Goal: Task Accomplishment & Management: Complete application form

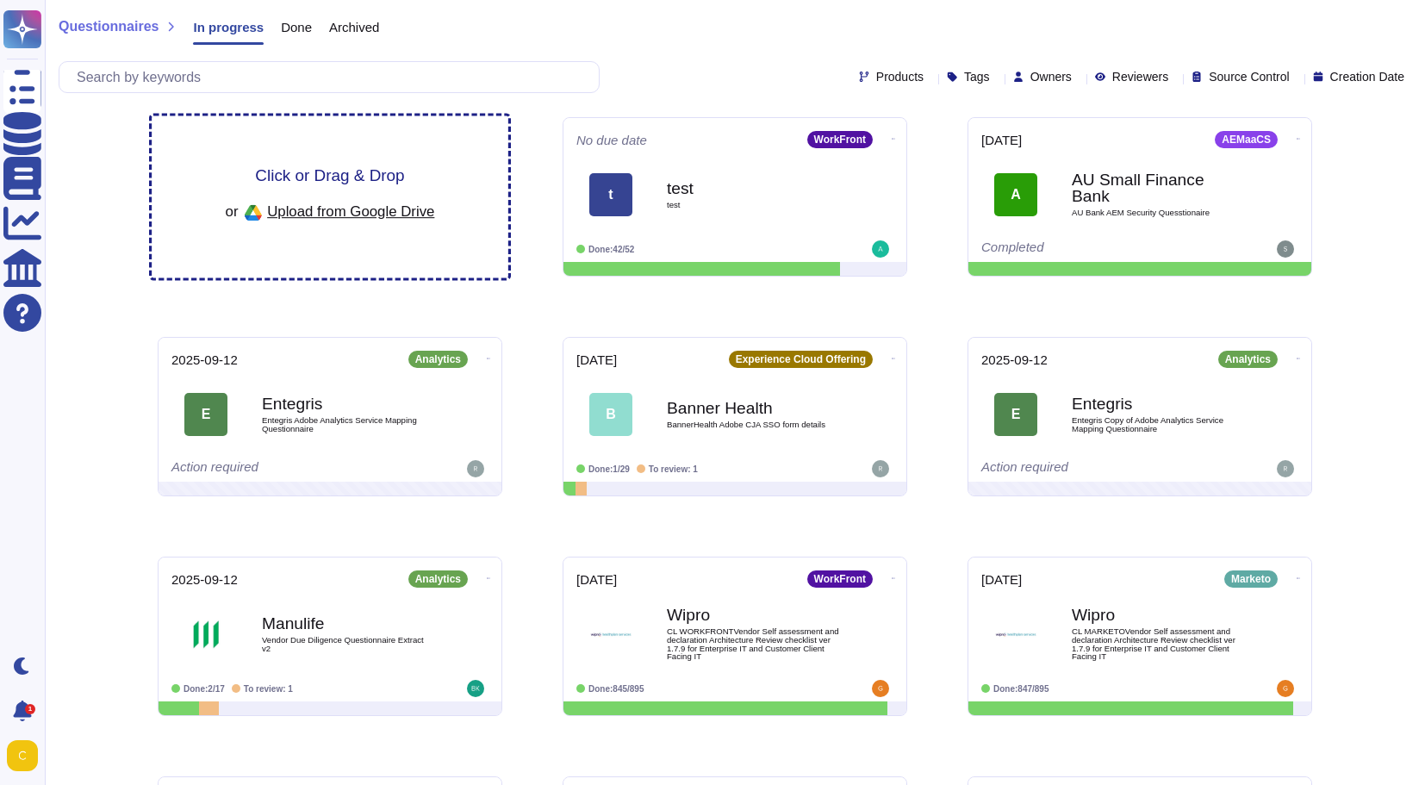
click at [339, 177] on span "Click or Drag & Drop" at bounding box center [329, 175] width 149 height 16
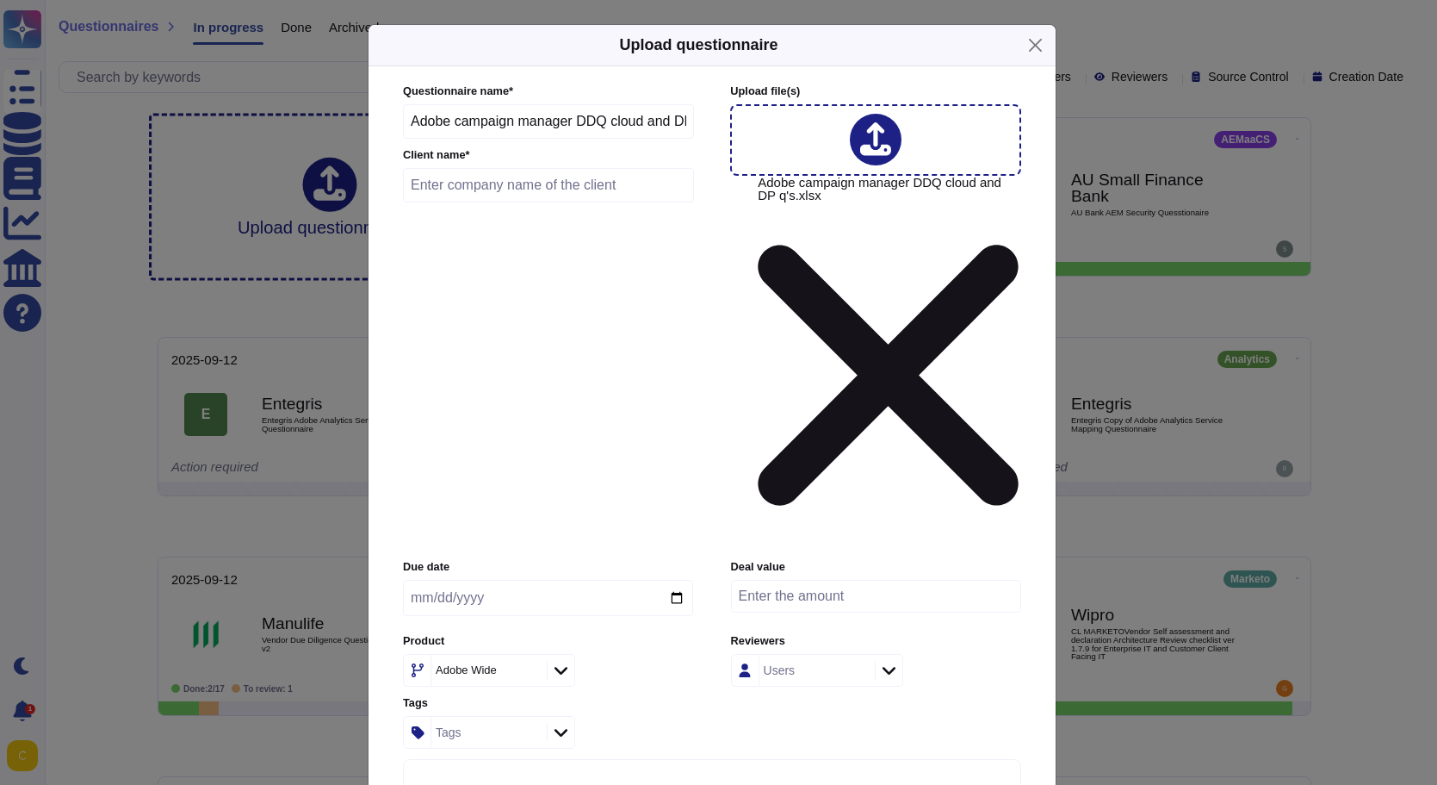
click at [515, 202] on input "text" at bounding box center [548, 185] width 291 height 34
type input "PTSB"
click at [525, 580] on input "date" at bounding box center [548, 598] width 290 height 36
click at [680, 580] on input "date" at bounding box center [548, 598] width 290 height 36
type input "[DATE]"
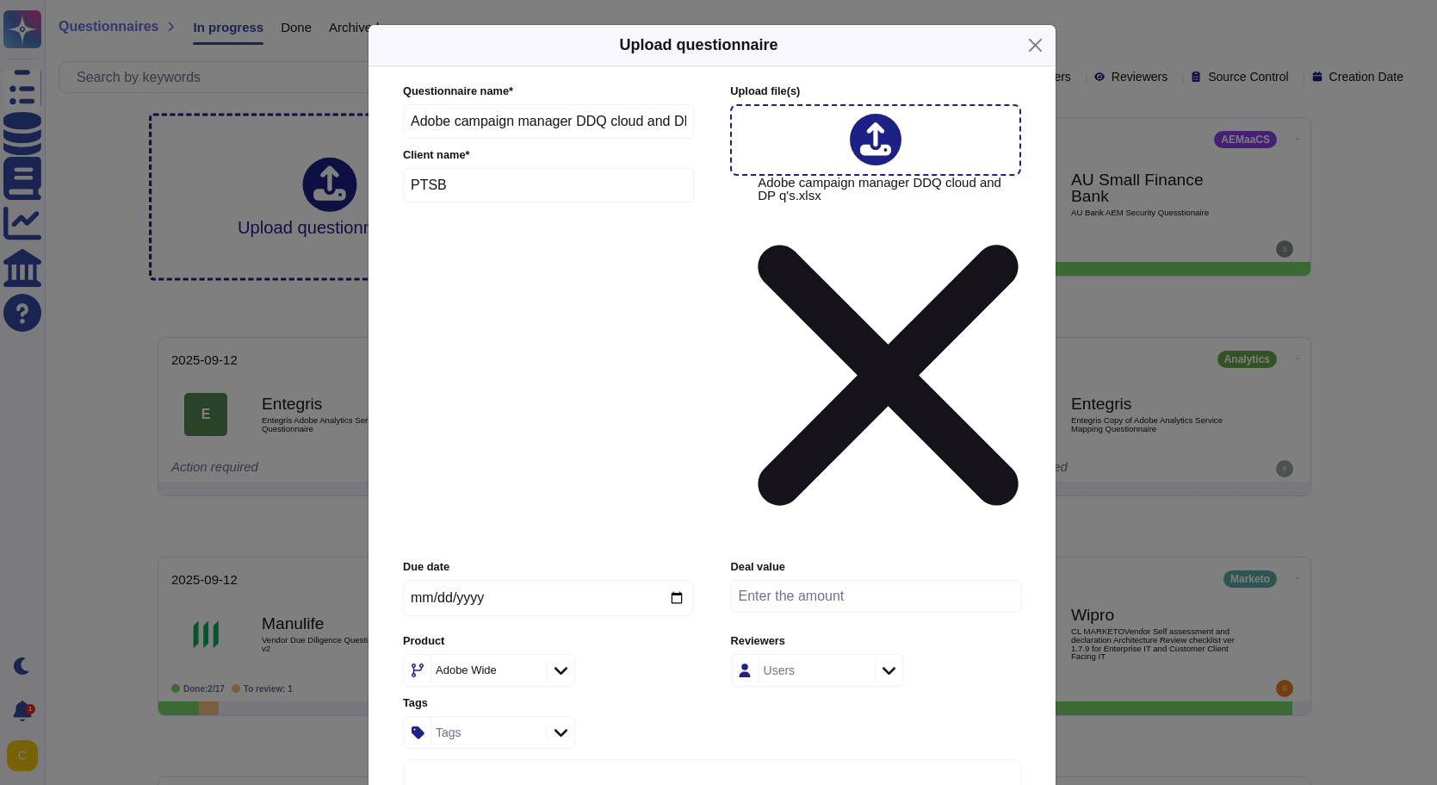
click at [530, 671] on icon at bounding box center [530, 671] width 0 height 0
click at [560, 667] on icon at bounding box center [561, 671] width 13 height 8
type input "camp"
click at [523, 543] on div "Campaign" at bounding box center [515, 539] width 179 height 16
click at [843, 580] on input "number" at bounding box center [876, 596] width 290 height 33
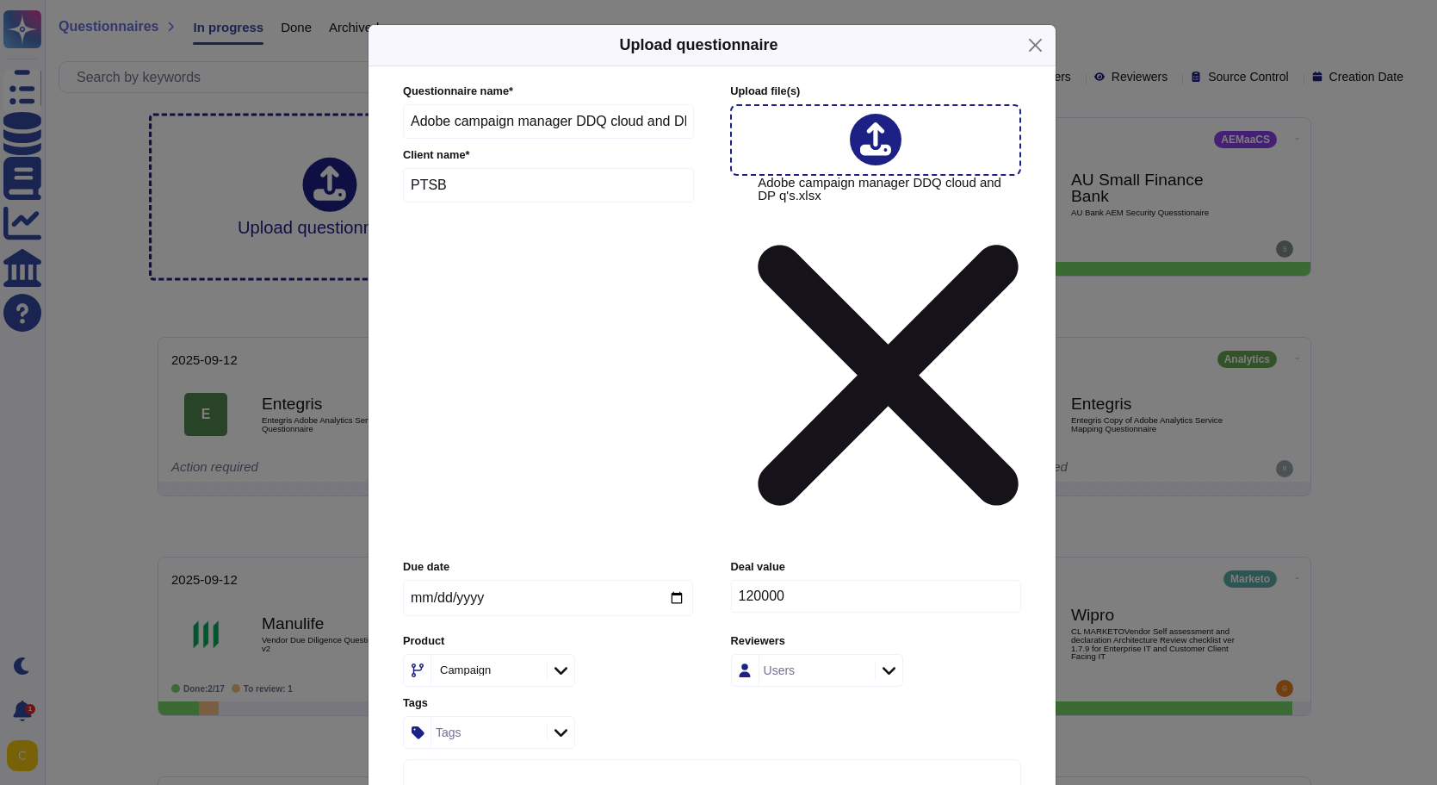
type input "120000"
click at [885, 661] on icon at bounding box center [889, 669] width 13 height 17
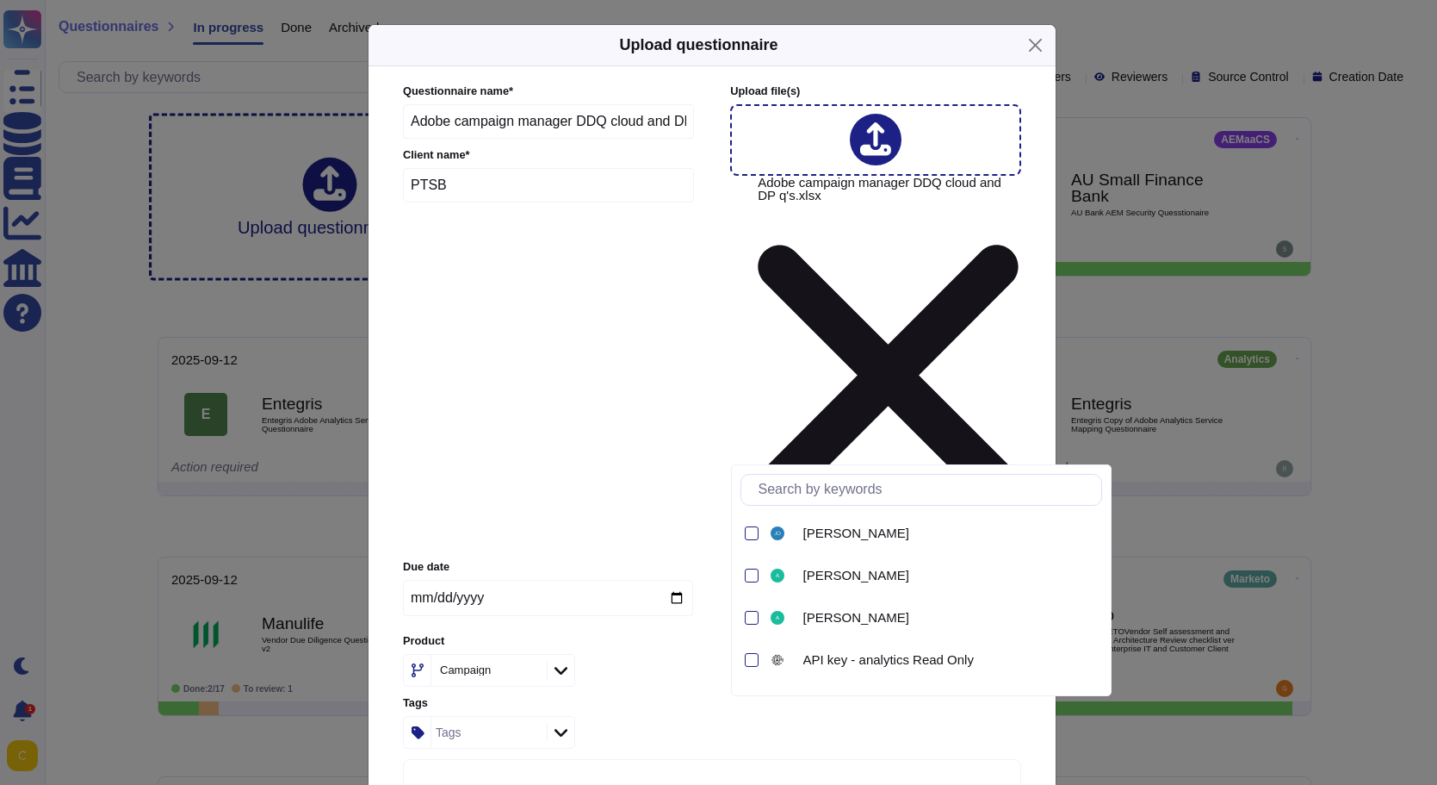
click at [885, 661] on icon at bounding box center [889, 669] width 13 height 17
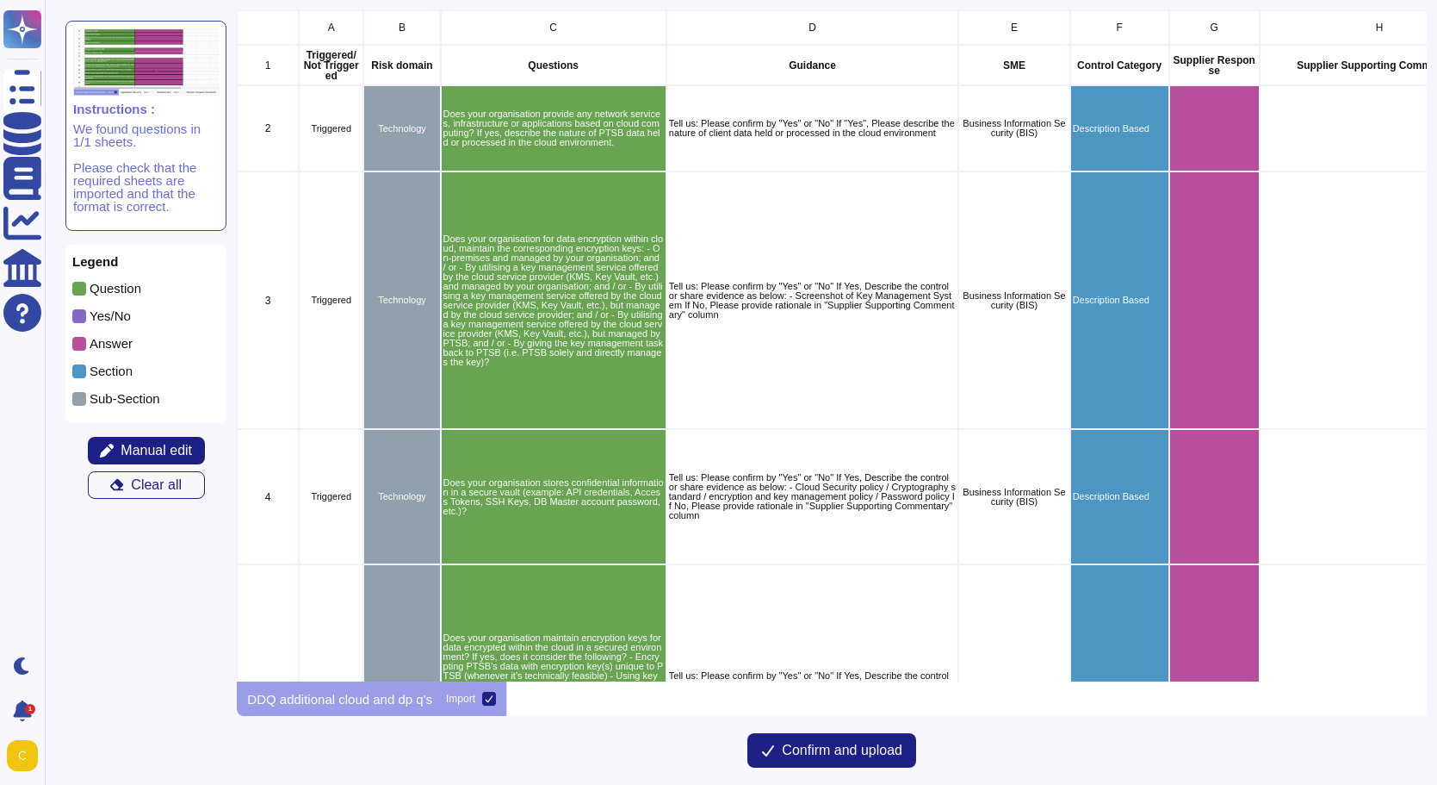
scroll to position [658, 1177]
click at [870, 755] on span "Confirm and upload" at bounding box center [842, 750] width 121 height 14
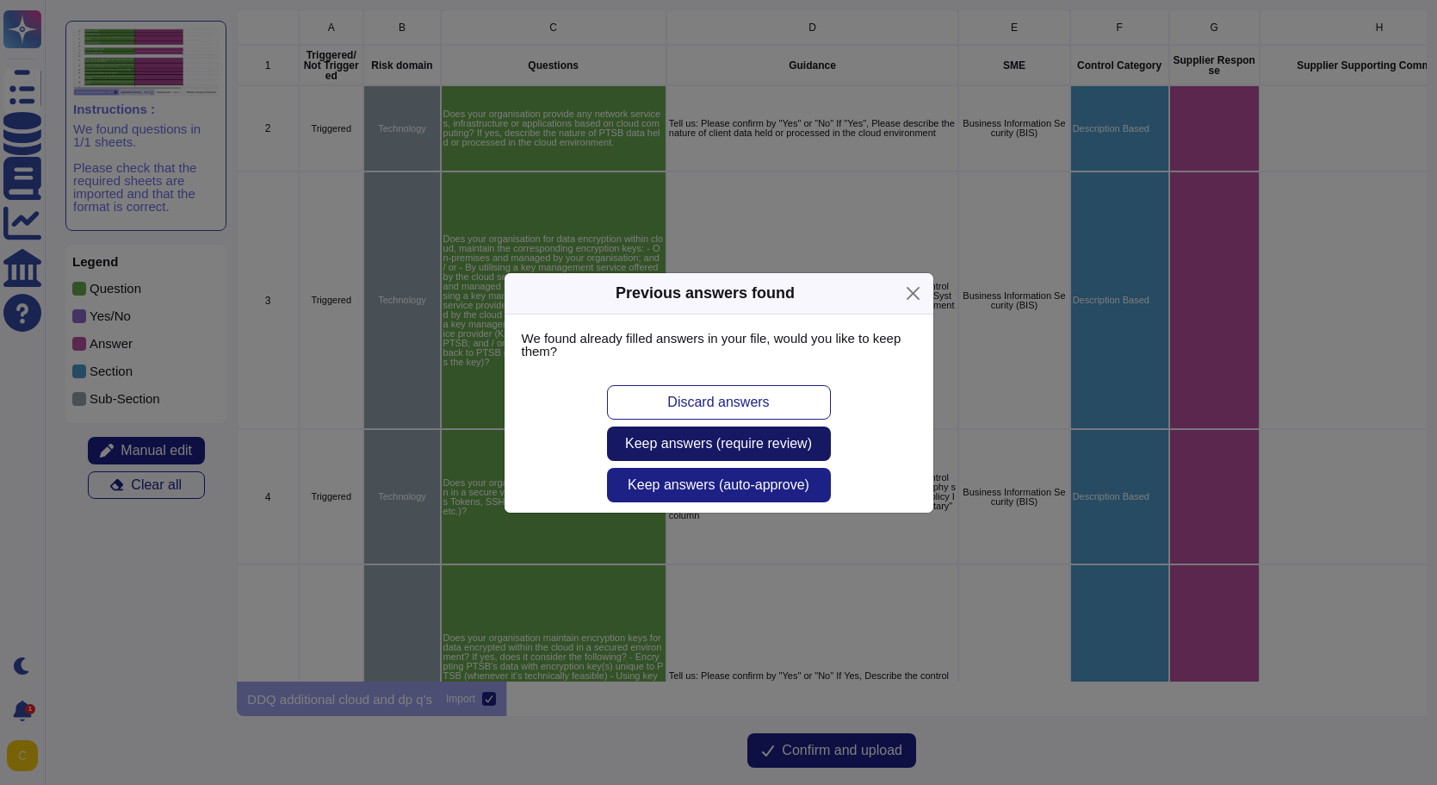
click at [737, 441] on span "Keep answers (require review)" at bounding box center [718, 444] width 187 height 14
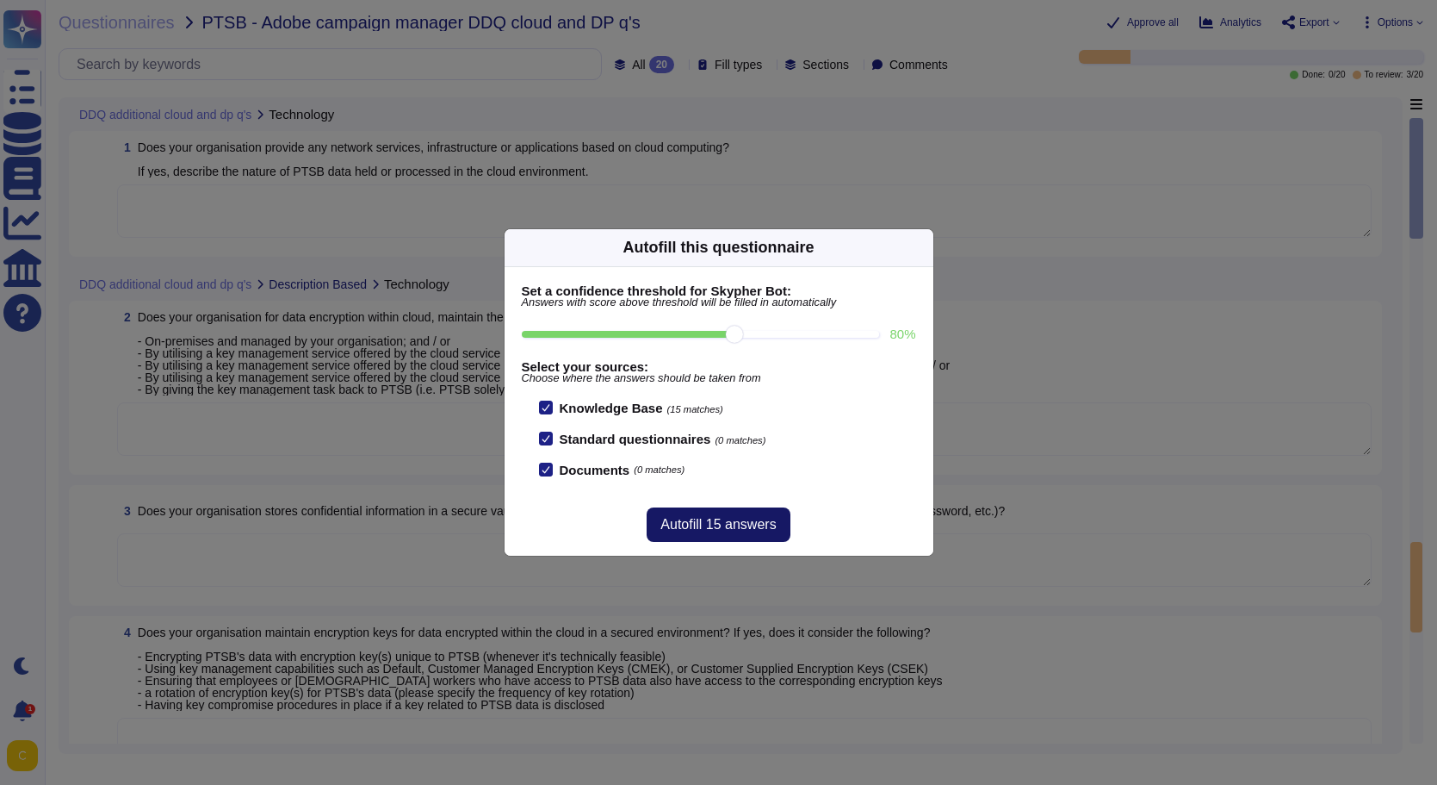
click at [730, 526] on span "Autofill 15 answers" at bounding box center [718, 525] width 115 height 14
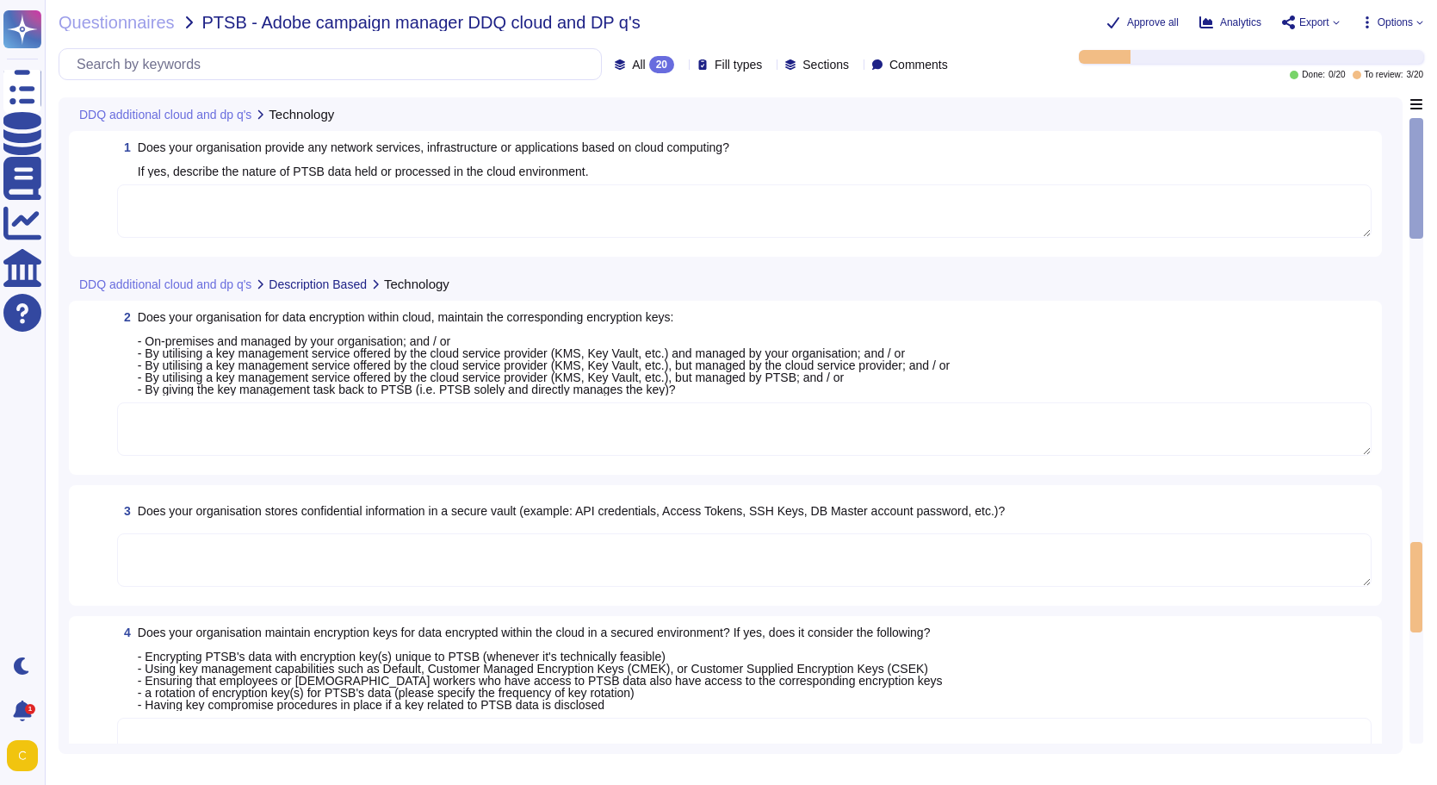
type textarea "Adobe services are expected to comply with the Key Management Standard. Adobe K…"
type textarea "Adobe uses CyberArk and HashiCorp Vault for secrets management."
type textarea "Keys that are used by a service, are bound to a specific service. There are uni…"
type textarea "Lo ipsumdolo sita CON 51377, Adipi'e Seddoeiusmo Temporin Utlabo etdolore mag a…"
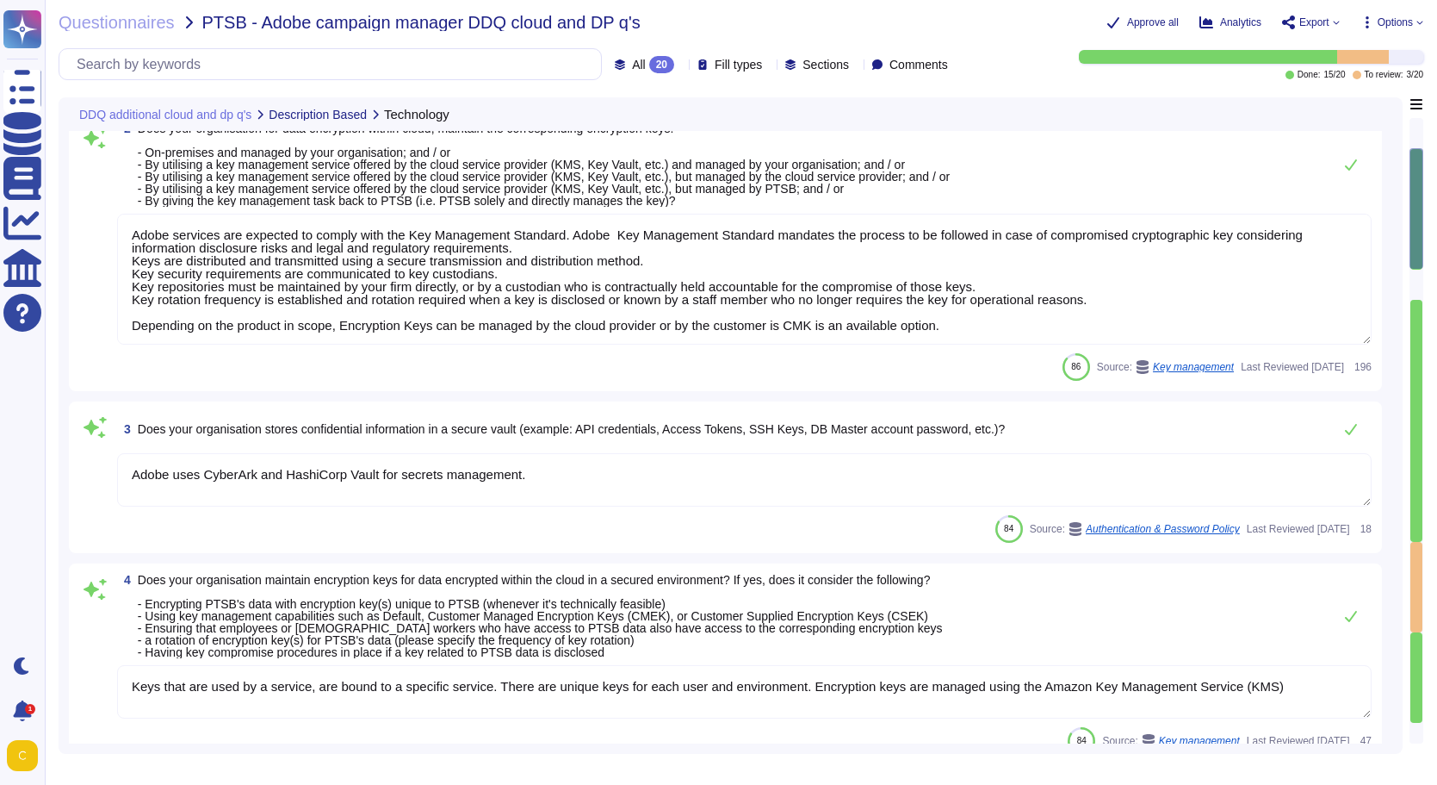
type textarea "Adobe does rely on cloud hosting companies according to services contracts to p…"
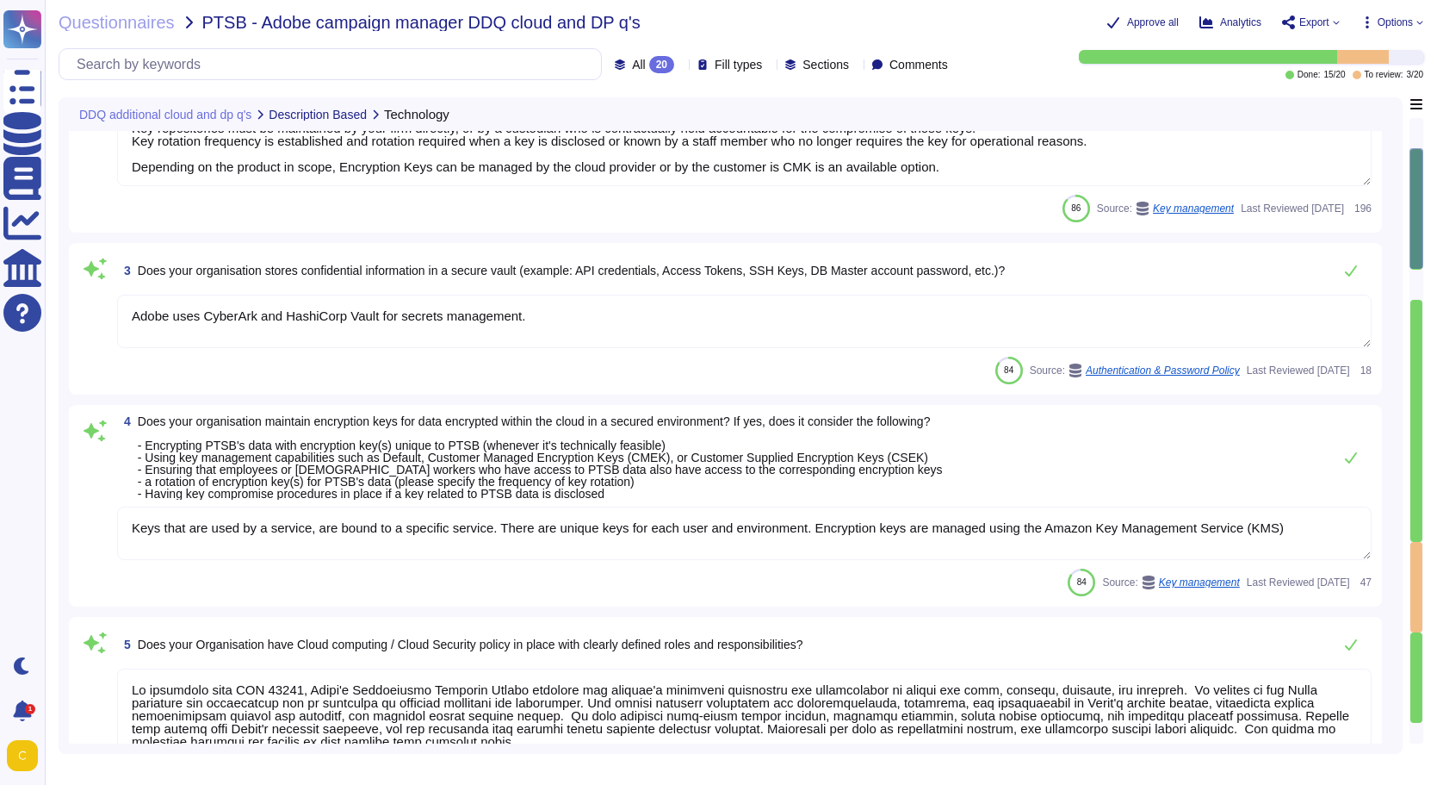
scroll to position [345, 0]
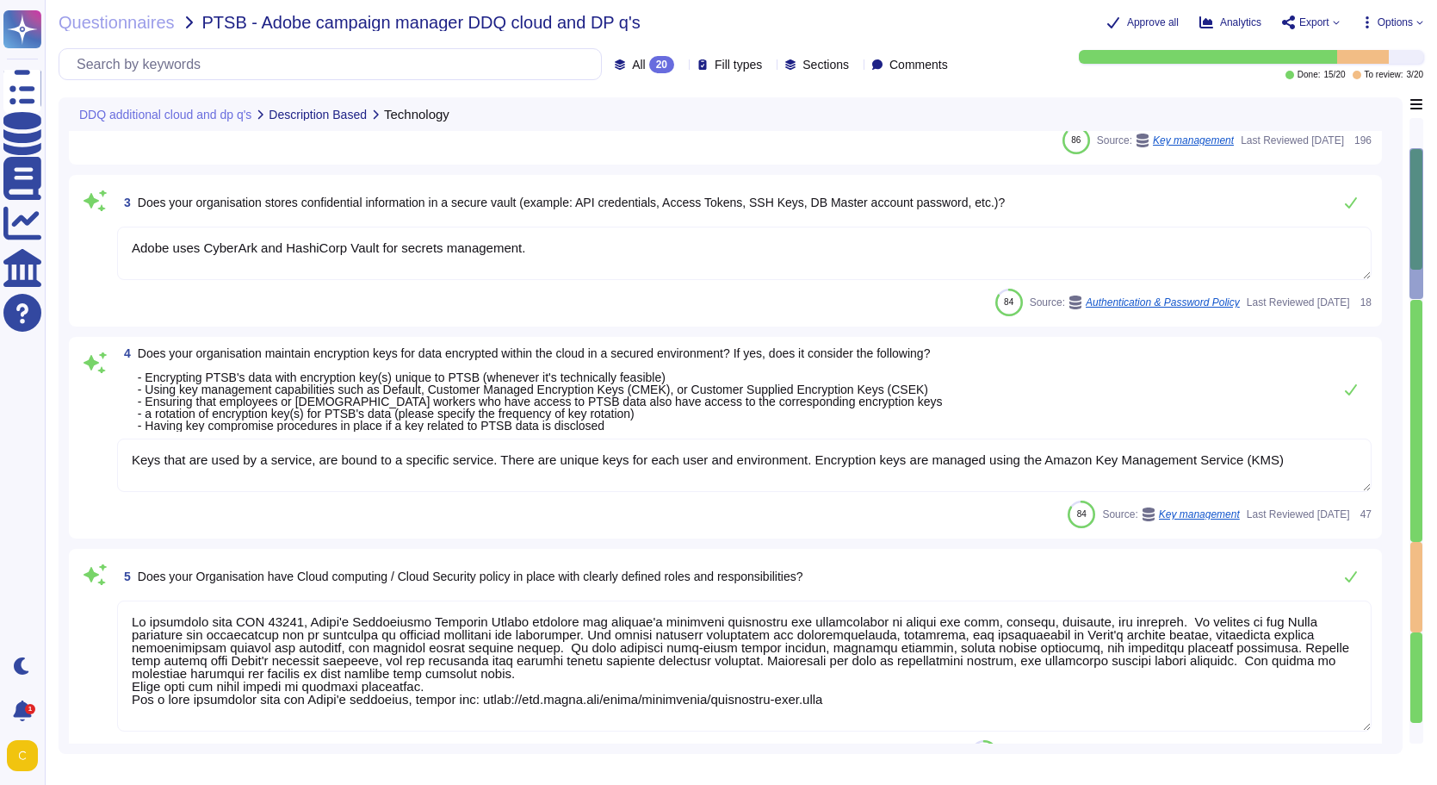
type textarea "Yes"
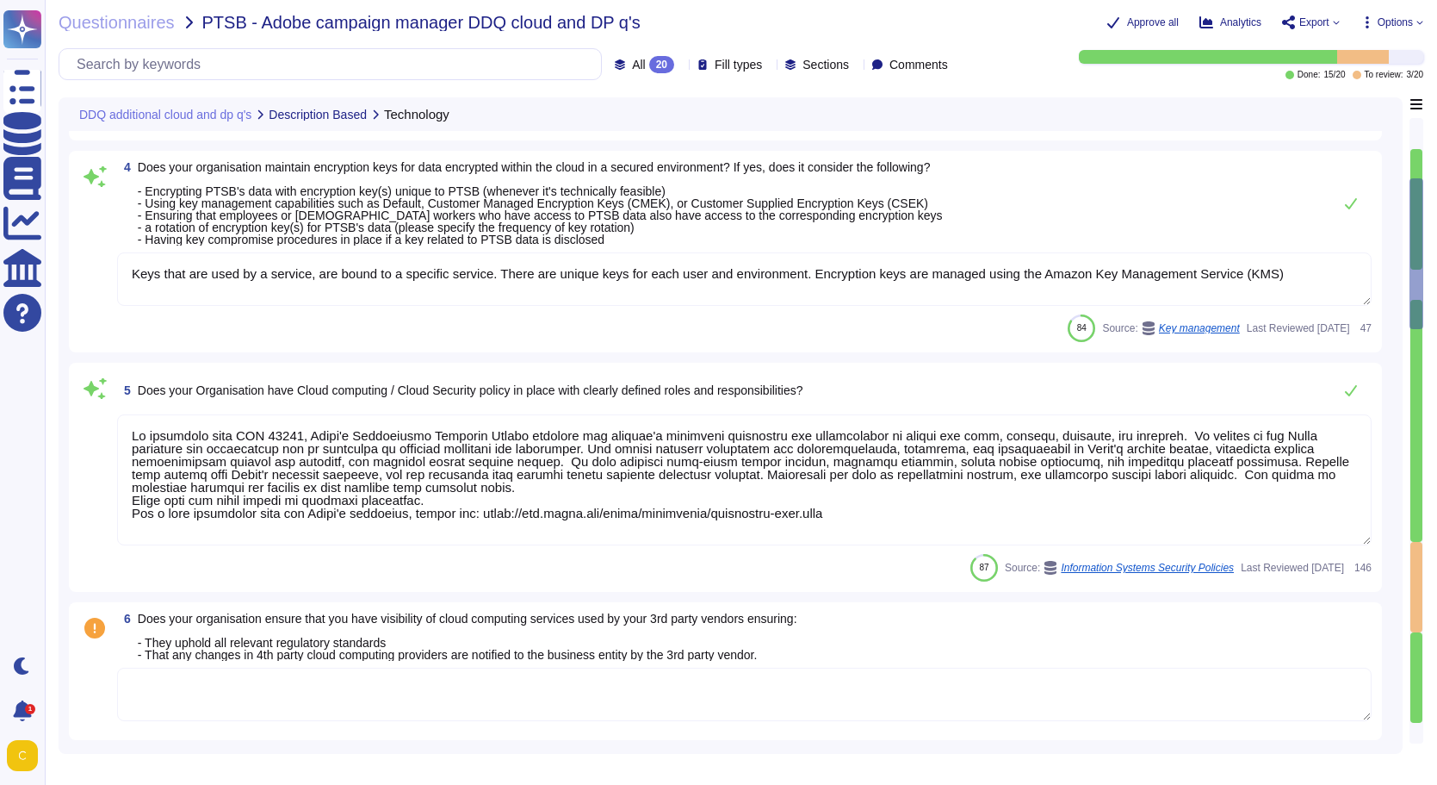
scroll to position [603, 0]
type textarea "Amazon Web Services uses strong tenant isolation security and control capabilit…"
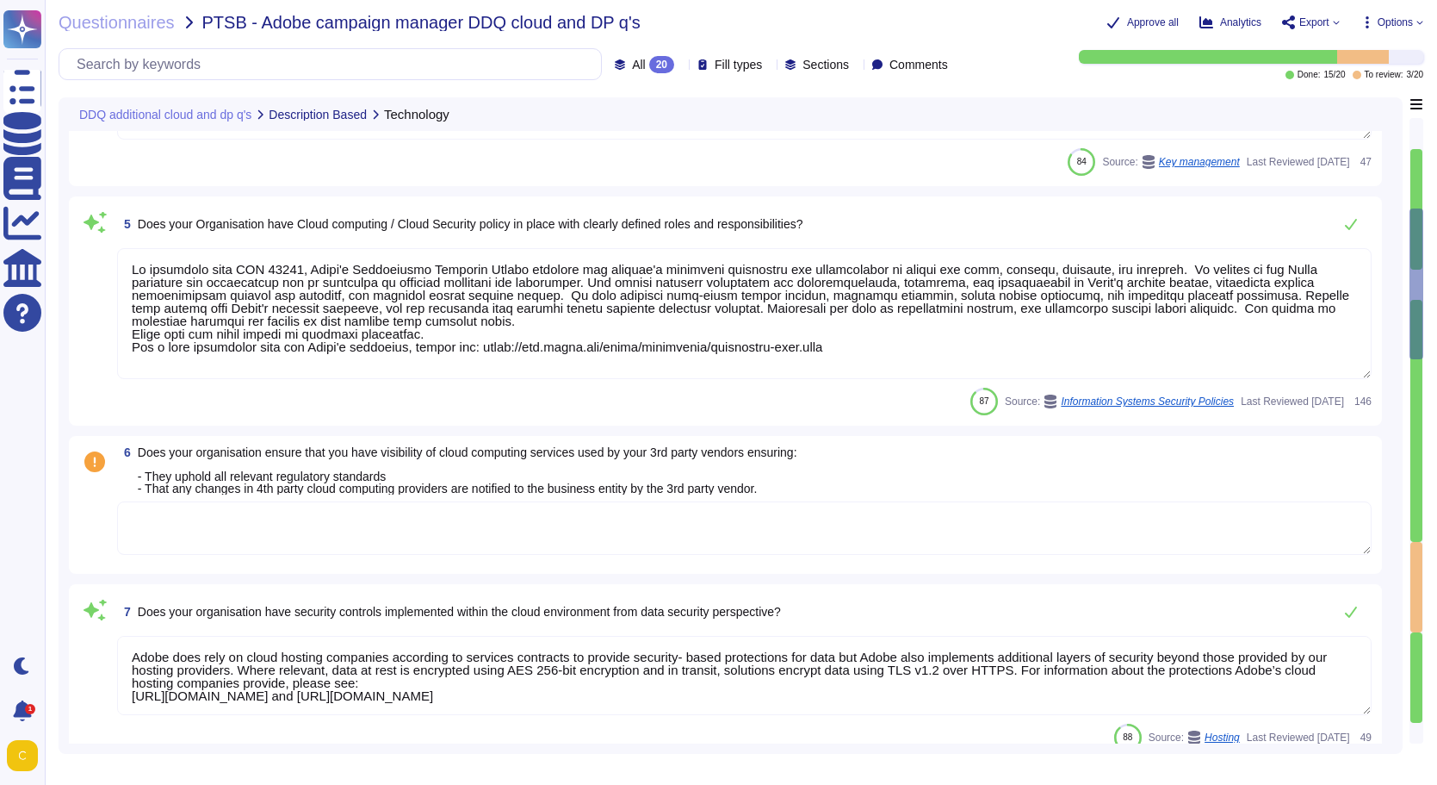
type textarea "Adobe approves and engages with leading third-party security firms to perform p…"
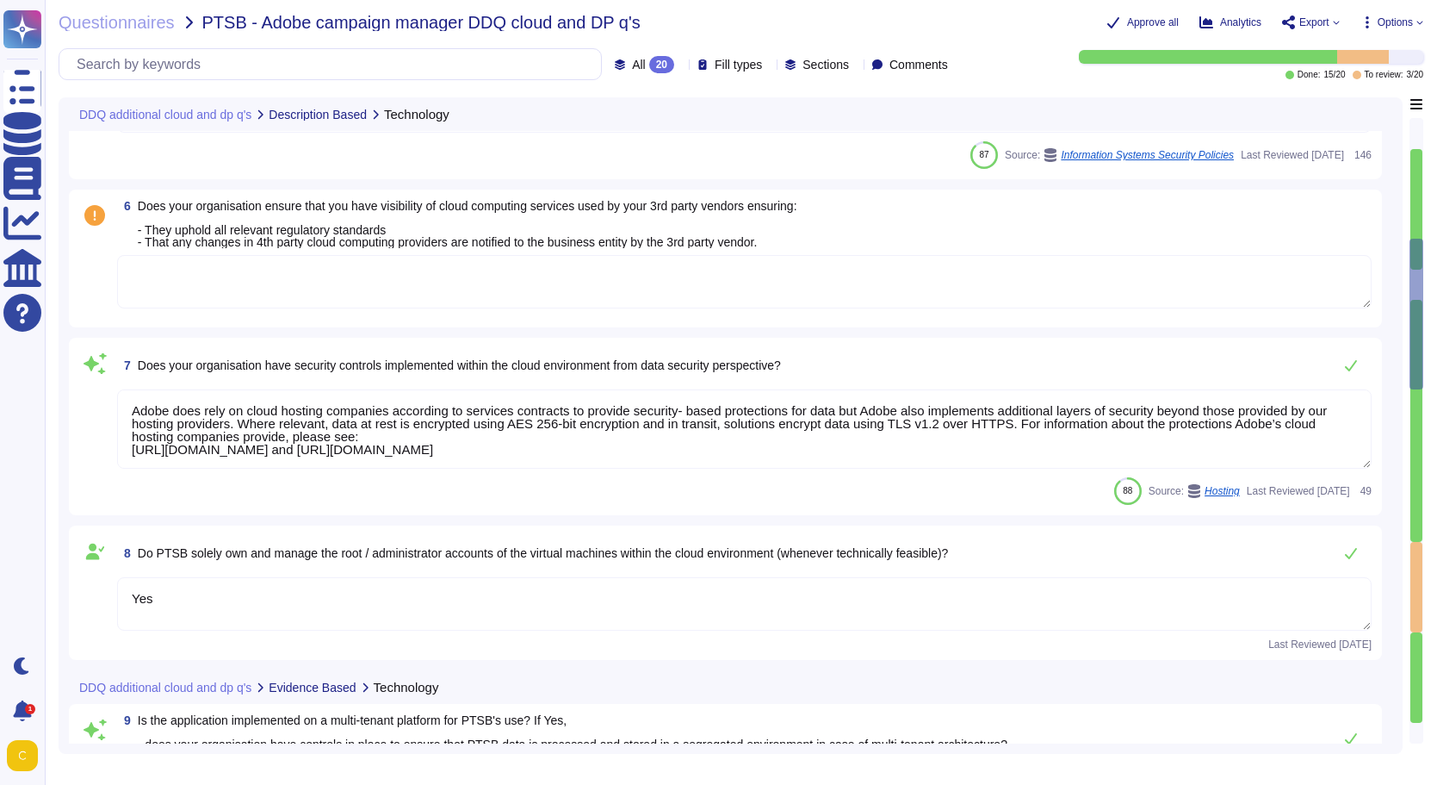
type textarea "The hosting provider operates, manages and controls the components from the hyp…"
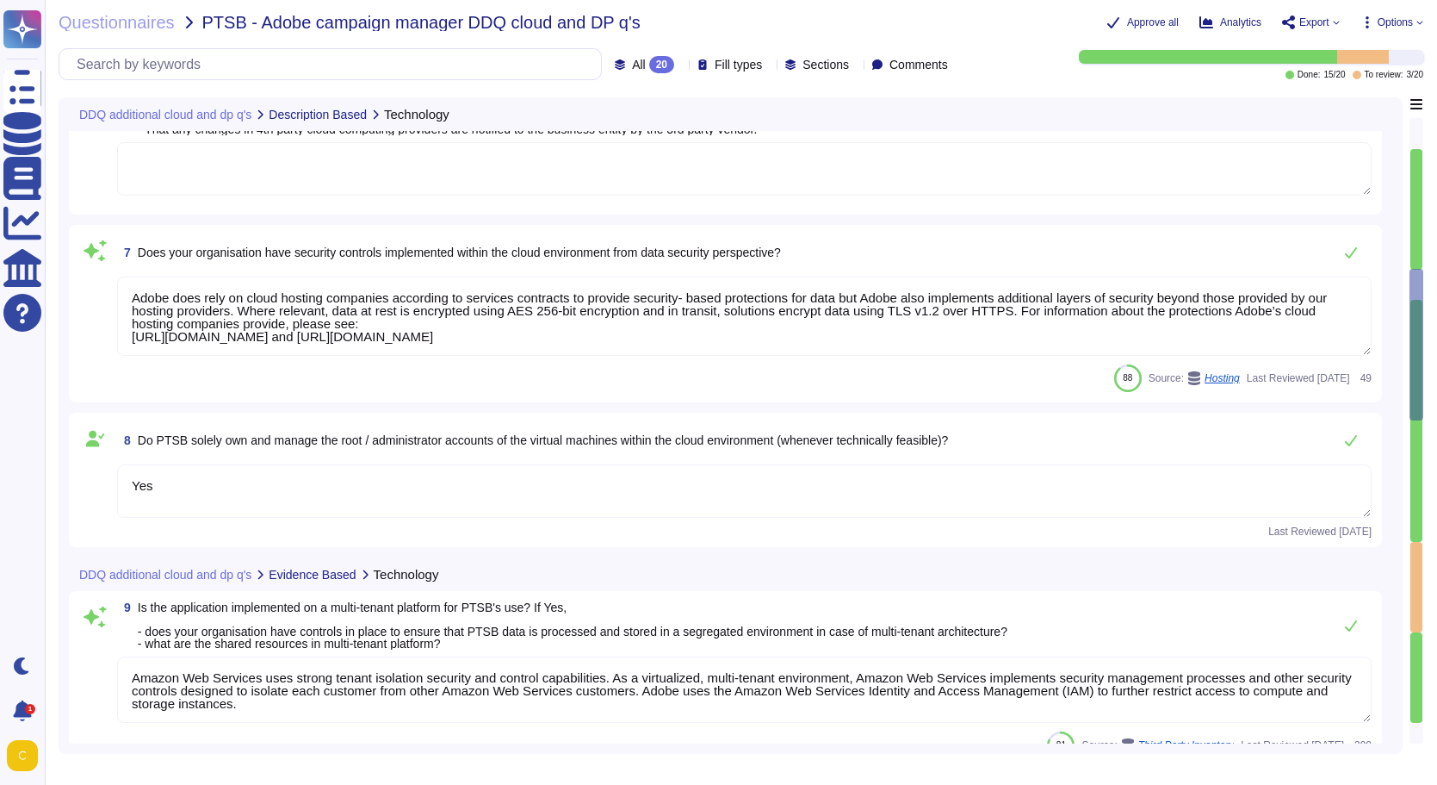
type textarea "Yes"
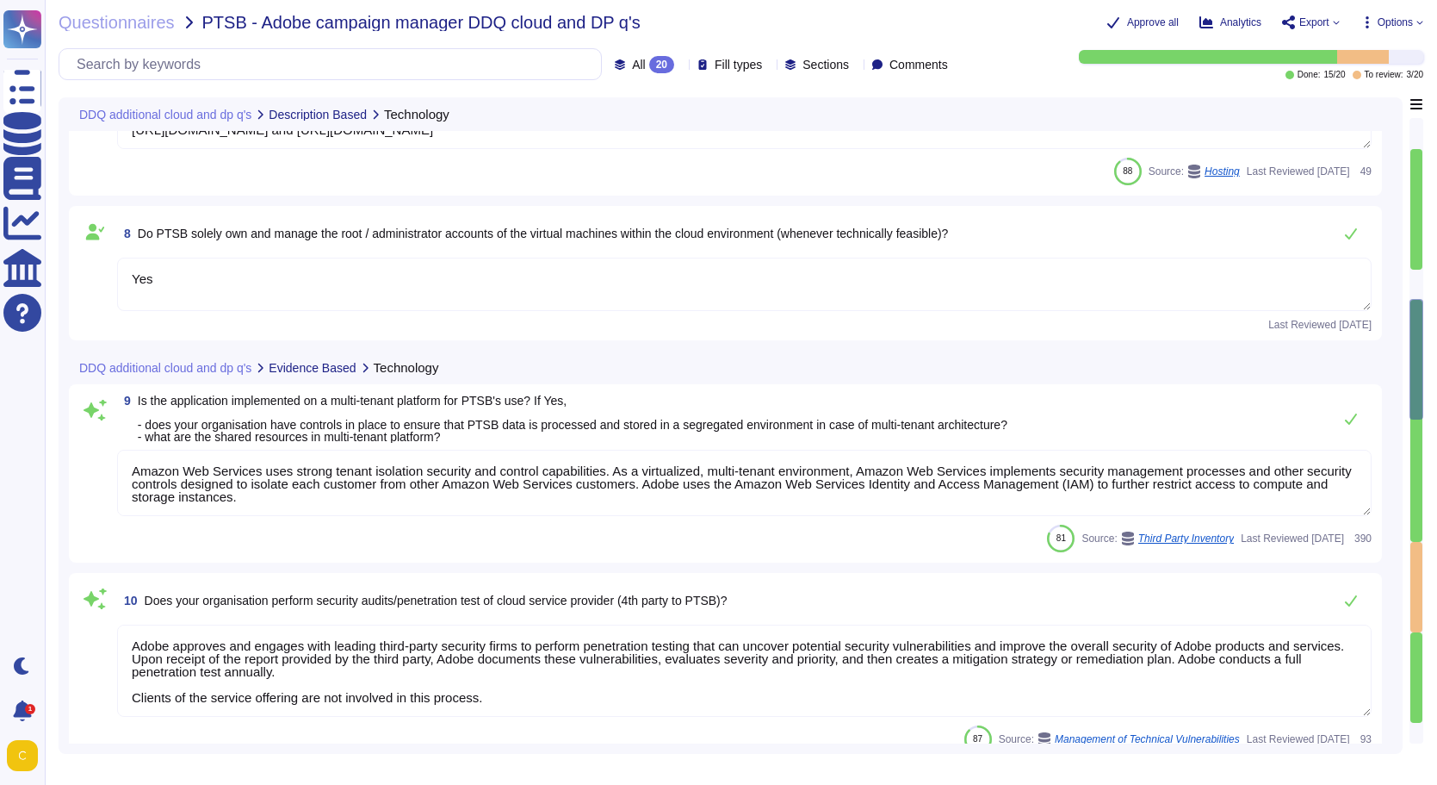
type textarea "Lorem ipsu dol sita co adi elitsedd eius temp incididunt (UTL) etdo mag aliquae…"
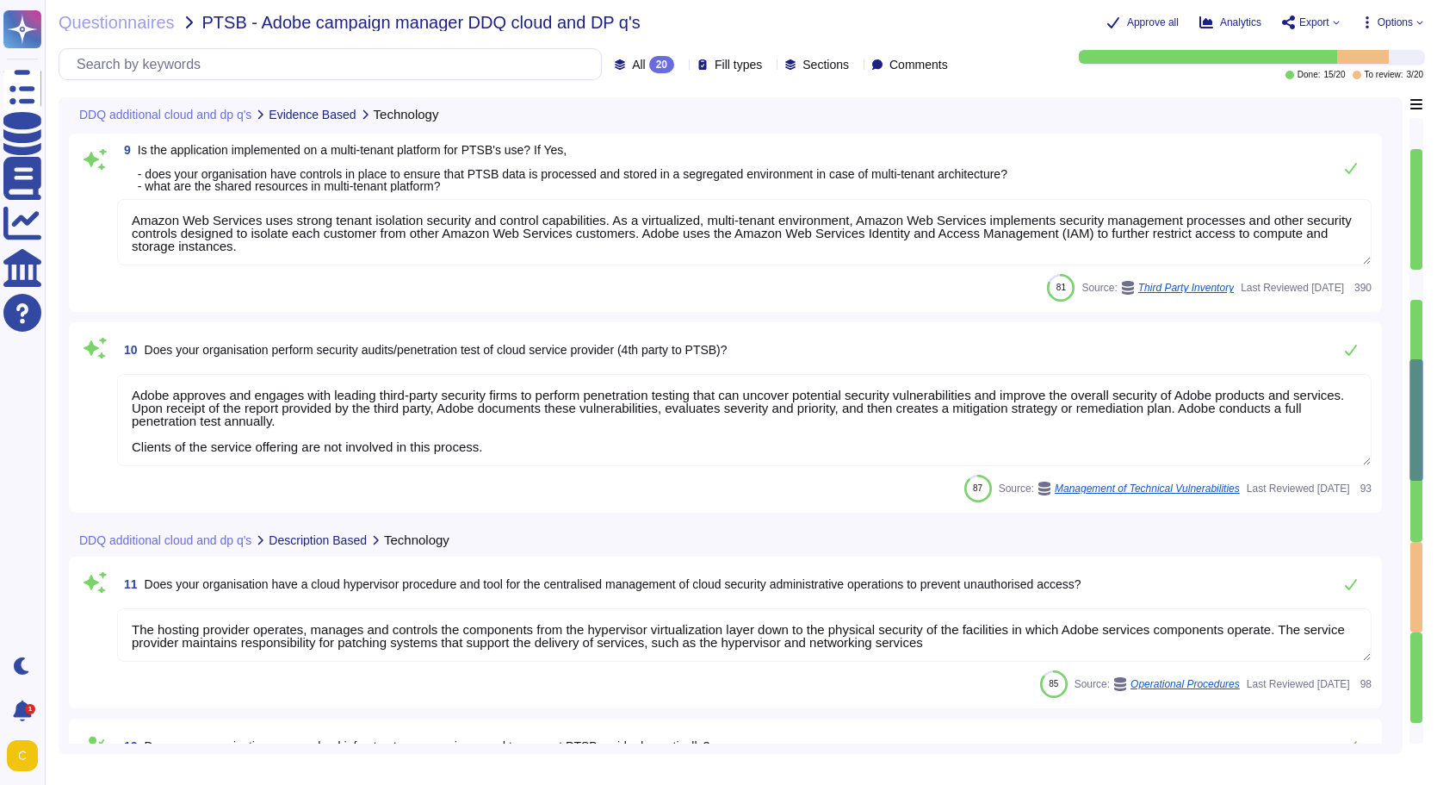
type textarea "Split tunneling or bridged internet connections are not allowed by policy and/o…"
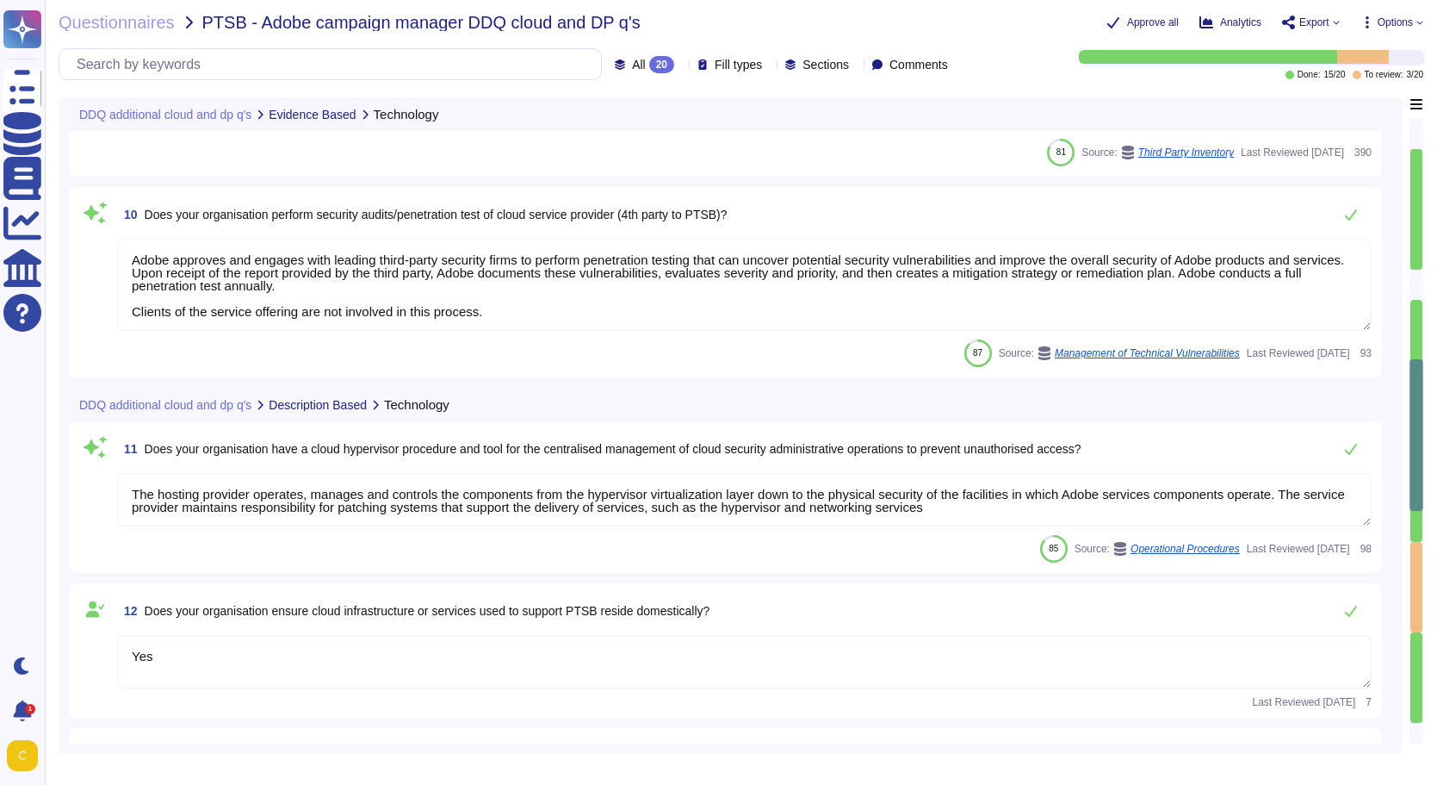
scroll to position [2, 0]
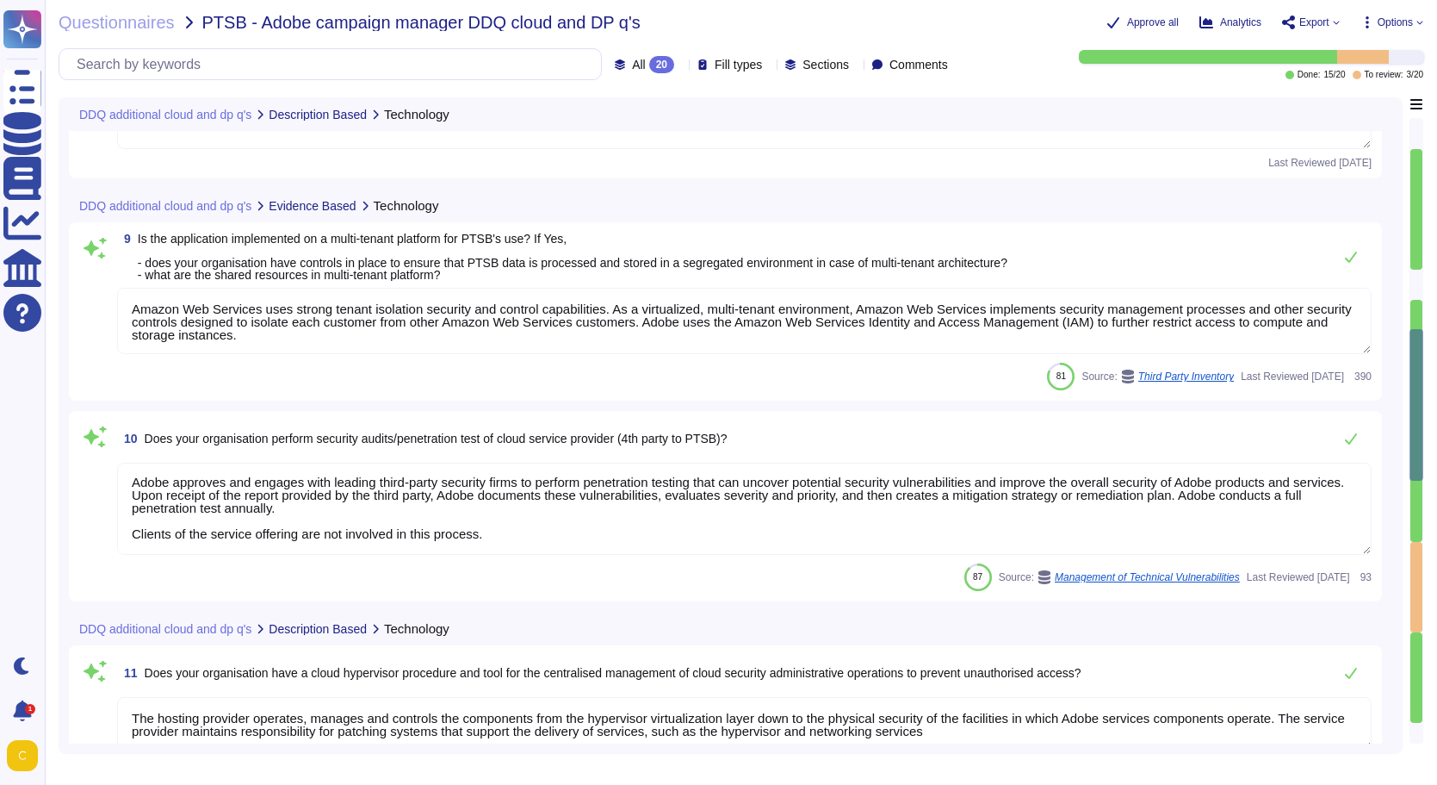
type textarea "Adobe does rely on cloud hosting companies according to services contracts to p…"
type textarea "Yes"
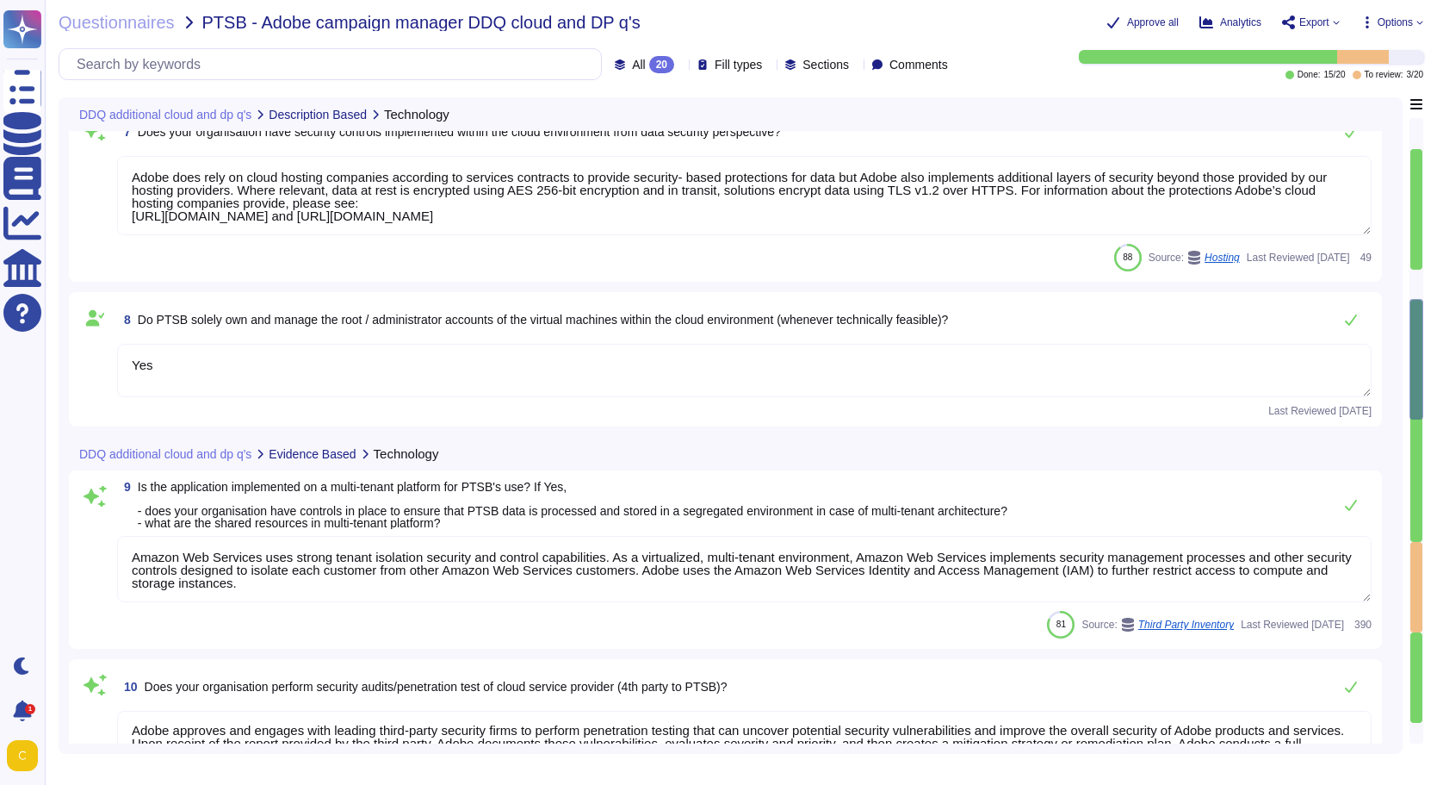
type textarea "Lo ipsumdolo sita CON 51377, Adipi'e Seddoeiusmo Temporin Utlabo etdolore mag a…"
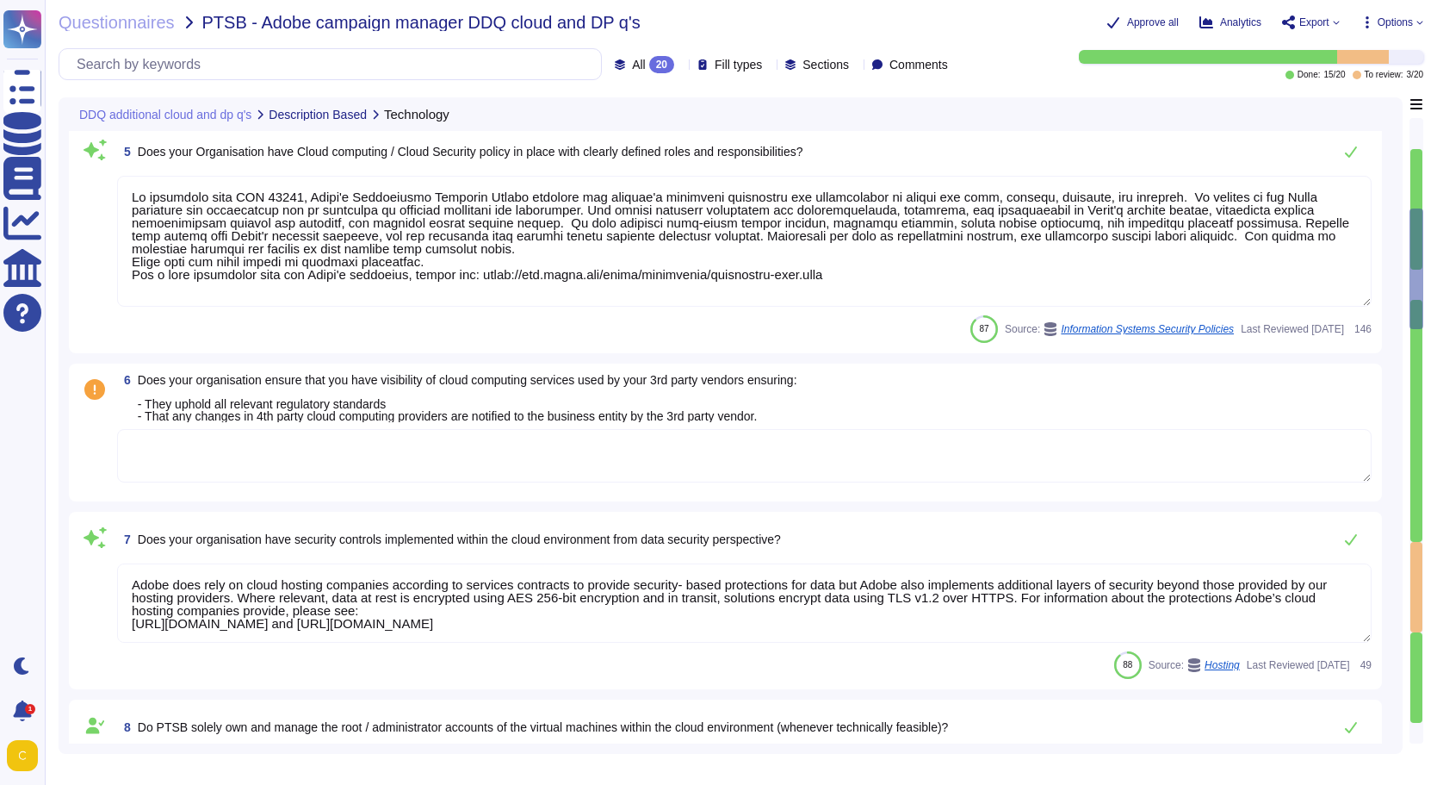
type textarea "Adobe services are expected to comply with the Key Management Standard. Adobe K…"
type textarea "Adobe uses CyberArk and HashiCorp Vault for secrets management."
type textarea "Keys that are used by a service, are bound to a specific service. There are uni…"
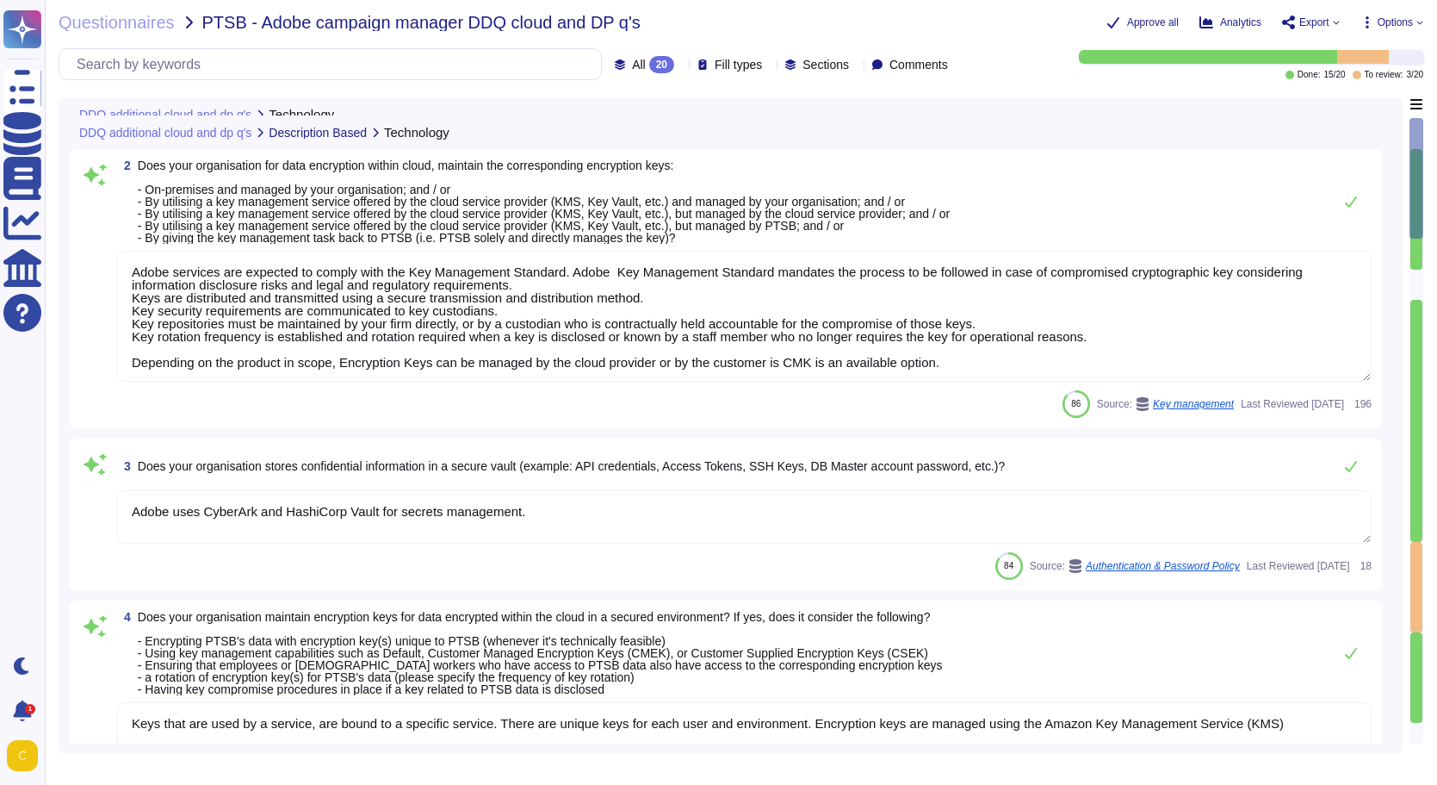
scroll to position [0, 0]
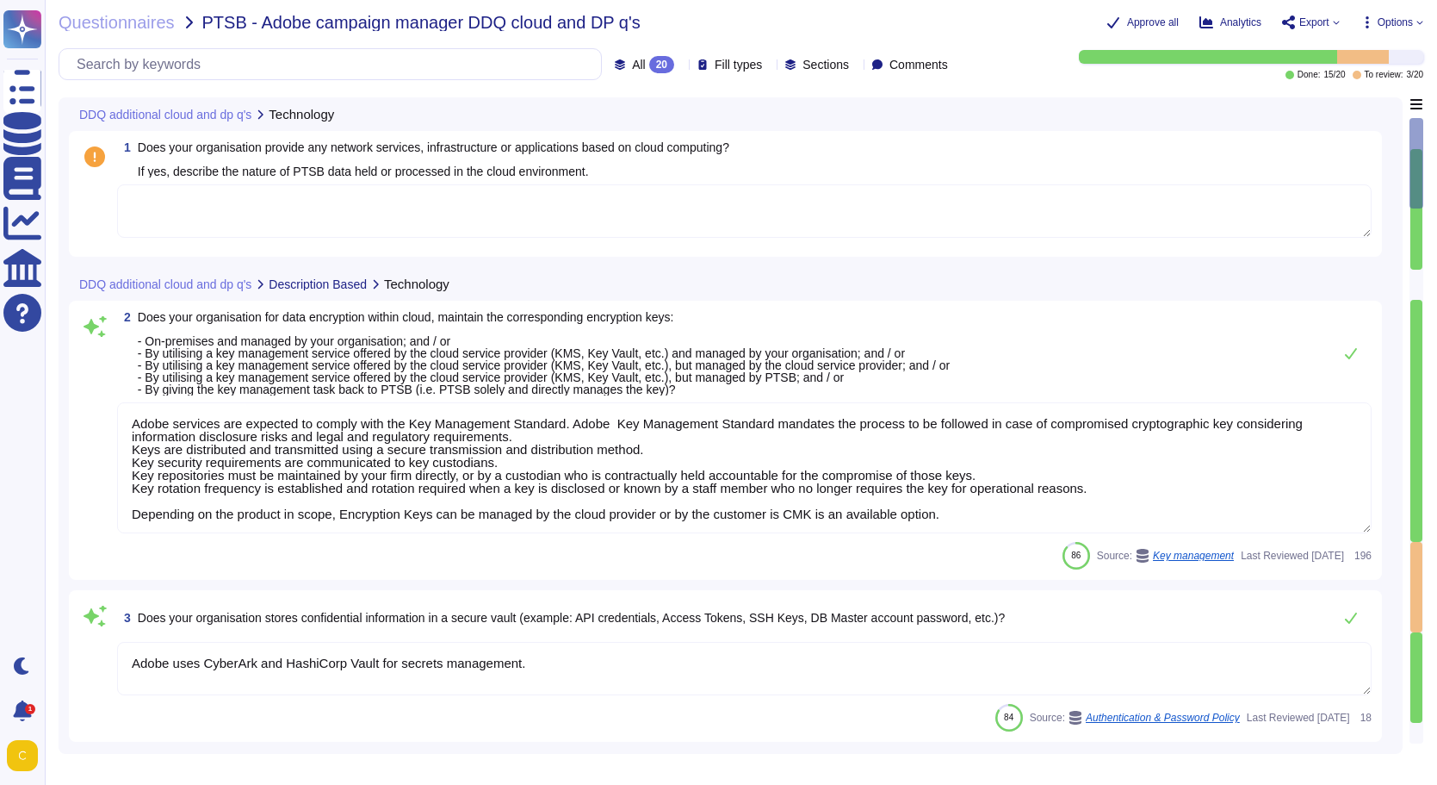
click at [634, 207] on textarea at bounding box center [744, 210] width 1255 height 53
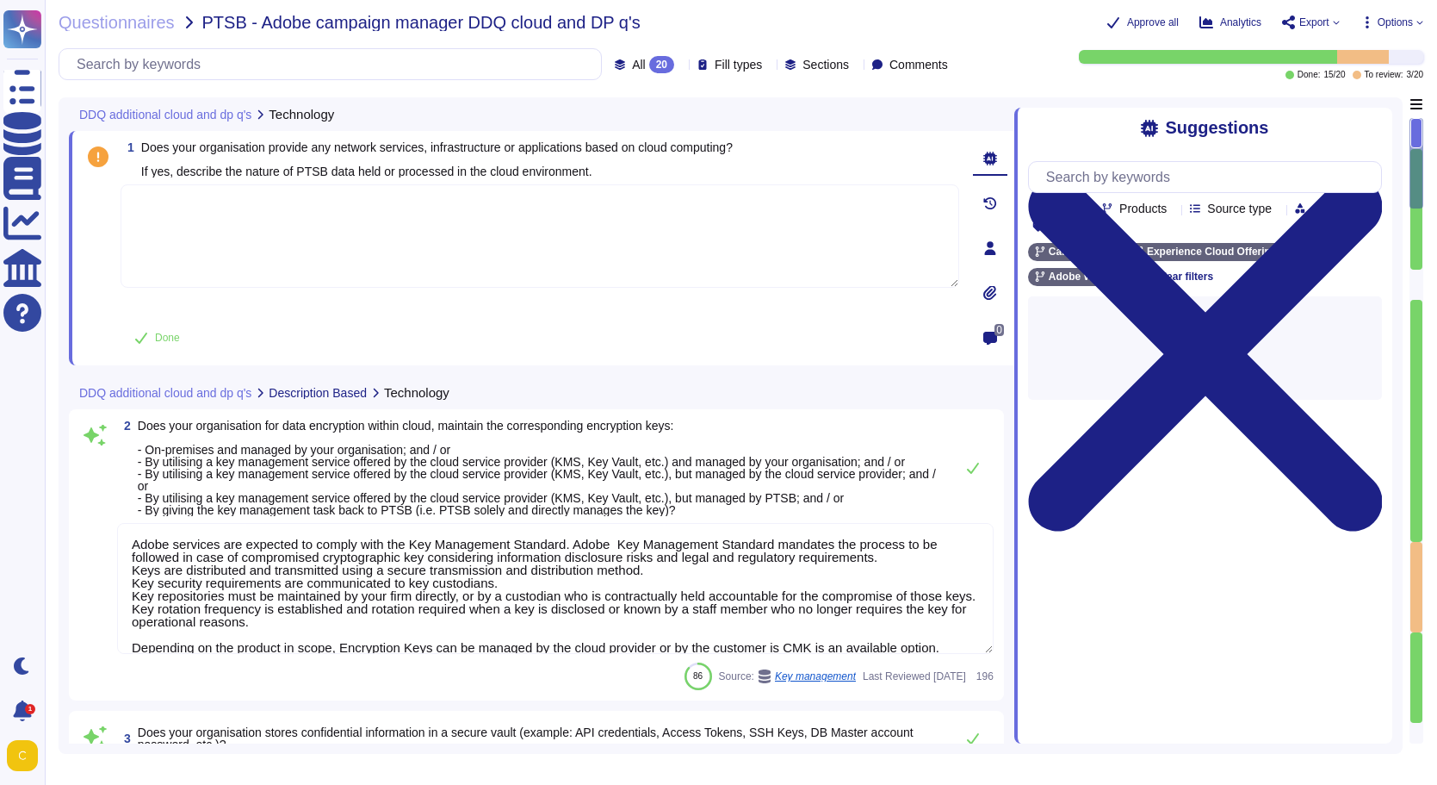
click at [642, 168] on span "Does your organisation provide any network services, infrastructure or applicat…" at bounding box center [437, 159] width 592 height 36
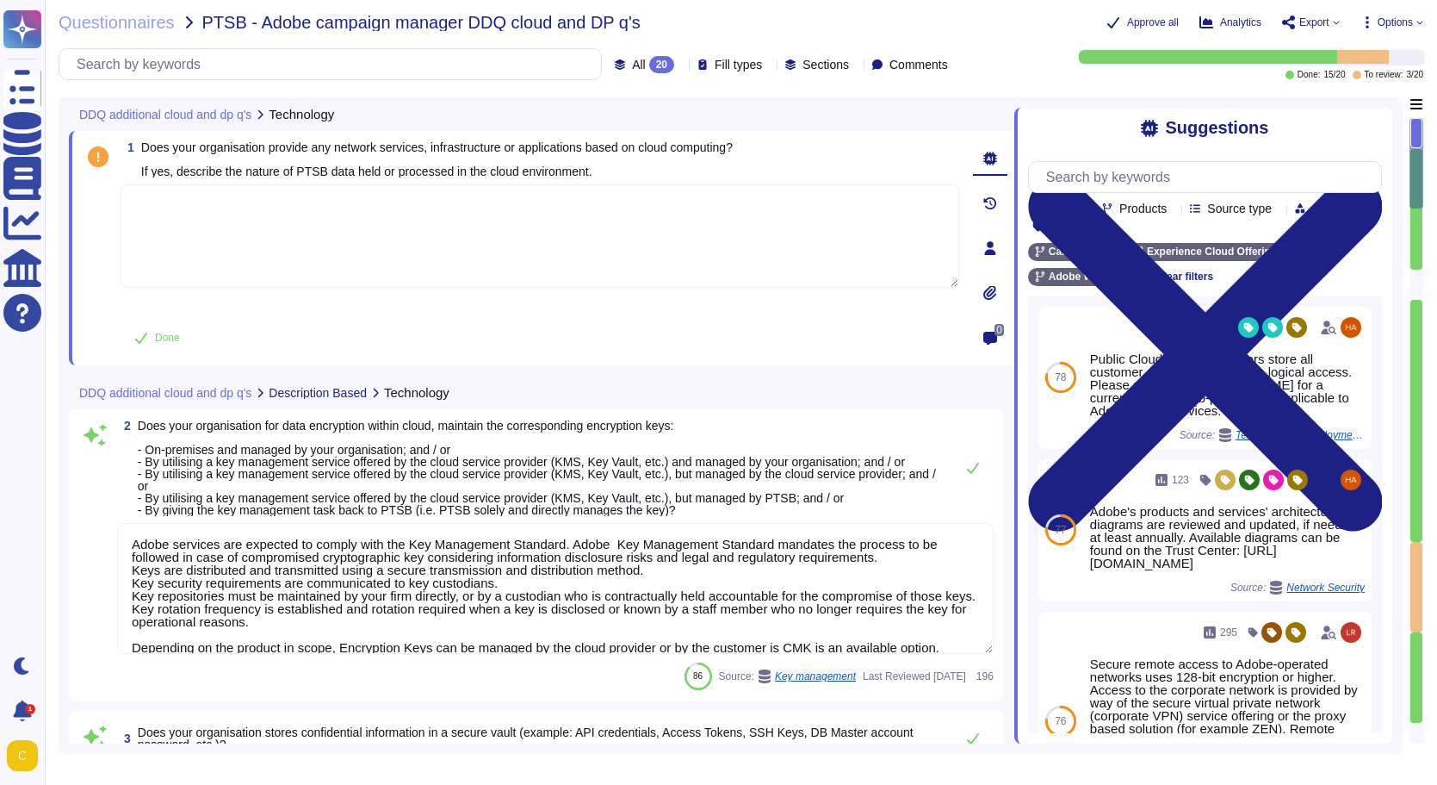
click at [613, 226] on textarea at bounding box center [540, 235] width 839 height 103
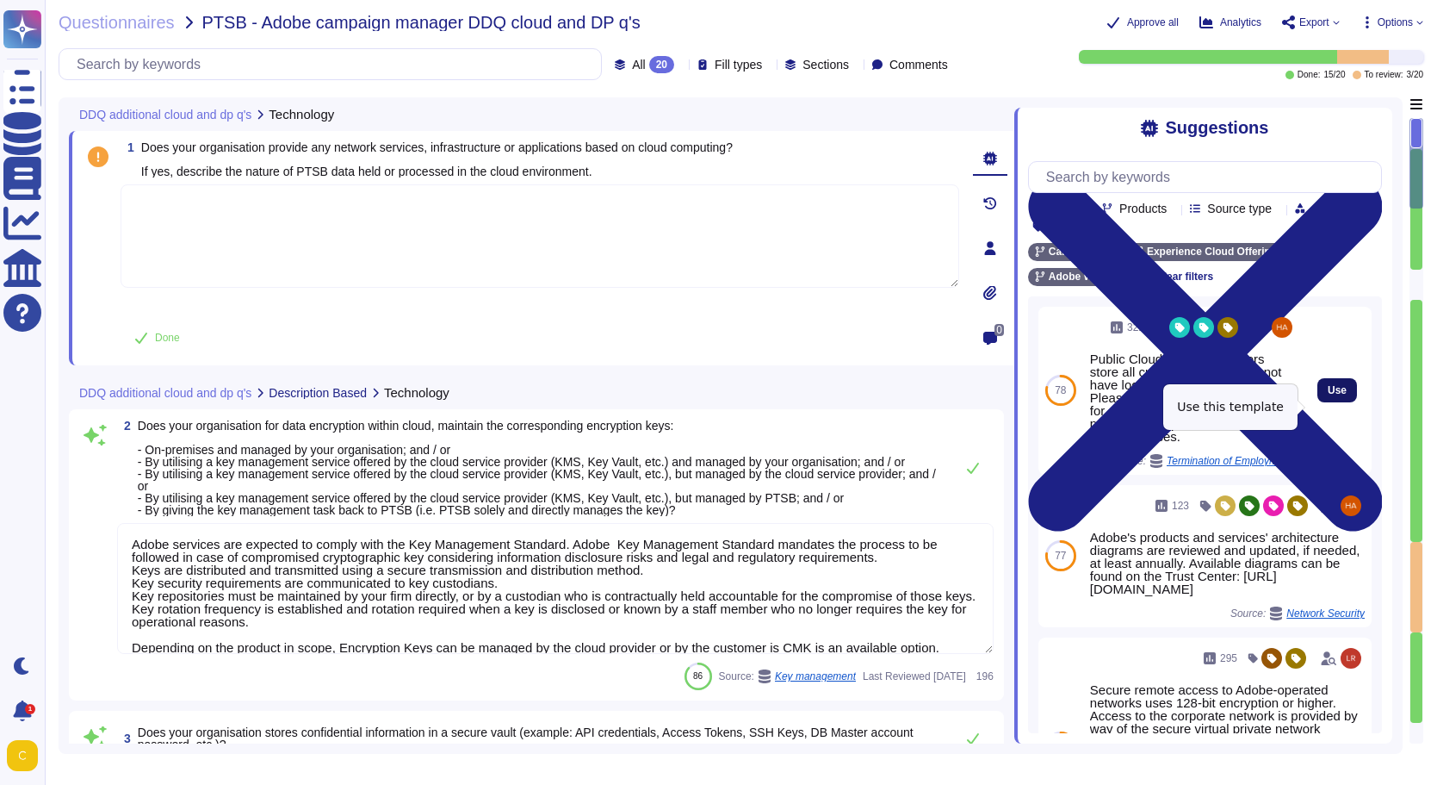
click at [1334, 402] on button "Use" at bounding box center [1338, 390] width 40 height 24
type textarea "Public Cloud hosting providers store all customer data but do not have logical …"
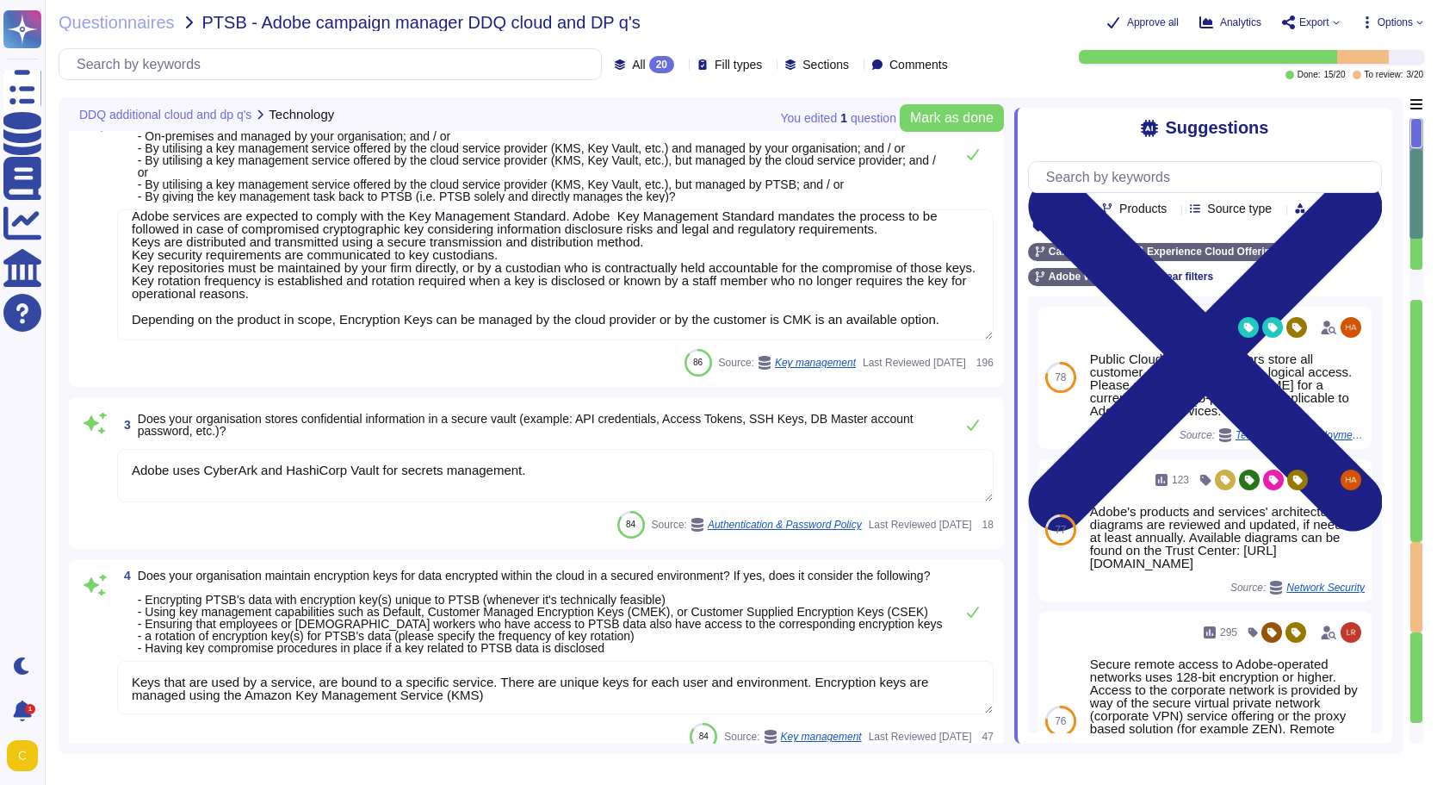
scroll to position [345, 0]
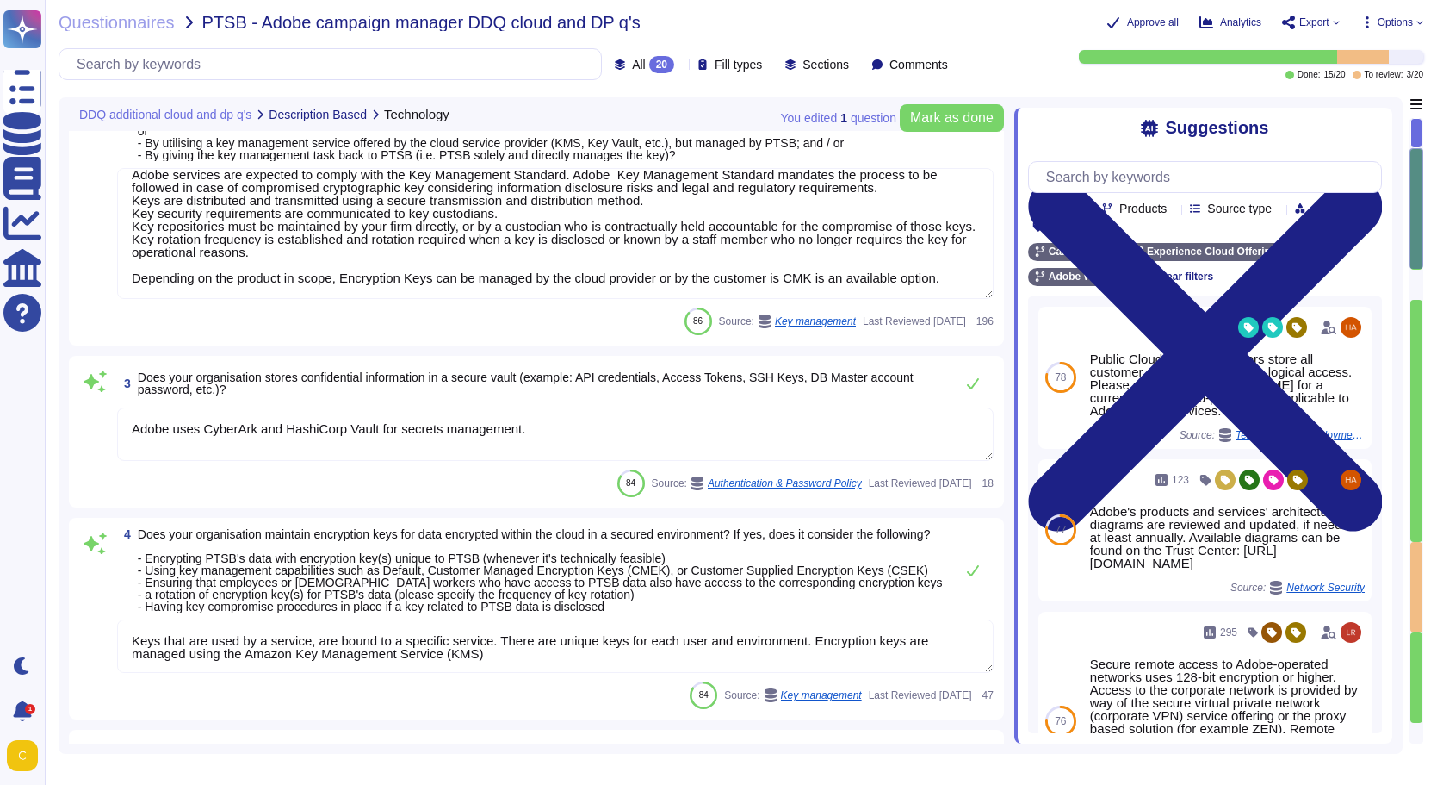
type textarea "Adobe does rely on cloud hosting companies according to services contracts to p…"
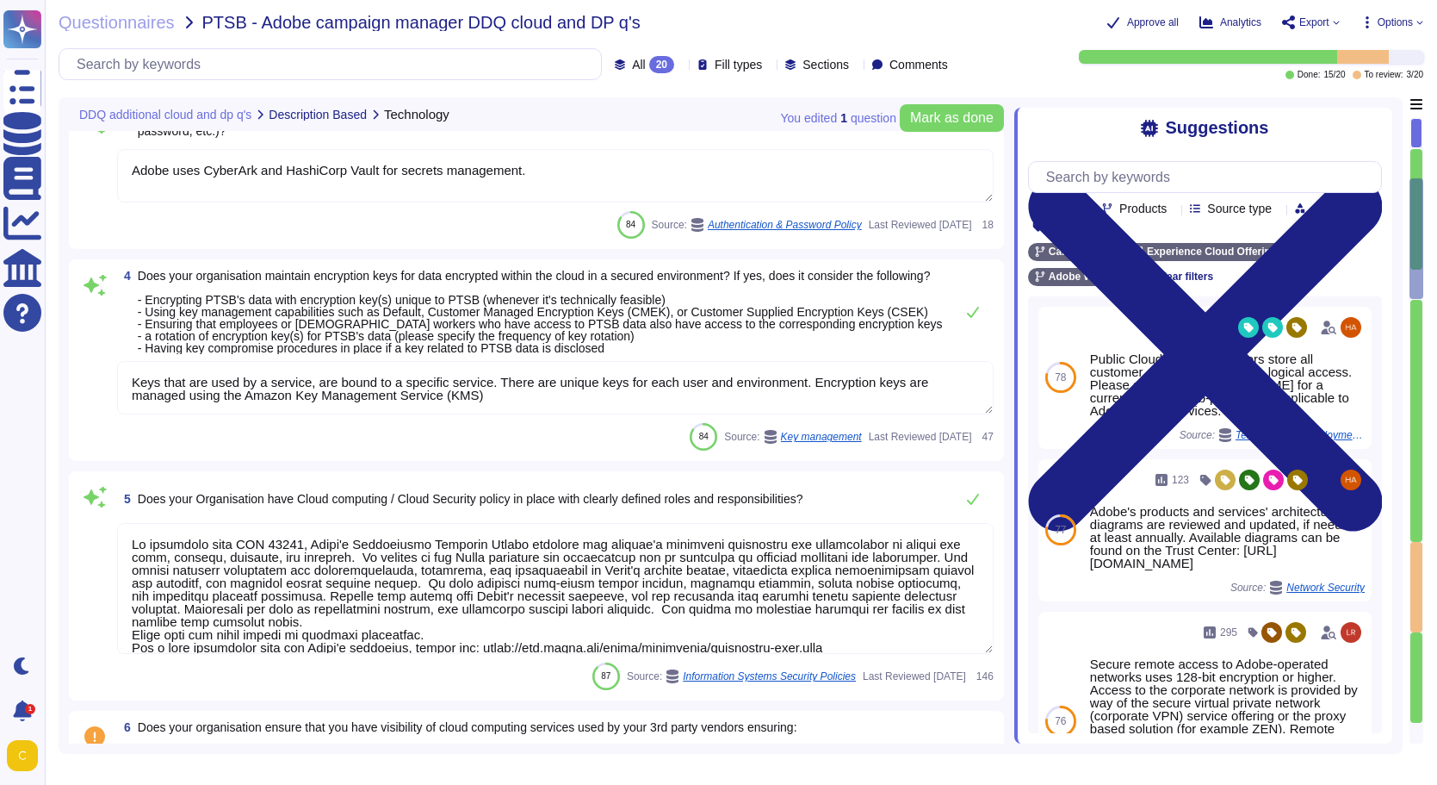
type textarea "Yes"
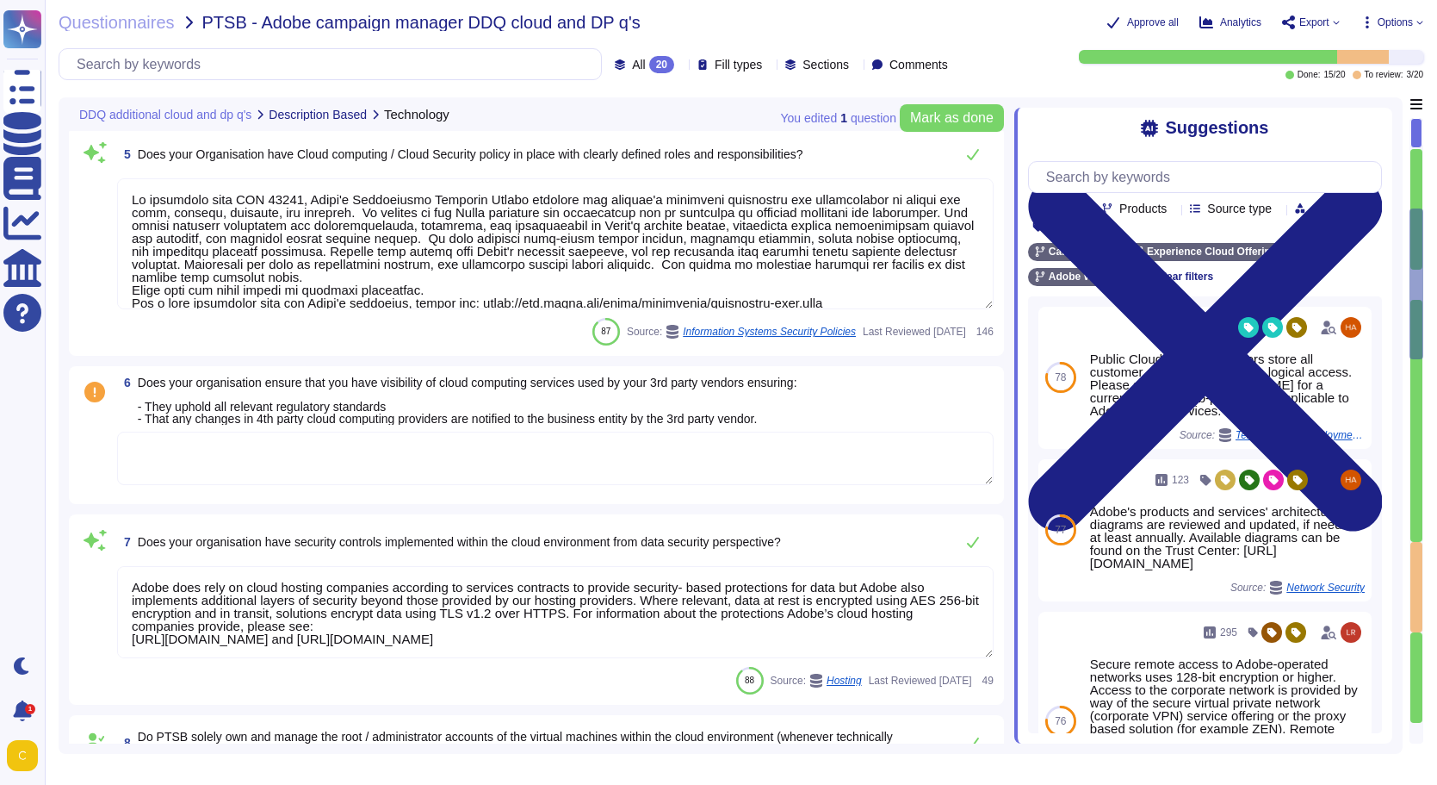
type textarea "Amazon Web Services uses strong tenant isolation security and control capabilit…"
type textarea "Adobe approves and engages with leading third-party security firms to perform p…"
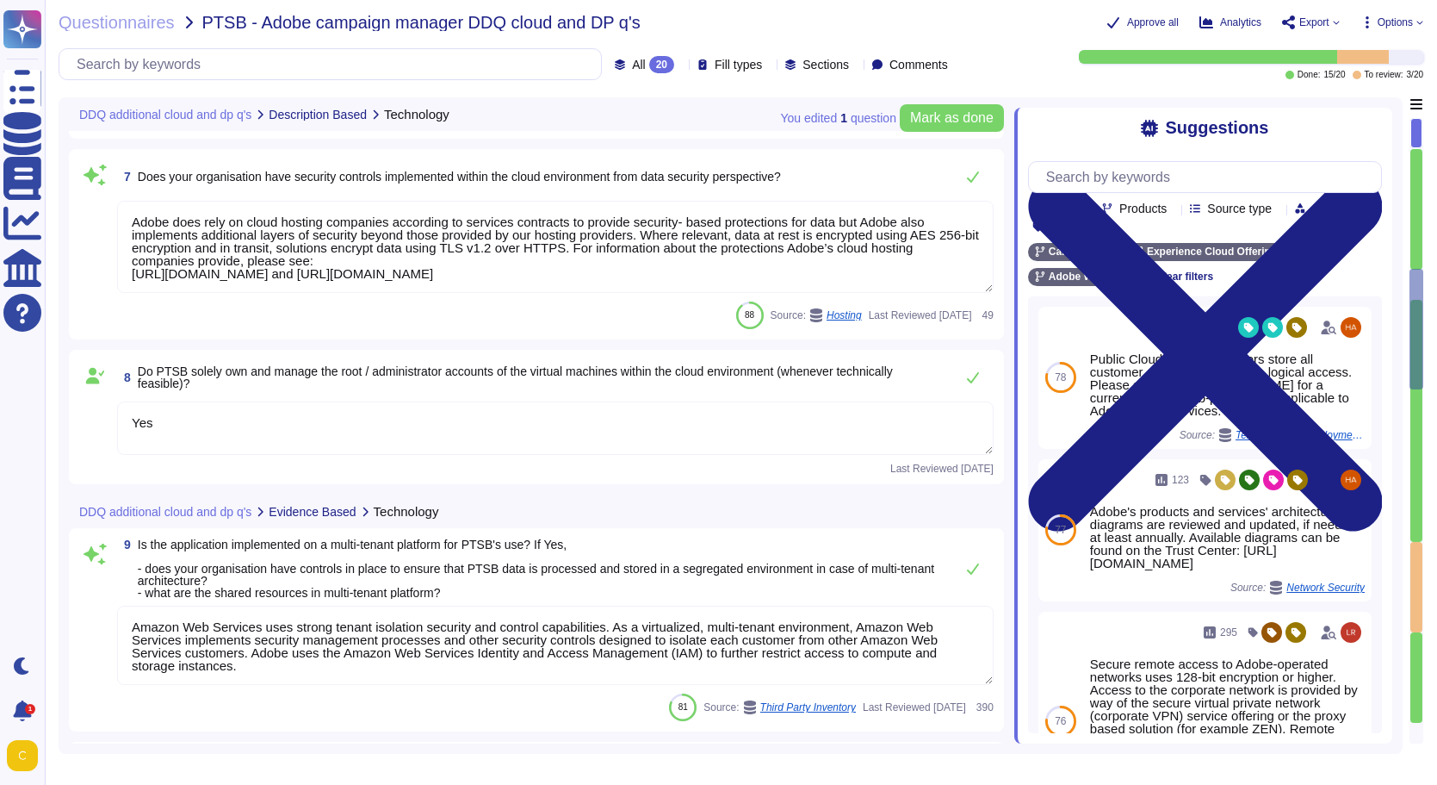
type textarea "The hosting provider operates, manages and controls the components from the hyp…"
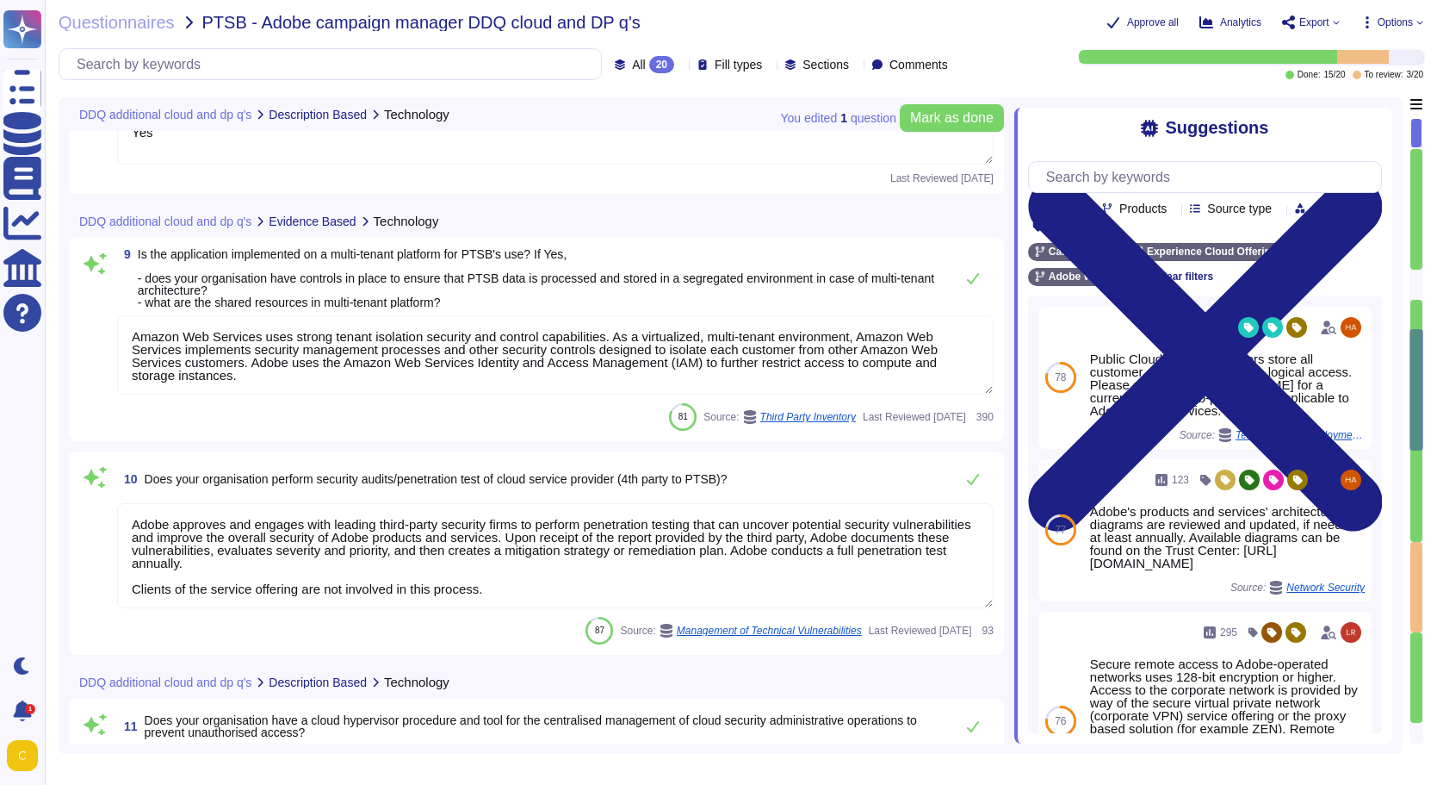
type textarea "Yes"
type textarea "Lorem ipsu dol sita co adi elitsedd eius temp incididunt (UTL) etdo mag aliquae…"
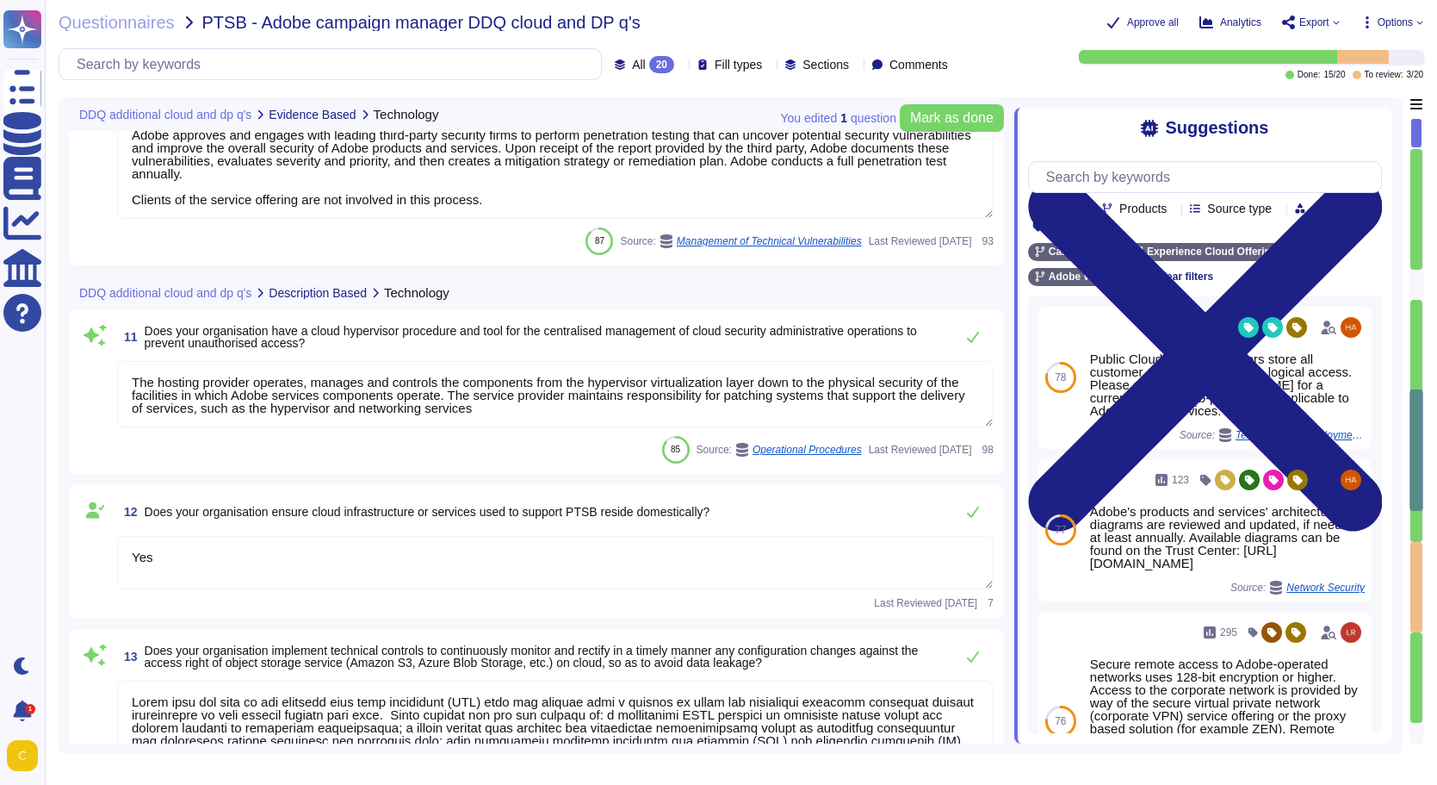
type textarea "Split tunneling or bridged internet connections are not allowed by policy and/o…"
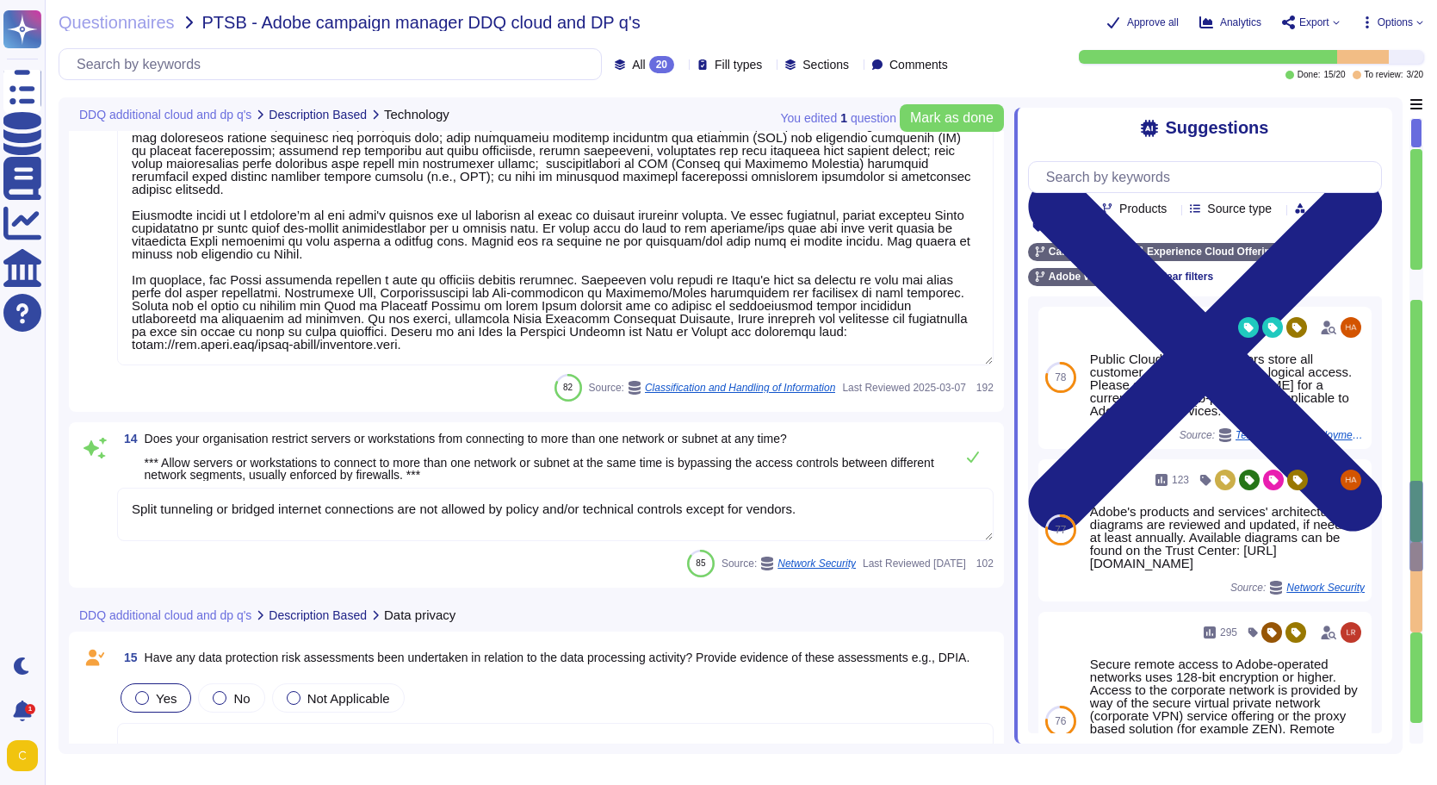
scroll to position [2584, 0]
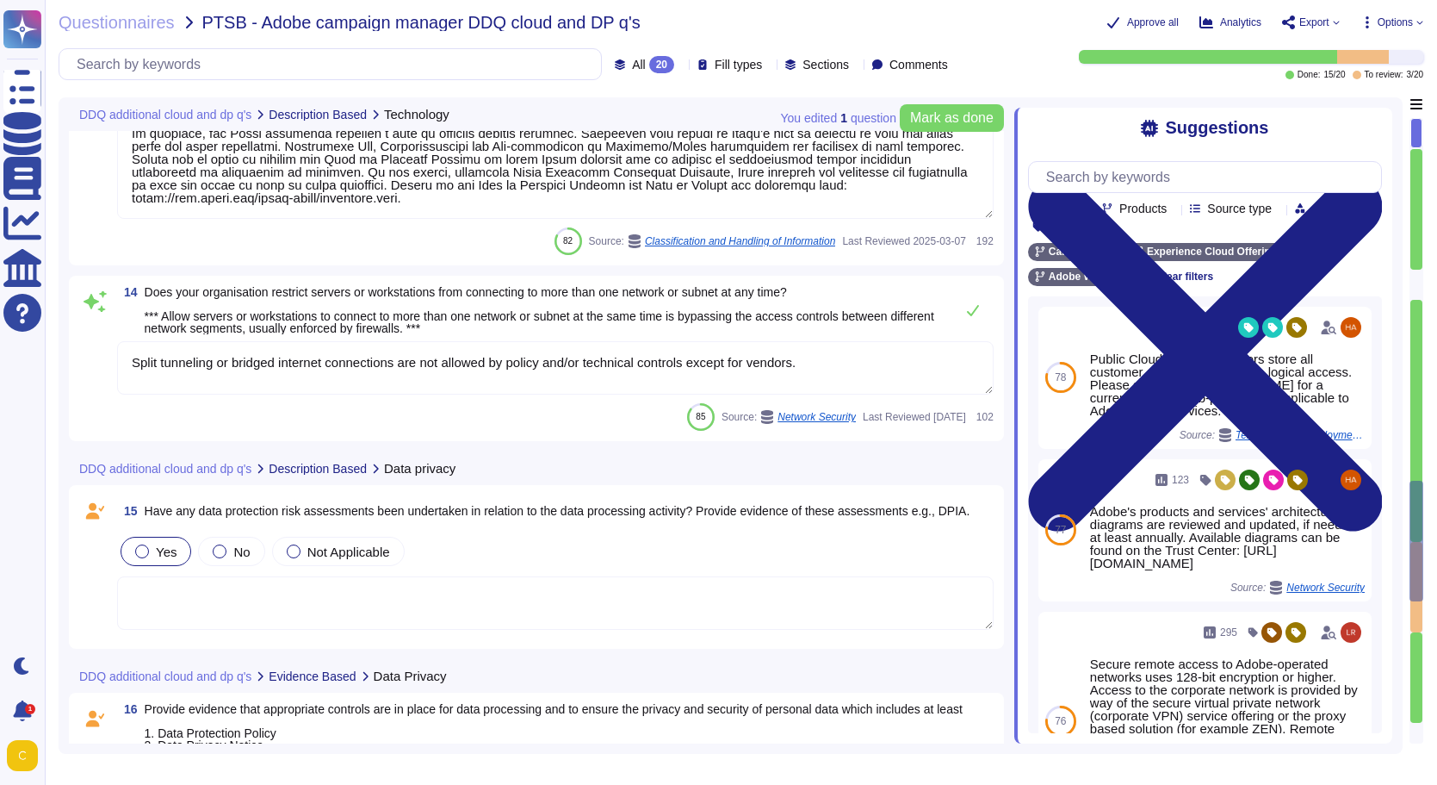
type textarea "No. Adobe hasn't received anything from ICO in the last 3 years for a data beac…"
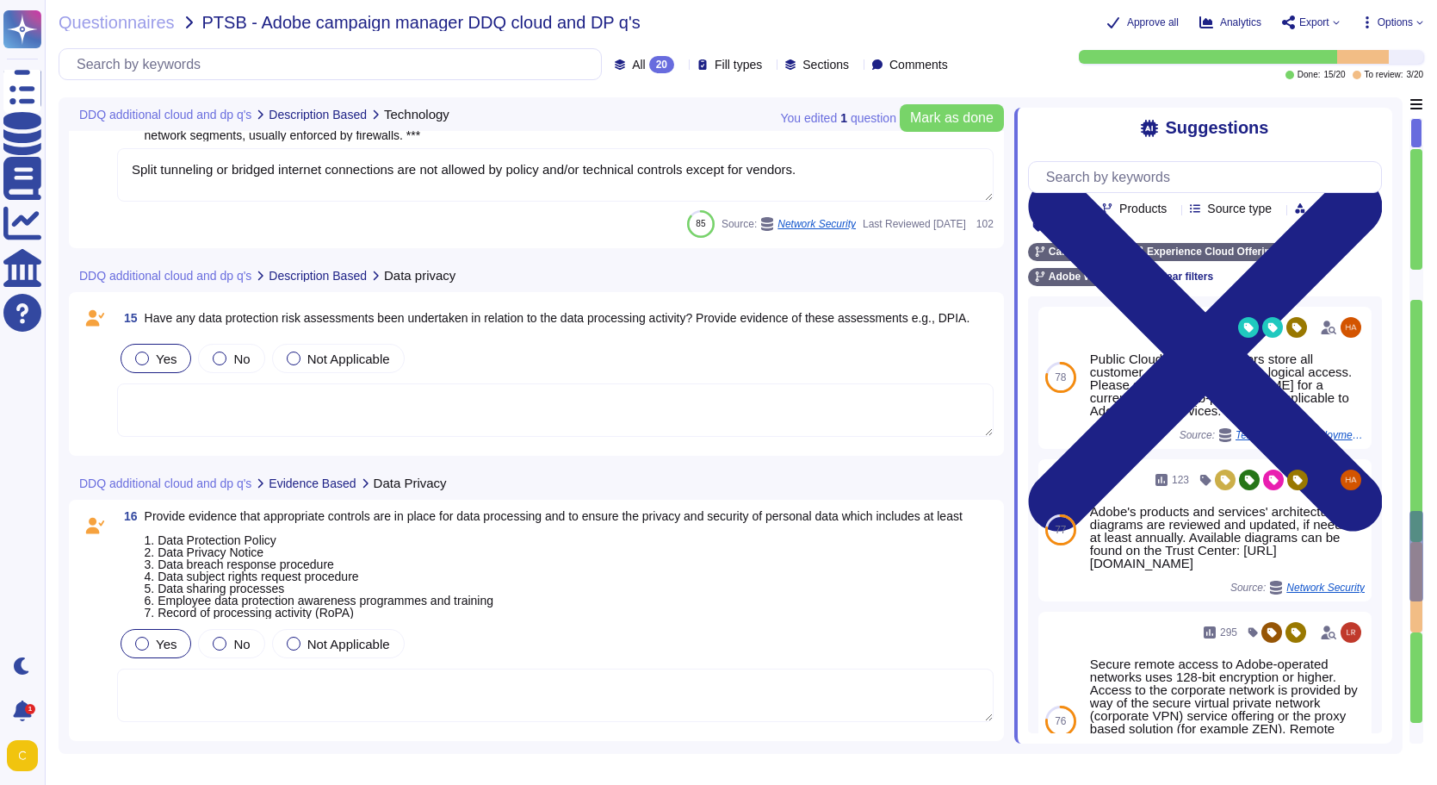
scroll to position [2842, 0]
click at [795, 414] on textarea at bounding box center [555, 408] width 877 height 53
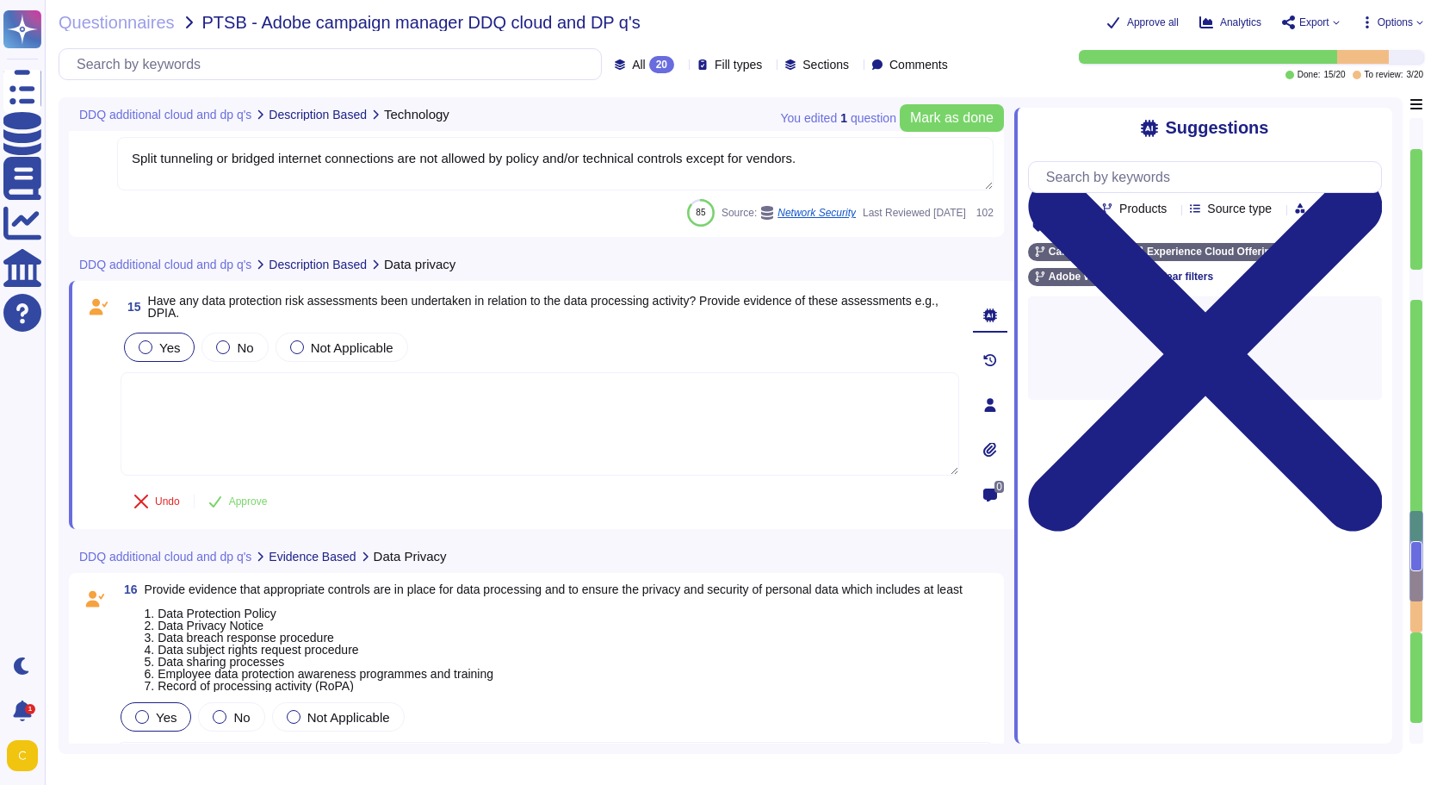
type textarea "No. Adobe hasn't received anything from ICO in the last 3 years for a data beac…"
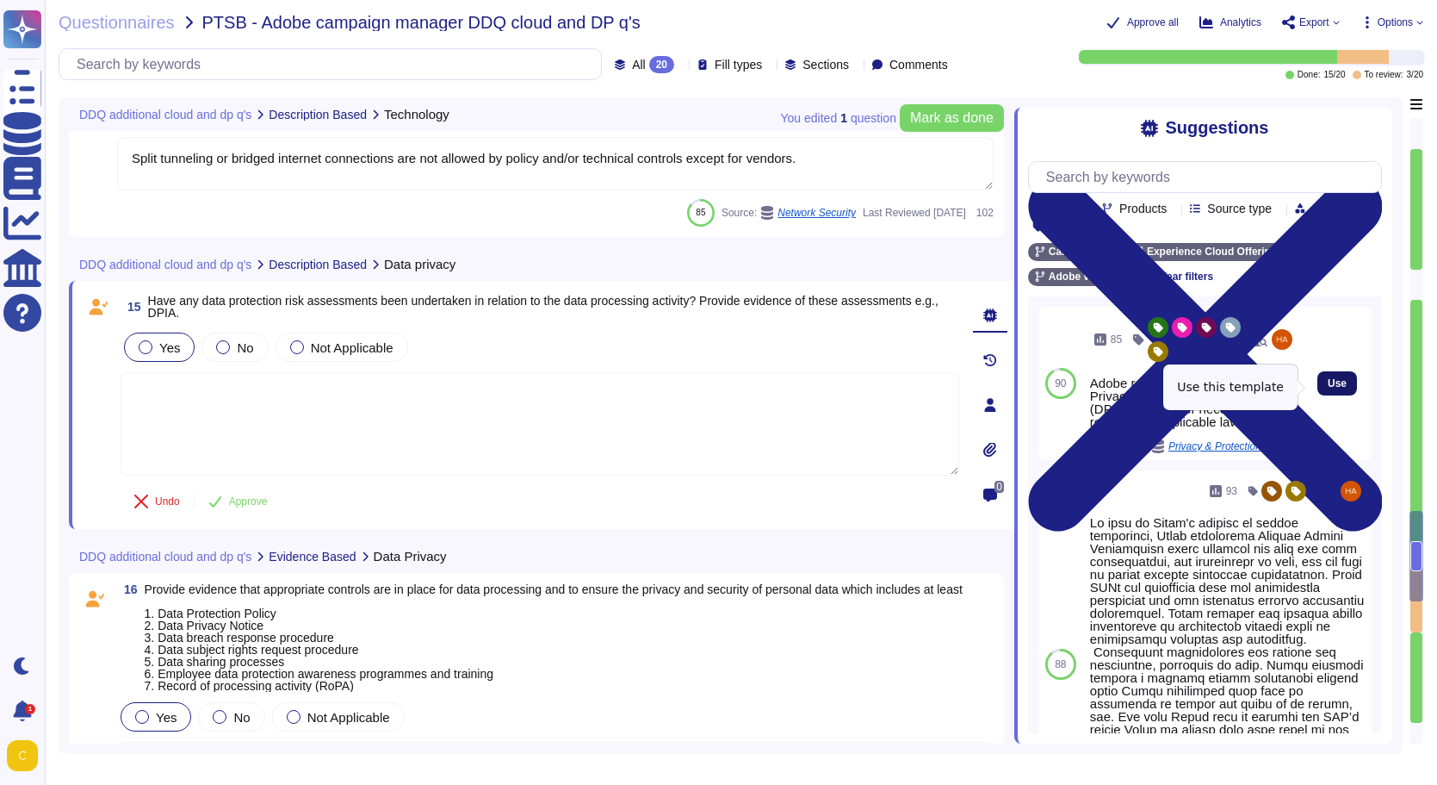
click at [1328, 386] on span "Use" at bounding box center [1337, 383] width 19 height 10
type textarea "Adobe regularly conducts Data Privacy Impact Assessments (DPIAs), wherever nece…"
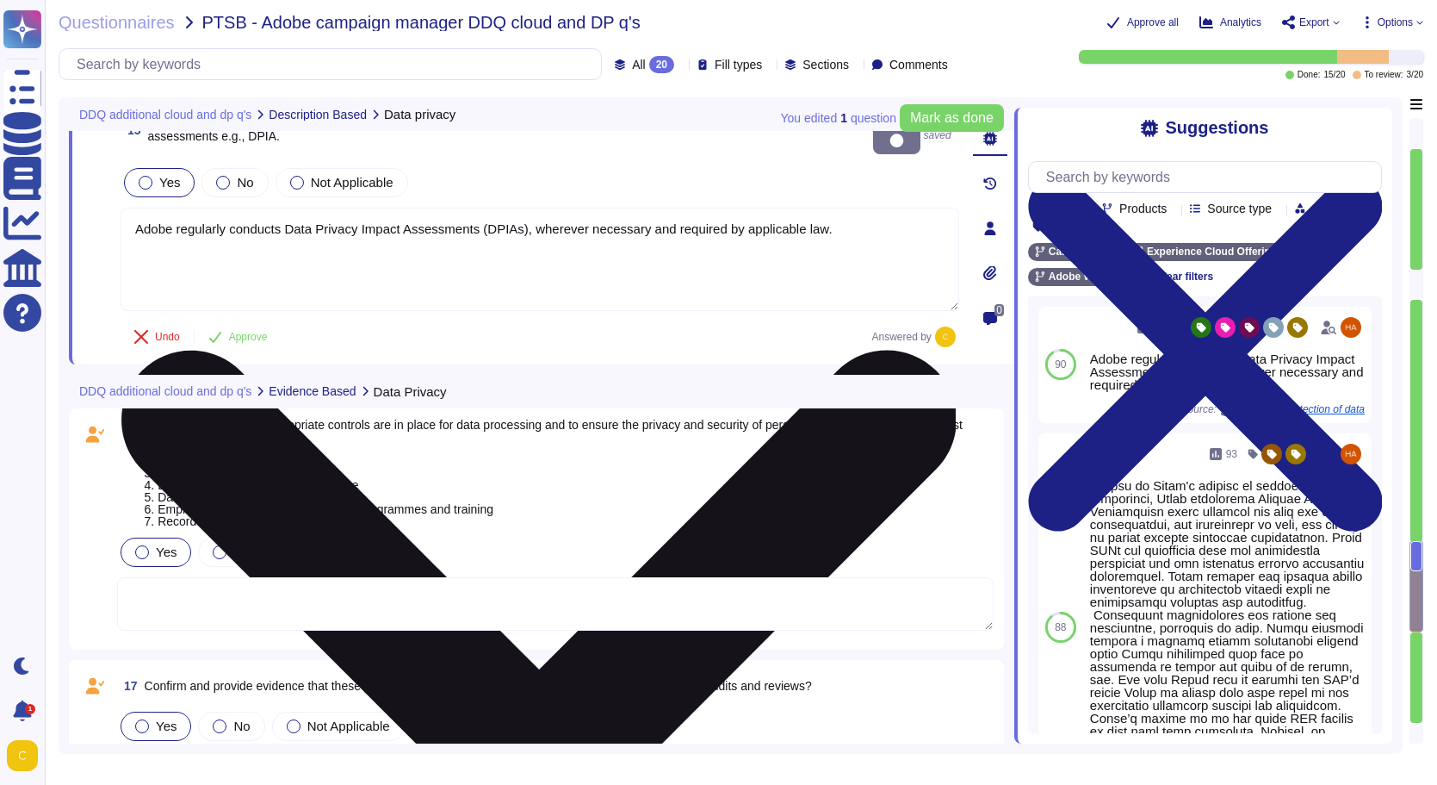
type textarea "Please see SOC 2 certification - Adobe Incorporated's Assertion Please also che…"
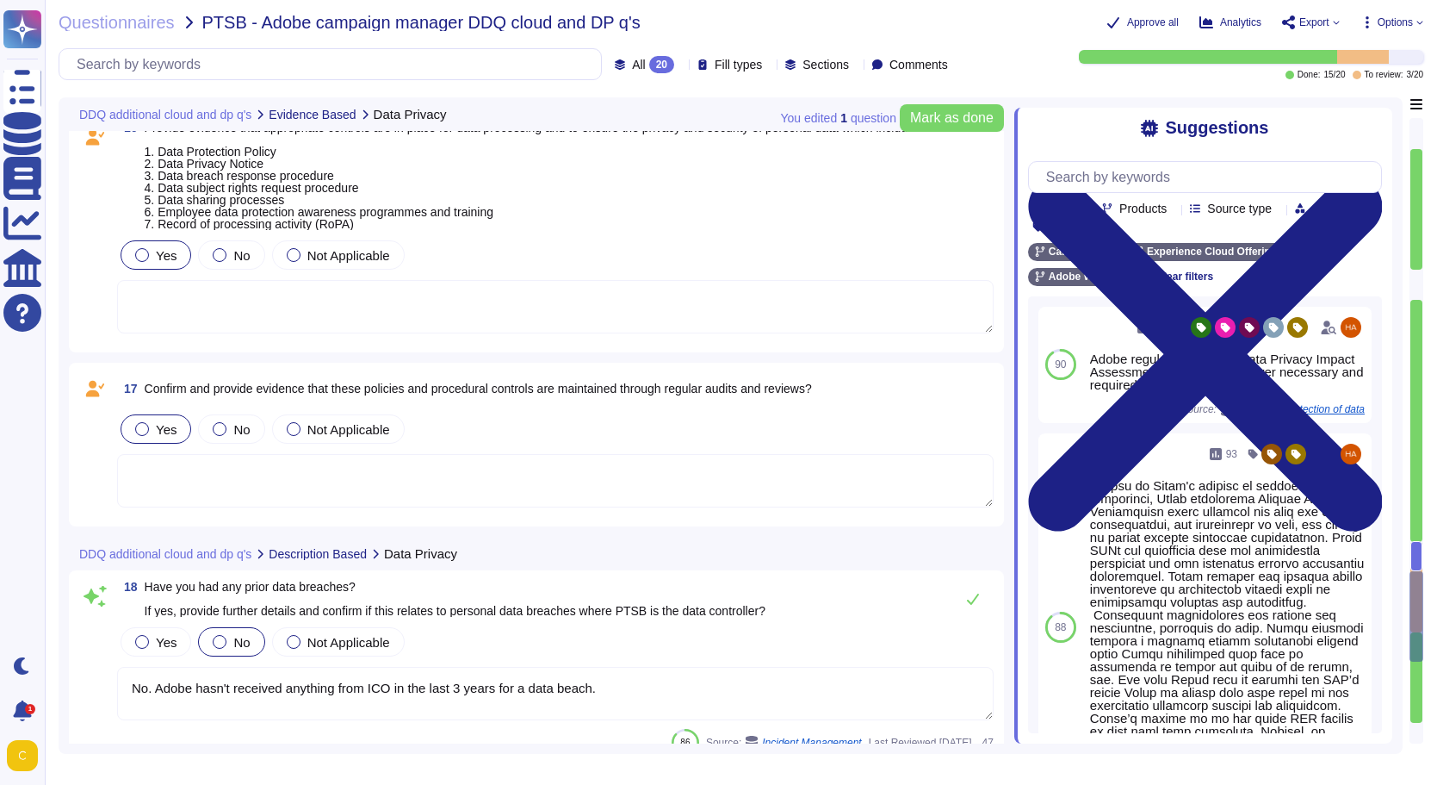
type textarea "Lorem ipsu dol s ametcon ad eli seddoeiusm te incidid utl etdolore ma ali enima…"
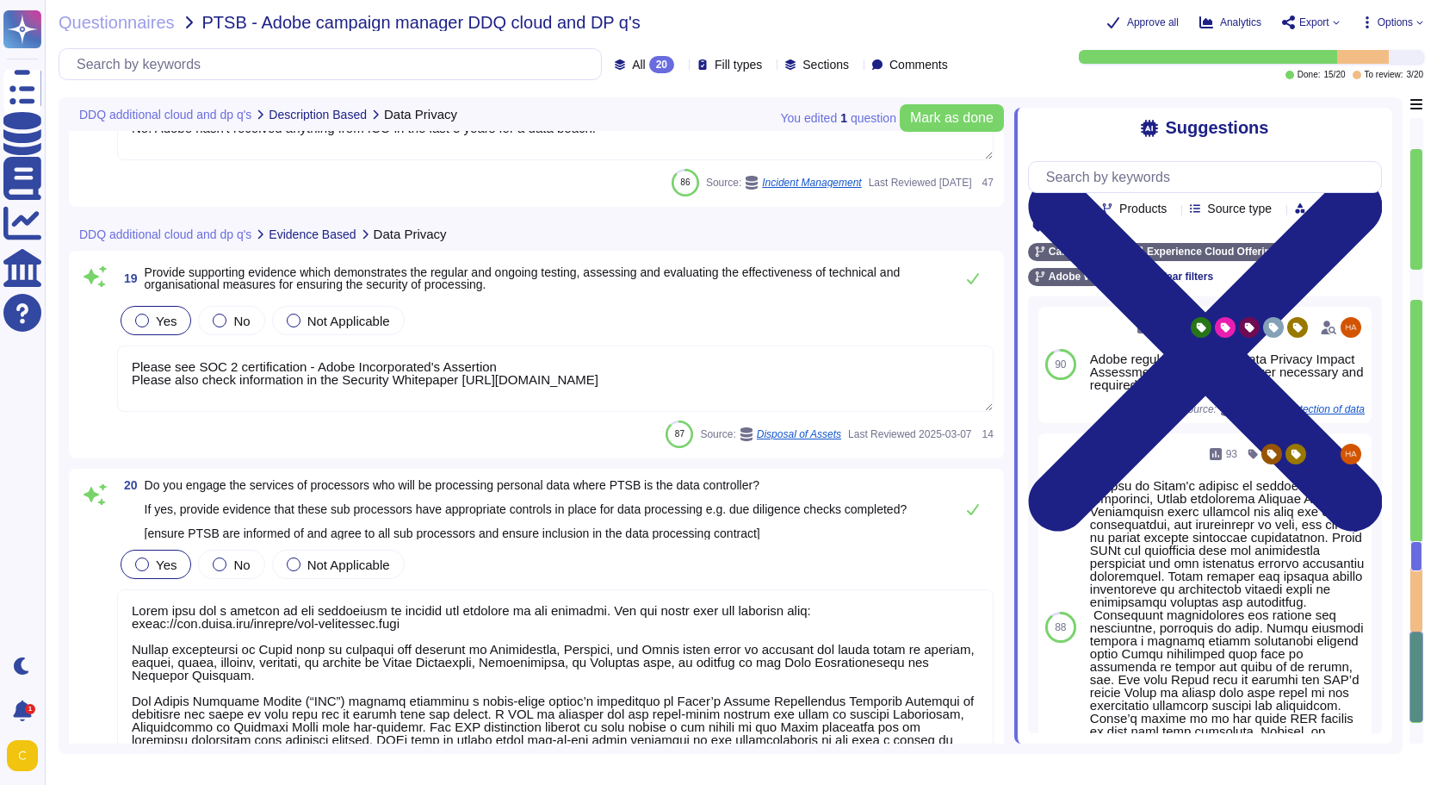
scroll to position [3900, 0]
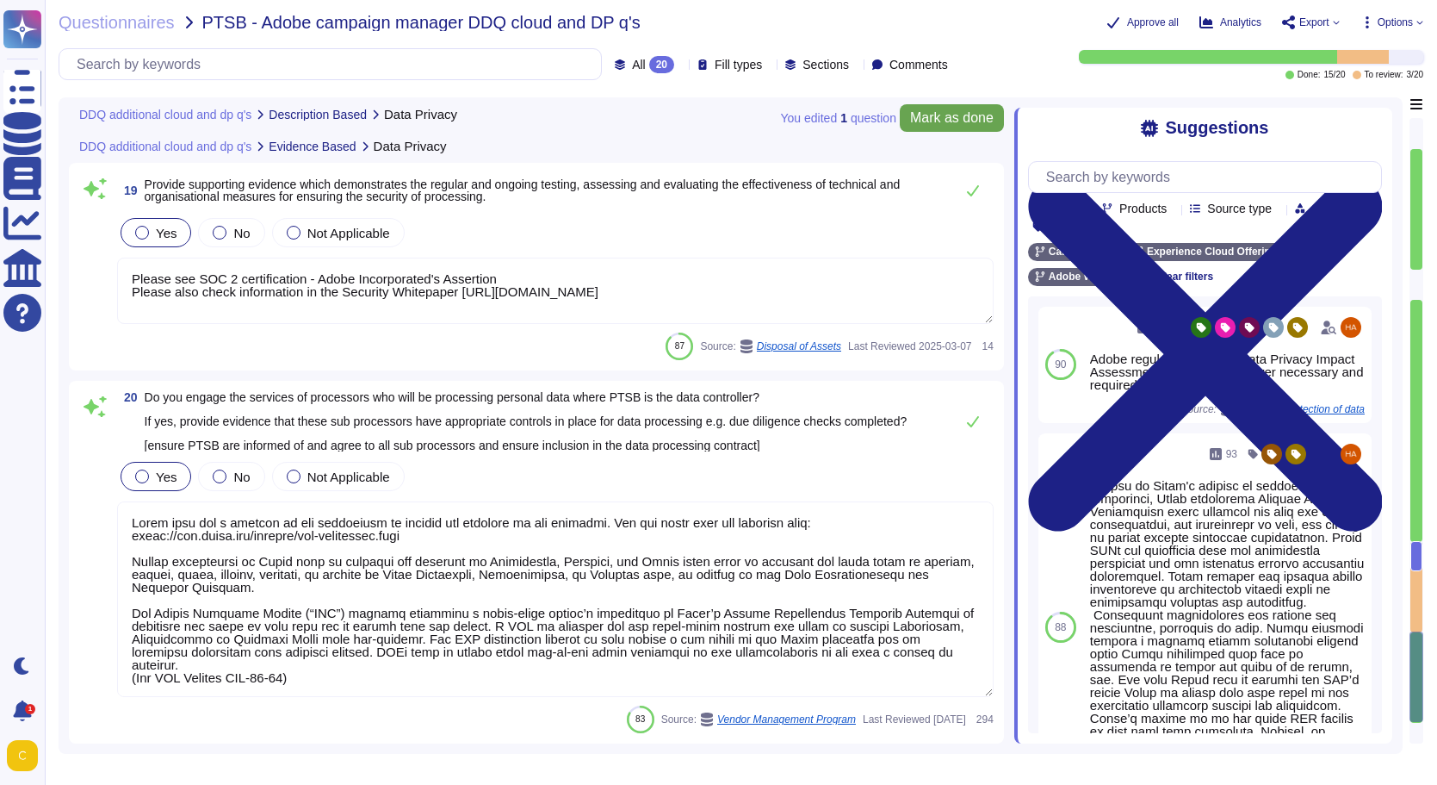
click at [930, 118] on span "Mark as done" at bounding box center [952, 118] width 84 height 14
click at [1303, 20] on span "Export" at bounding box center [1315, 22] width 30 height 10
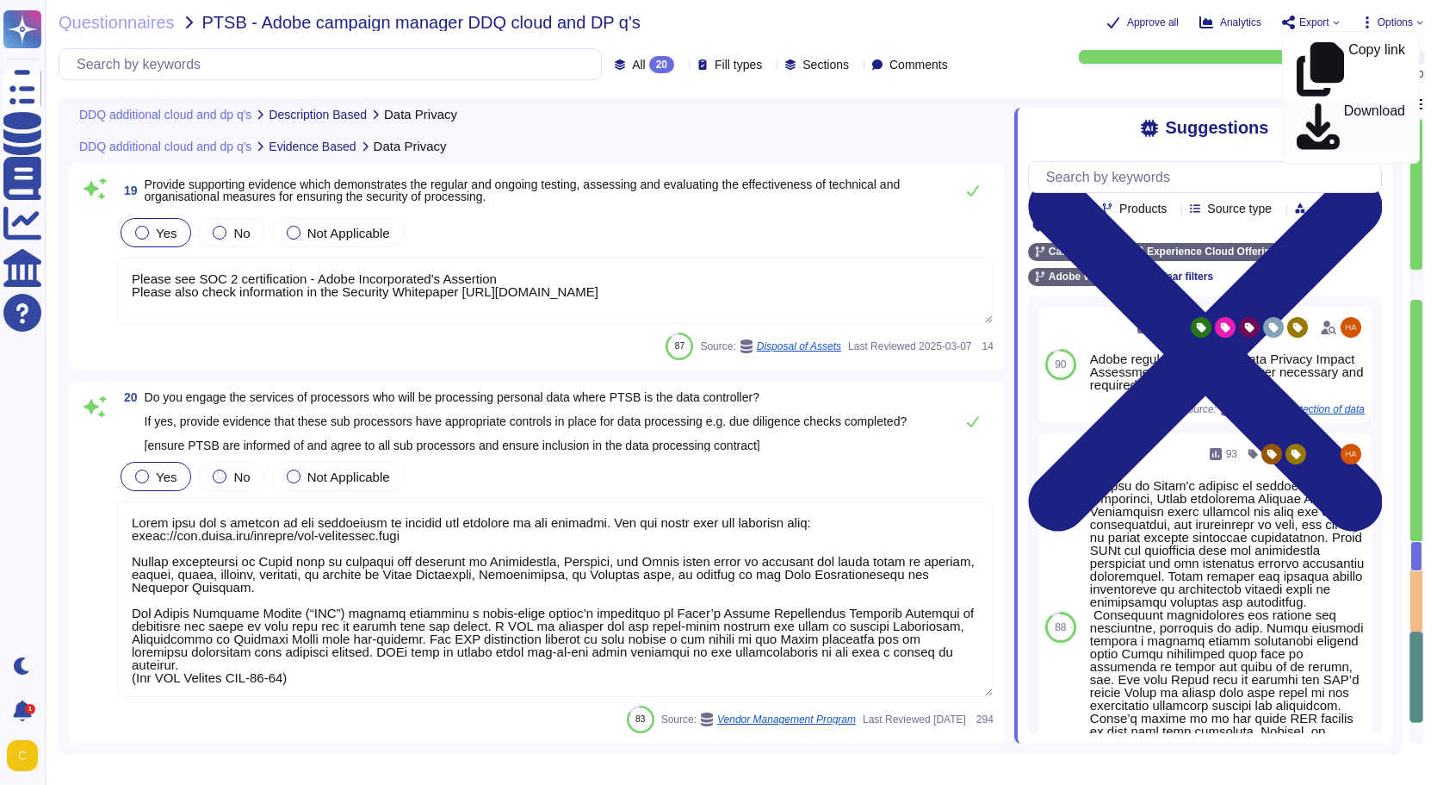
click at [1344, 104] on p "Download" at bounding box center [1374, 128] width 61 height 48
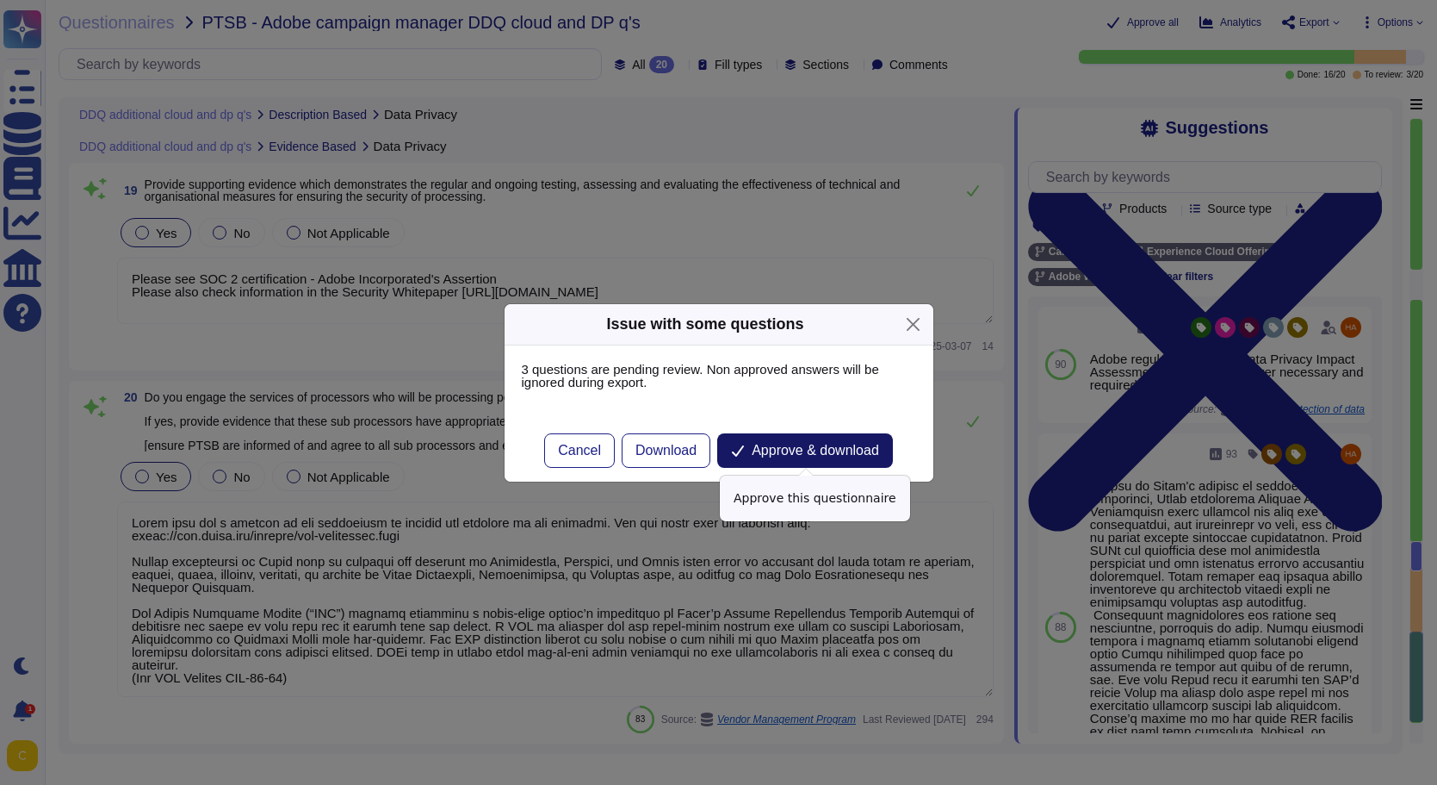
click at [819, 447] on span "Approve & download" at bounding box center [815, 451] width 127 height 14
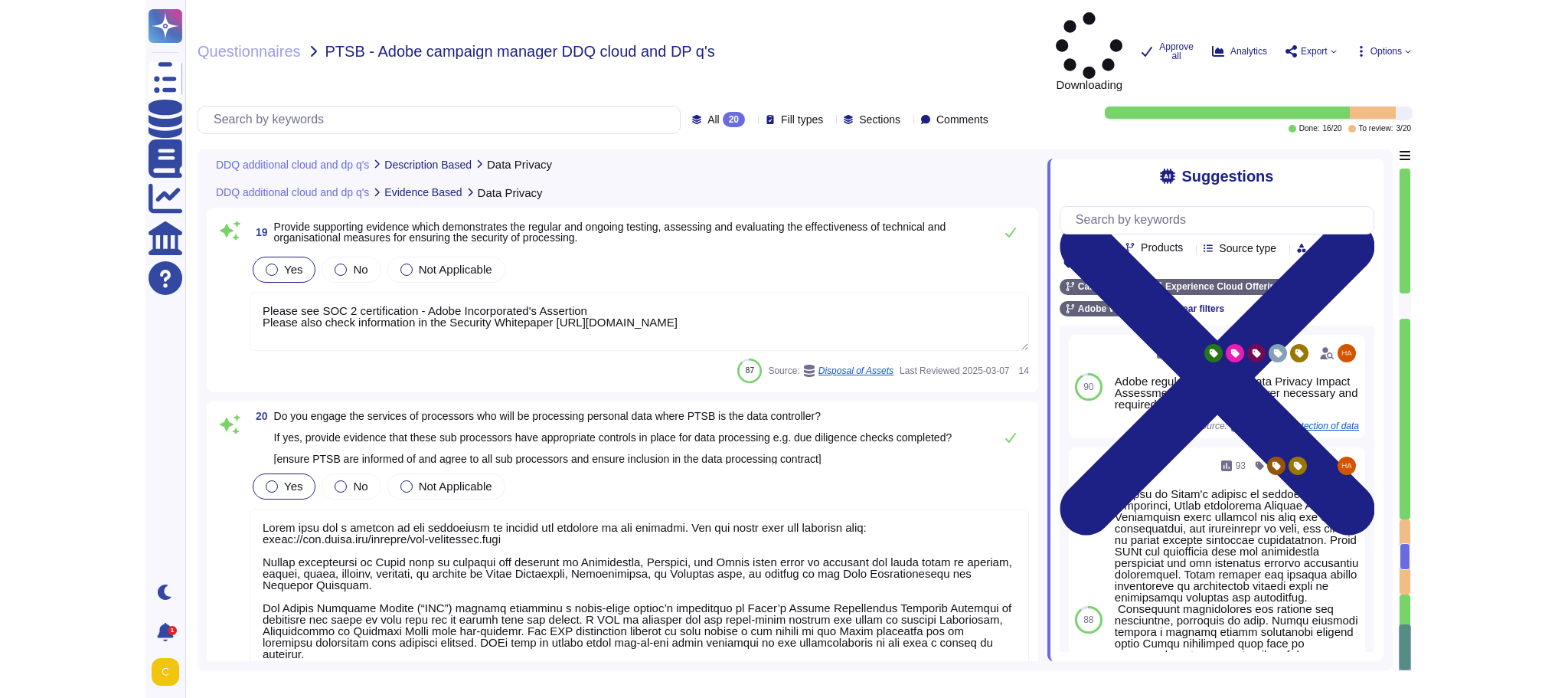
scroll to position [3453, 0]
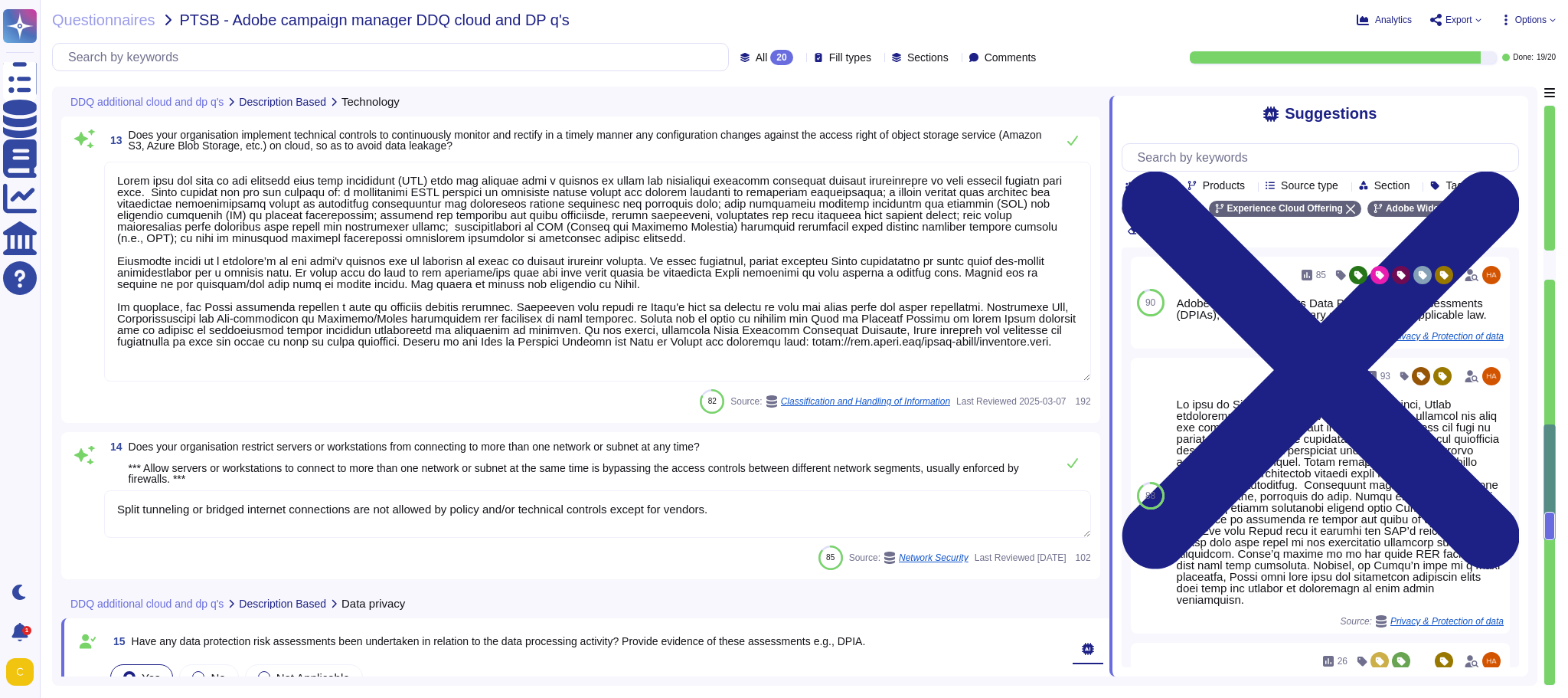
type textarea "The hosting provider operates, manages and controls the components from the hyp…"
type textarea "Yes"
type textarea "Lorem ipsu dol sita co adi elitsedd eius temp incididunt (UTL) etdo mag aliquae…"
type textarea "Split tunneling or bridged internet connections are not allowed by policy and/o…"
type textarea "Adobe regularly conducts Data Privacy Impact Assessments (DPIAs), wherever nece…"
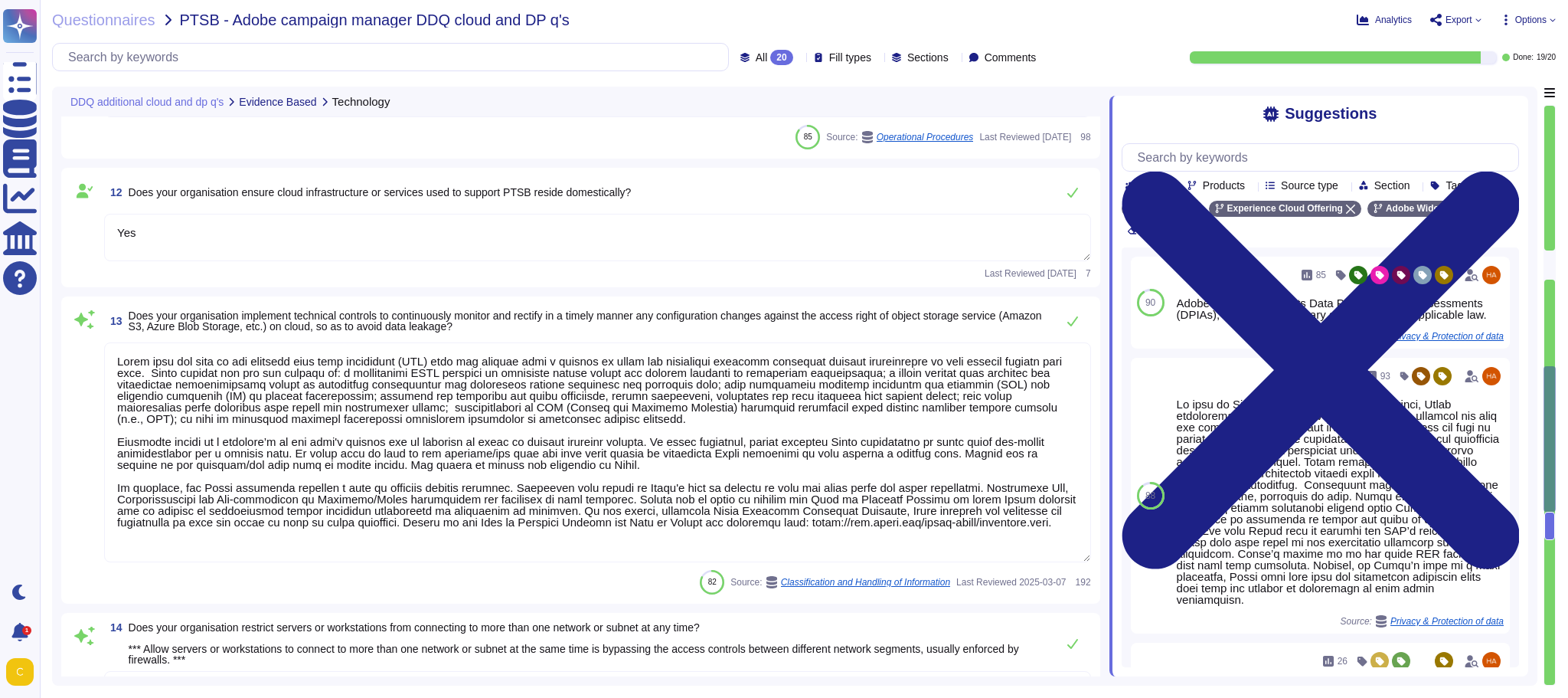
type textarea "Amazon Web Services uses strong tenant isolation security and control capabilit…"
type textarea "Adobe approves and engages with leading third-party security firms to perform p…"
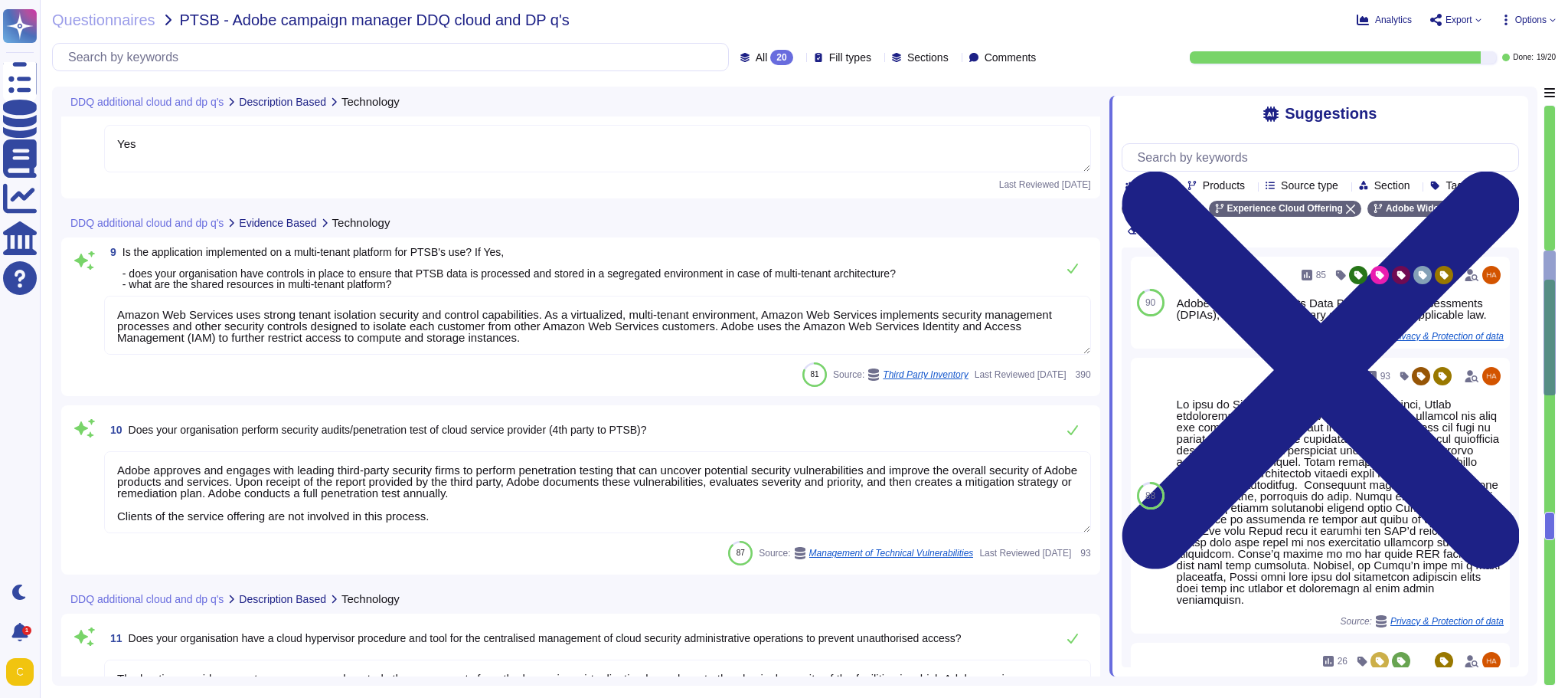
type textarea "Keys that are used by a service, are bound to a specific service. There are uni…"
type textarea "Lo ipsumdolo sita CON 51377, Adipi'e Seddoeiusmo Temporin Utlabo etdolore mag a…"
type textarea "Adobe does rely on cloud hosting companies according to services contracts to p…"
type textarea "Yes"
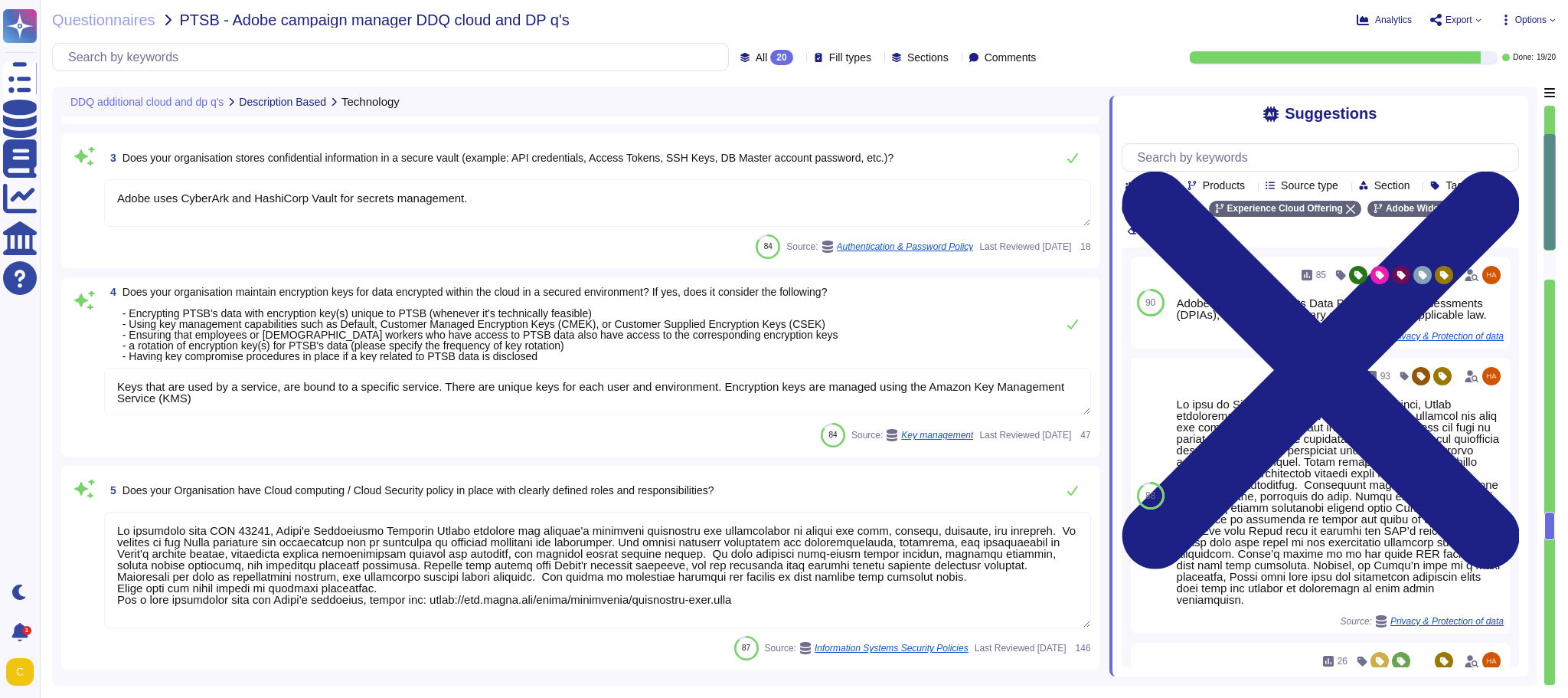
type textarea "Adobe services are expected to comply with the Key Management Standard. Adobe K…"
type textarea "Adobe uses CyberArk and HashiCorp Vault for secrets management."
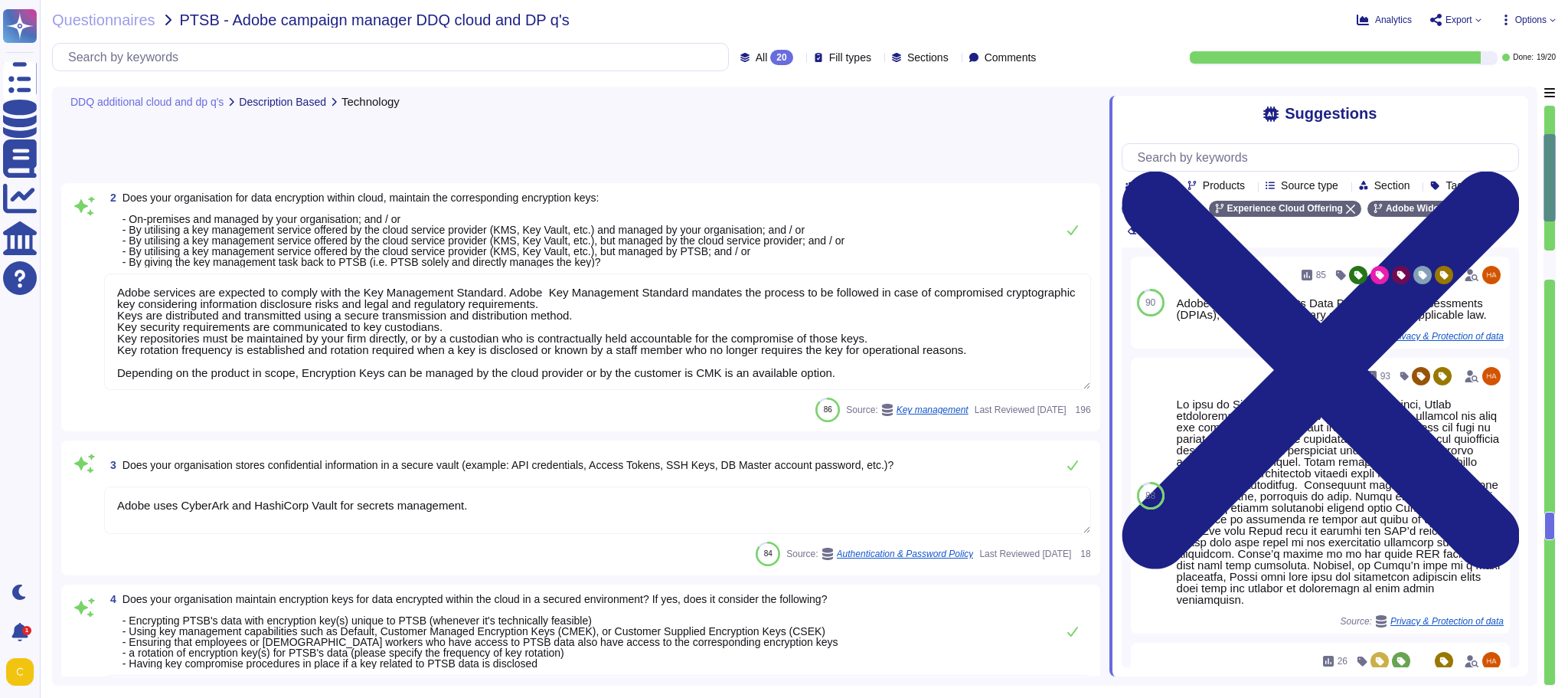
scroll to position [0, 0]
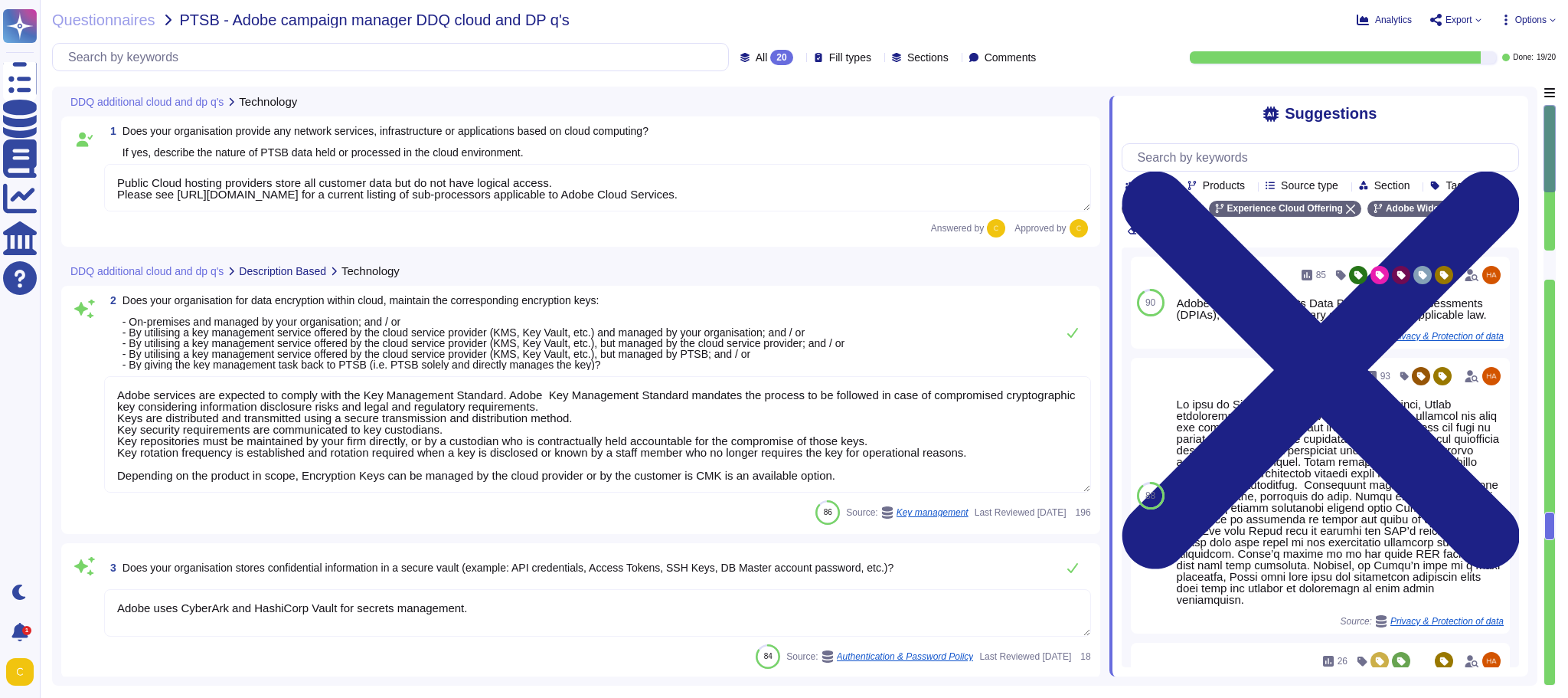
type textarea "Public Cloud hosting providers store all customer data but do not have logical …"
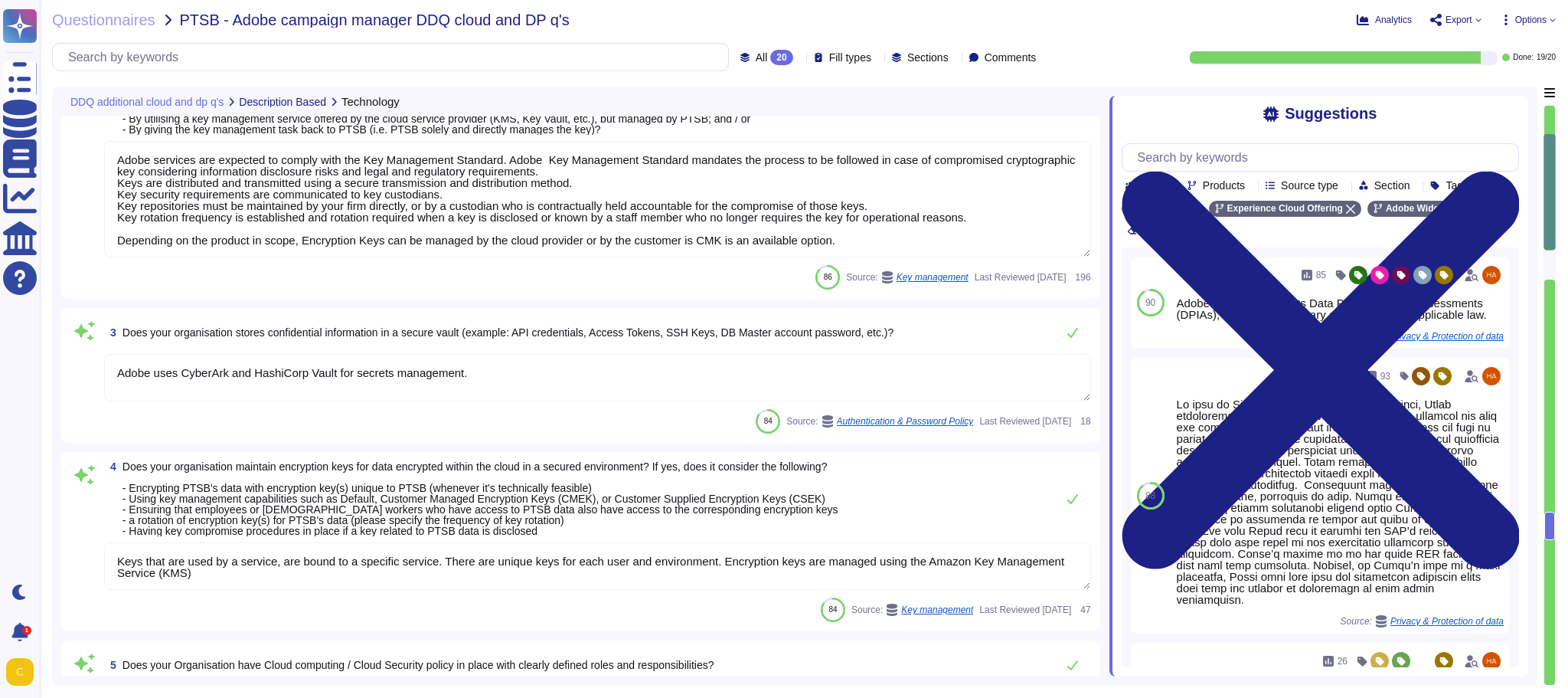
type textarea "Adobe does rely on cloud hosting companies according to services contracts to p…"
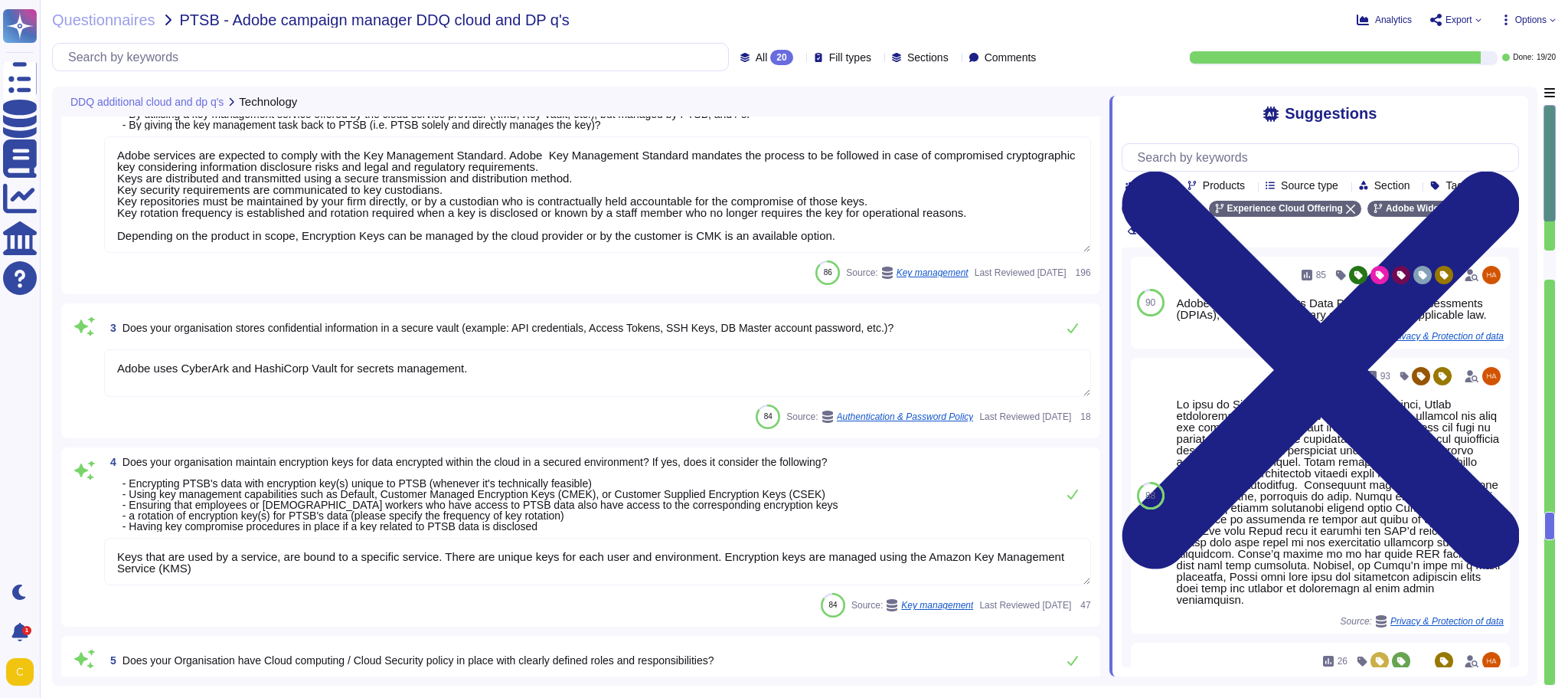
scroll to position [48, 0]
type textarea "Public Cloud hosting providers store all customer data but do not have logical …"
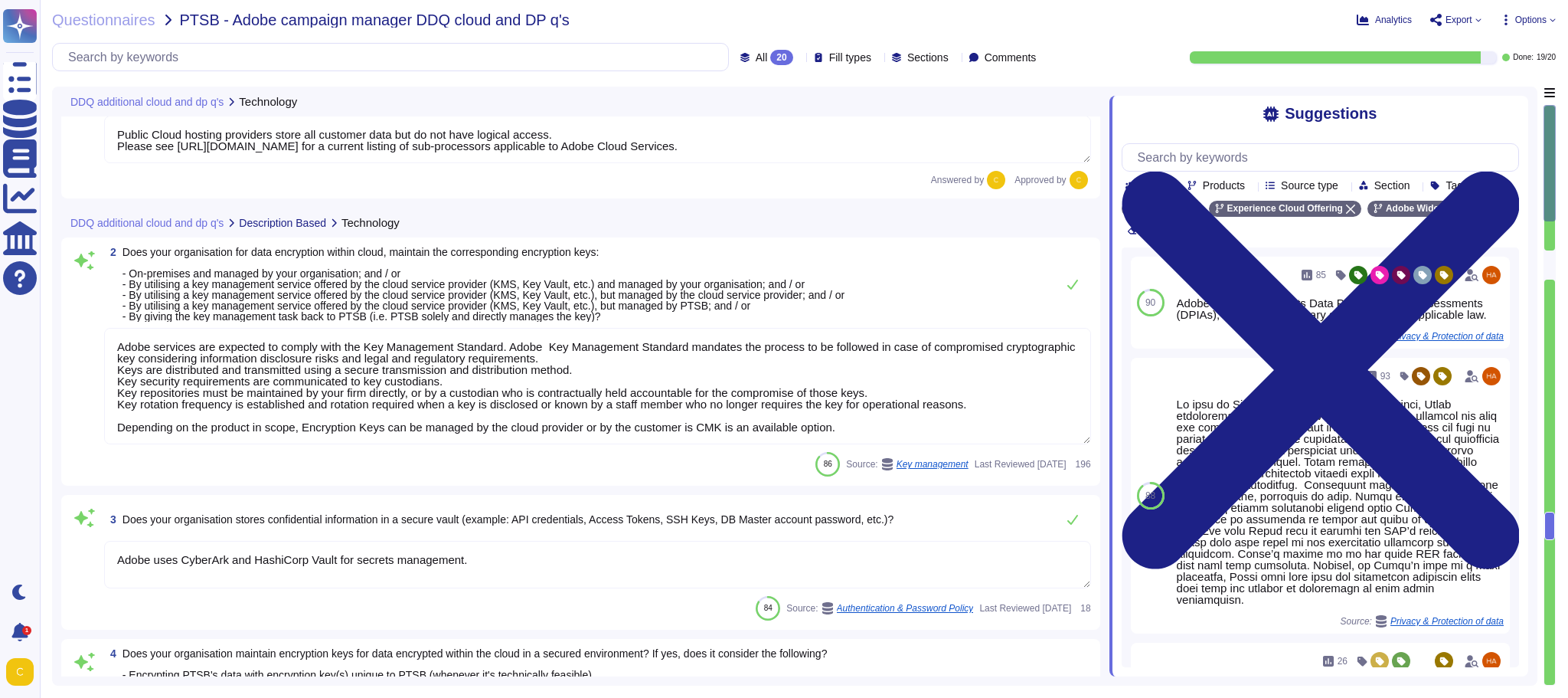
scroll to position [0, 0]
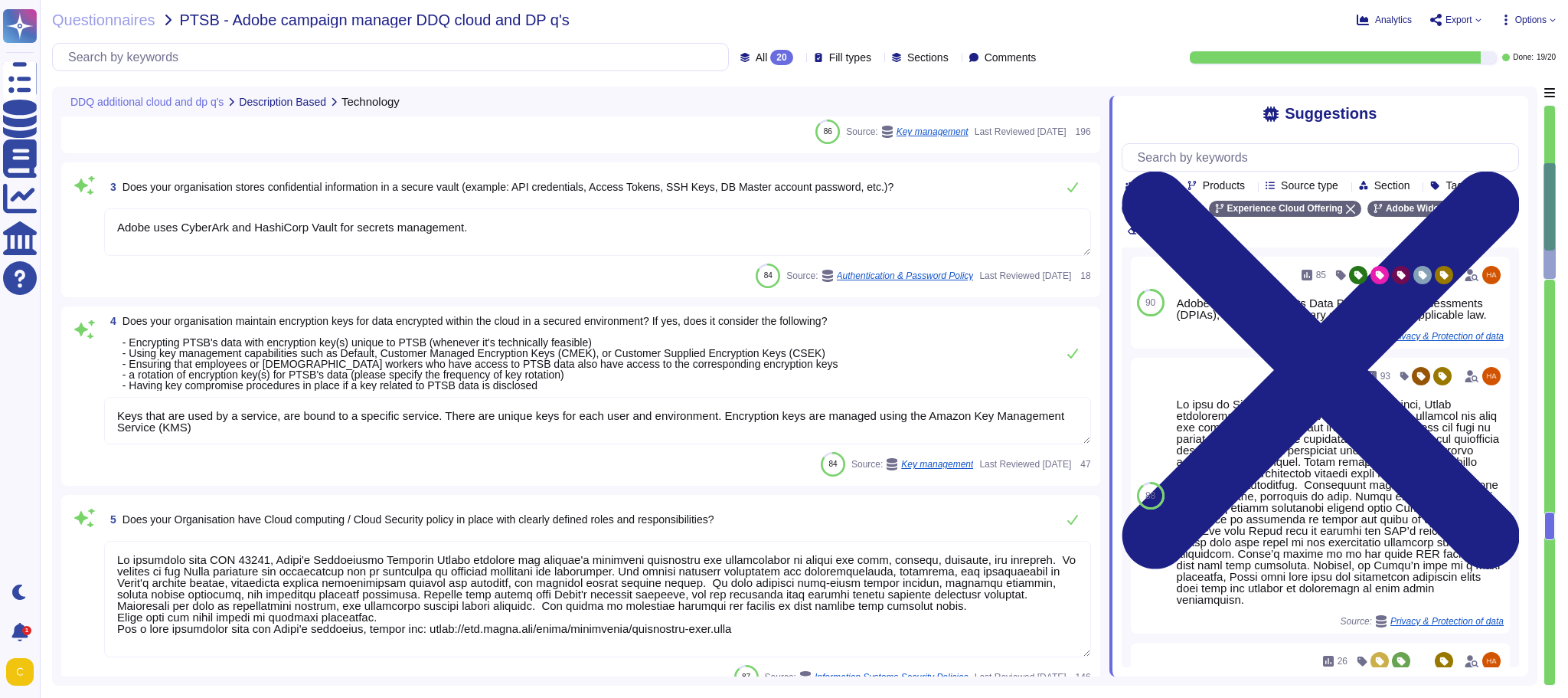
type textarea "Adobe does rely on cloud hosting companies according to services contracts to p…"
type textarea "Yes"
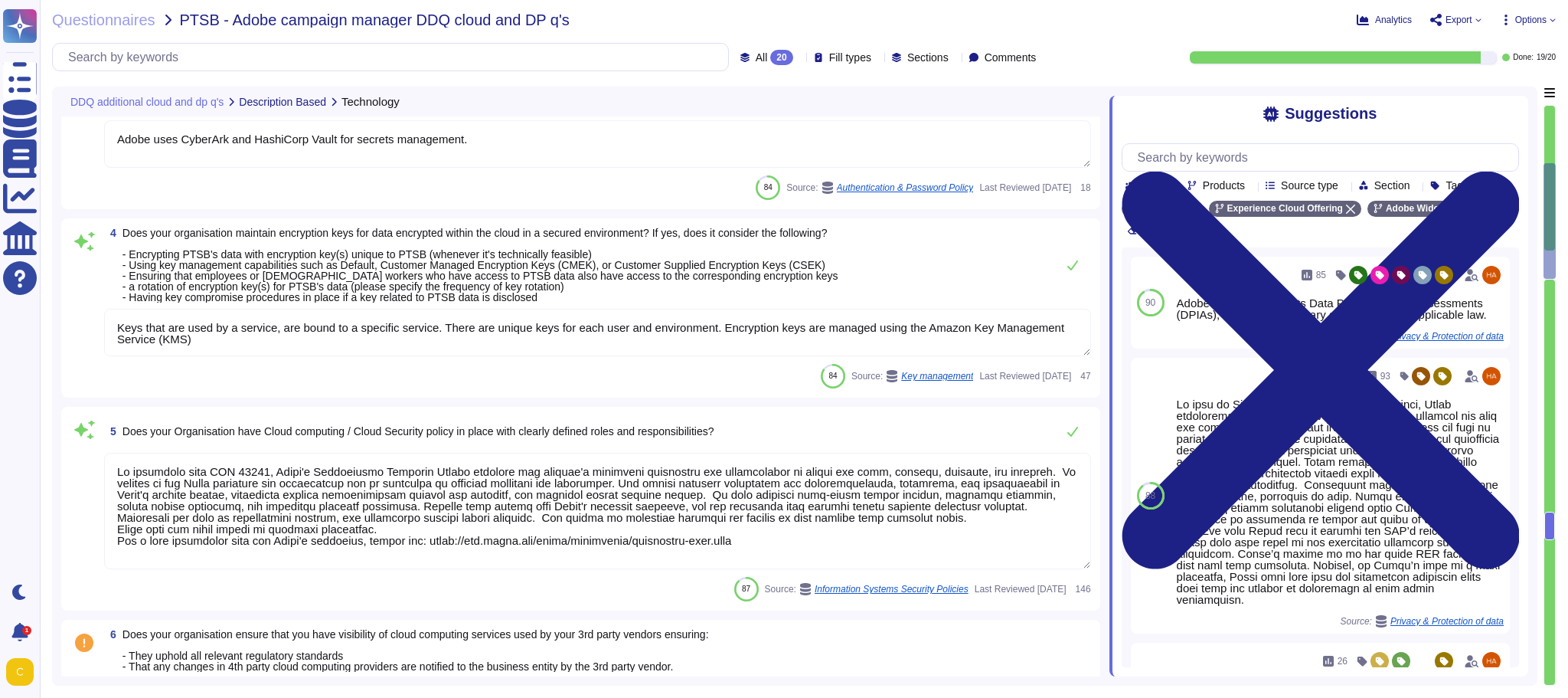
type textarea "Amazon Web Services uses strong tenant isolation security and control capabilit…"
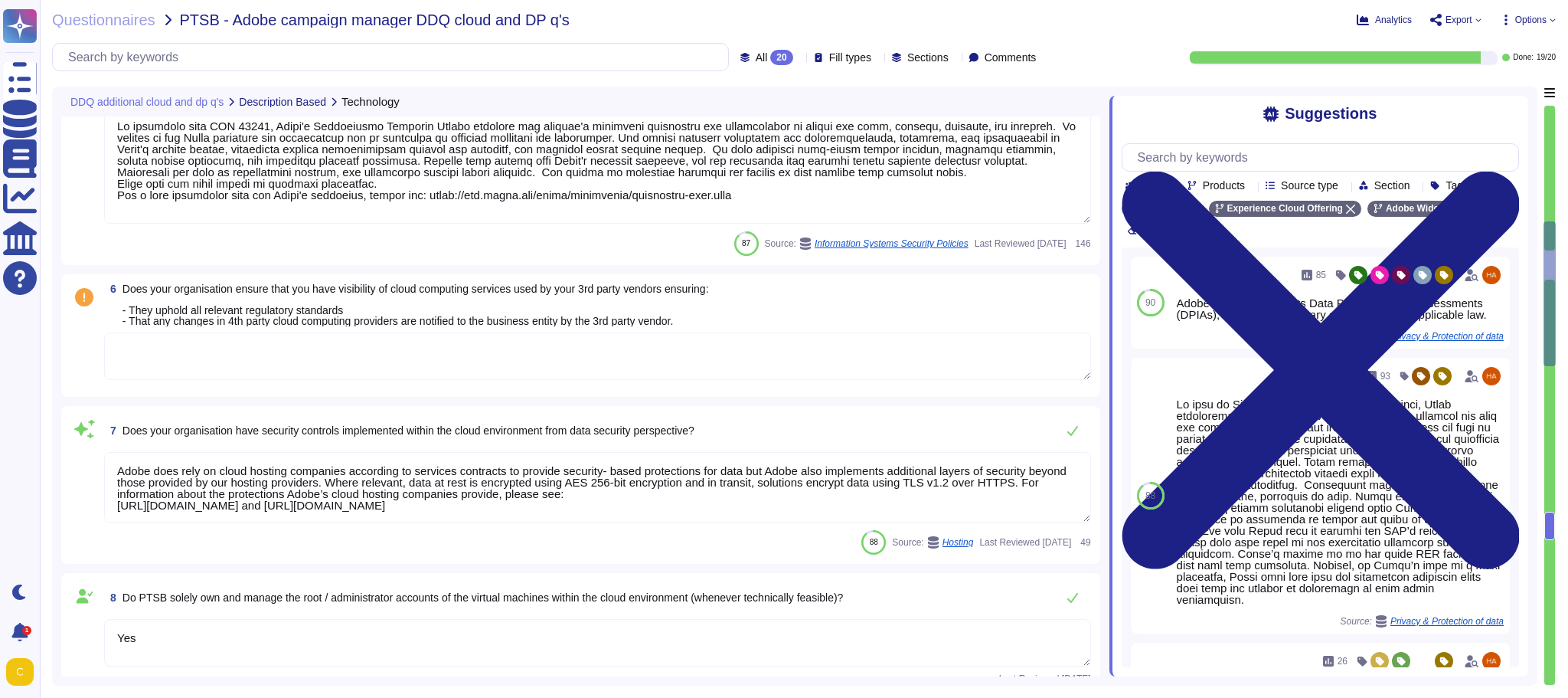
type textarea "Adobe approves and engages with leading third-party security firms to perform p…"
type textarea "The hosting provider operates, manages and controls the components from the hyp…"
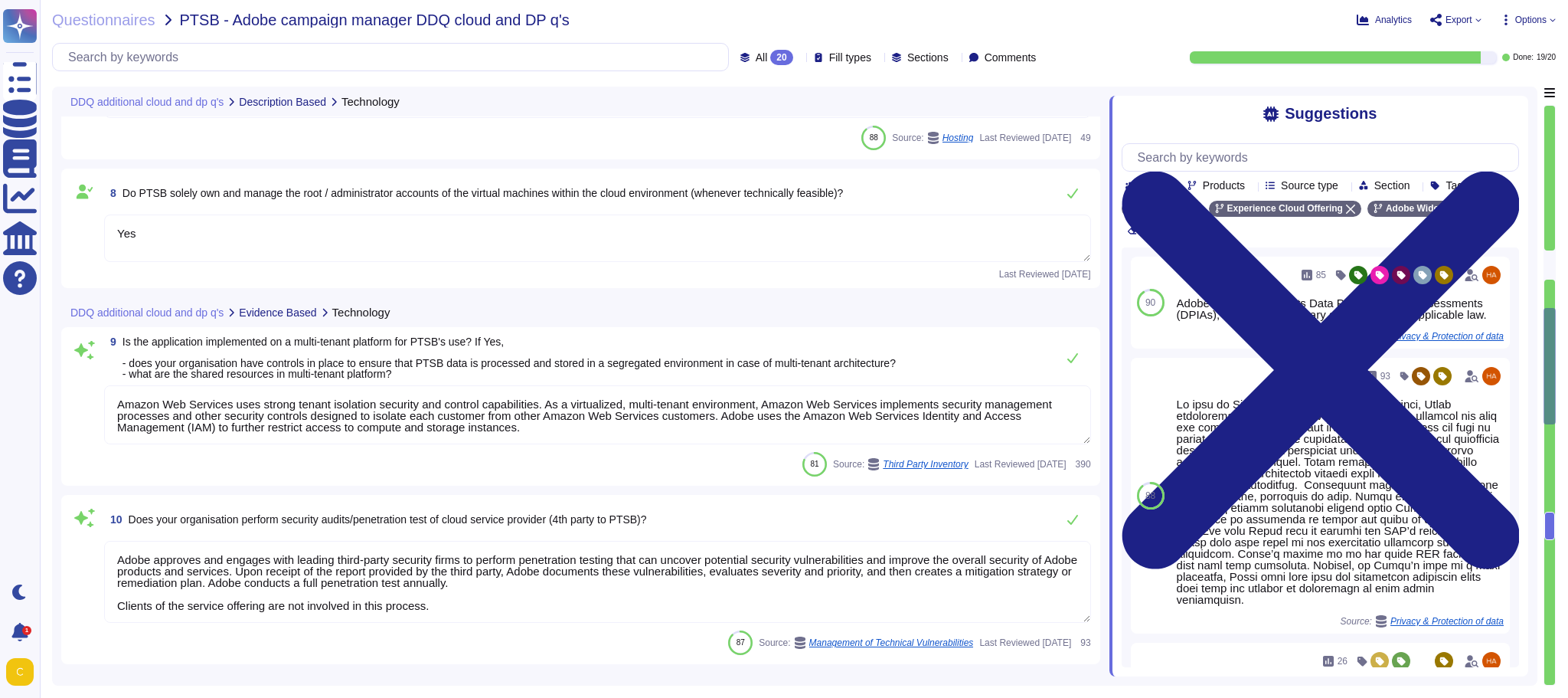
type textarea "Yes"
type textarea "Lorem ipsu dol sita co adi elitsedd eius temp incididunt (UTL) etdo mag aliquae…"
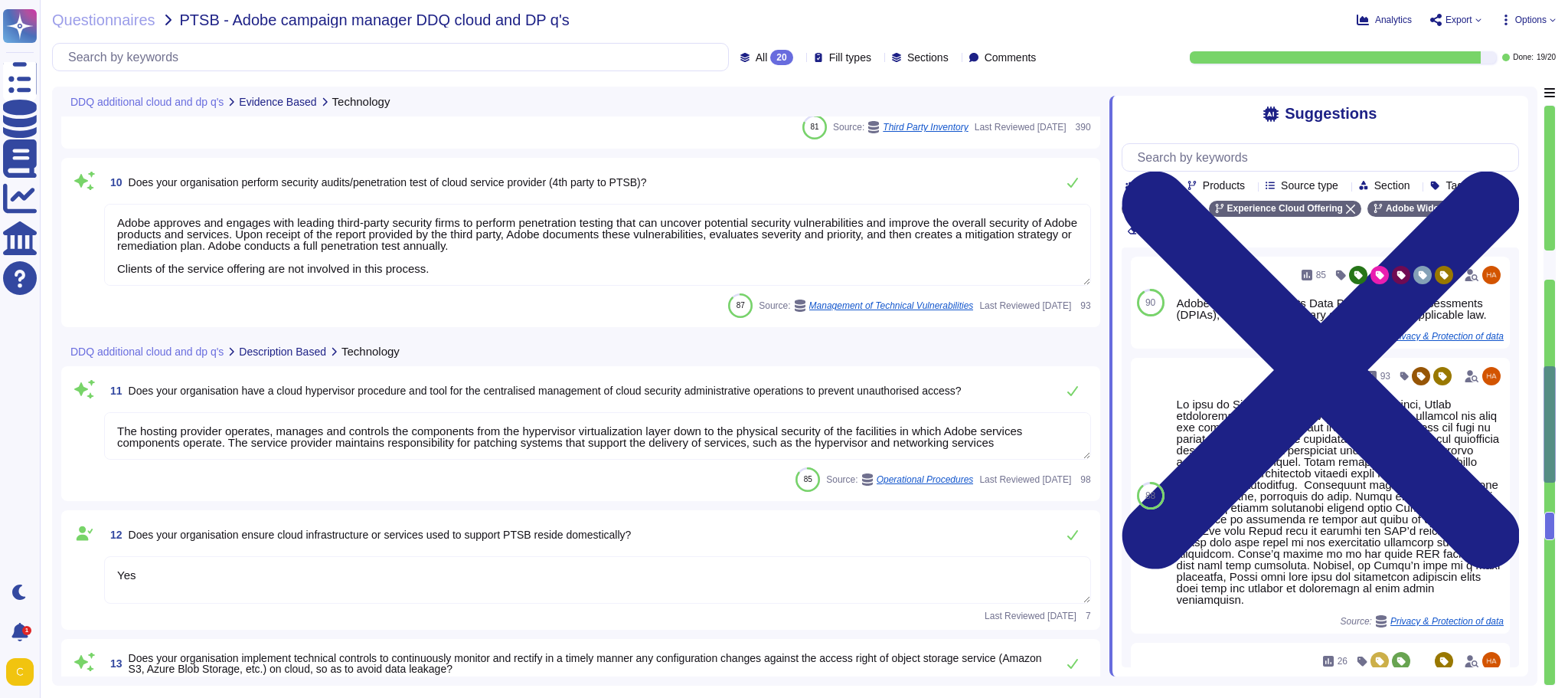
type textarea "Split tunneling or bridged internet connections are not allowed by policy and/o…"
type textarea "Adobe regularly conducts Data Privacy Impact Assessments (DPIAs), wherever nece…"
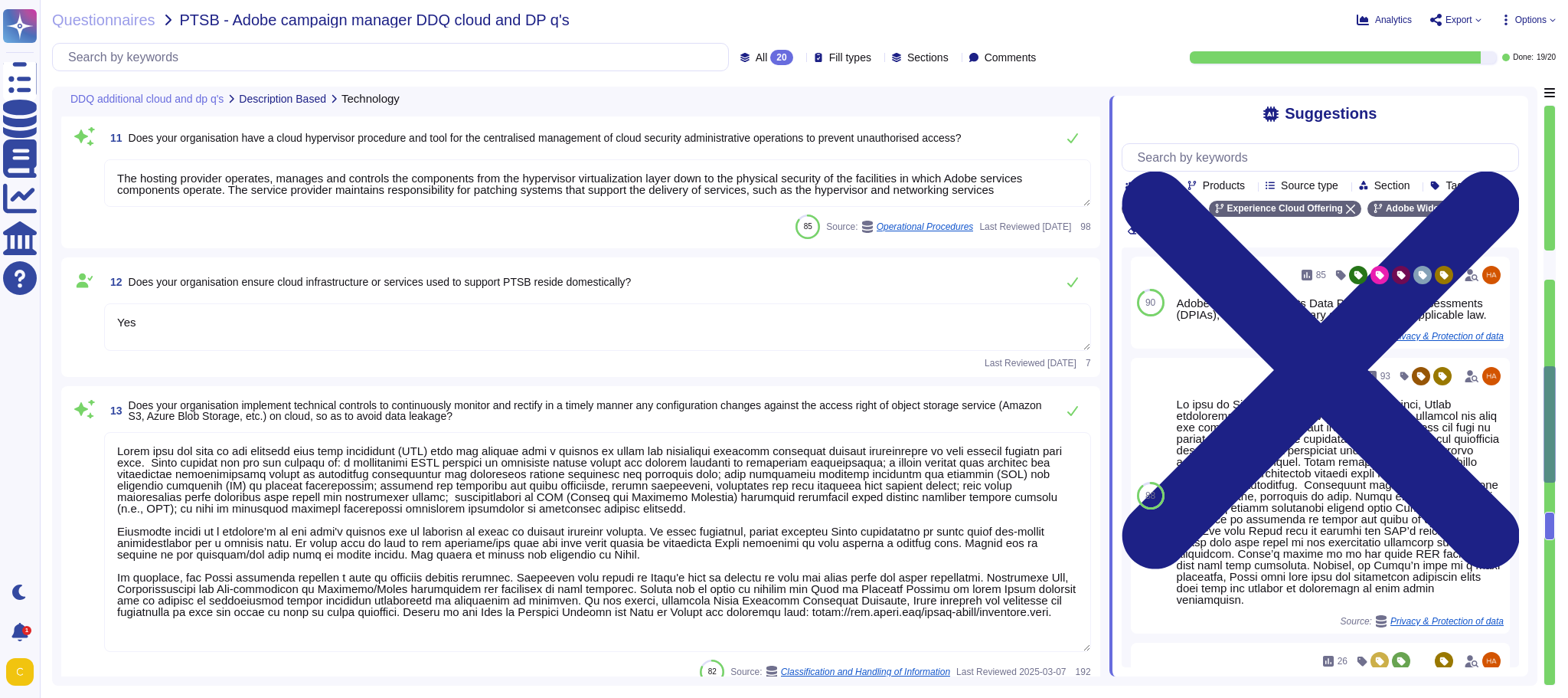
scroll to position [1761, 0]
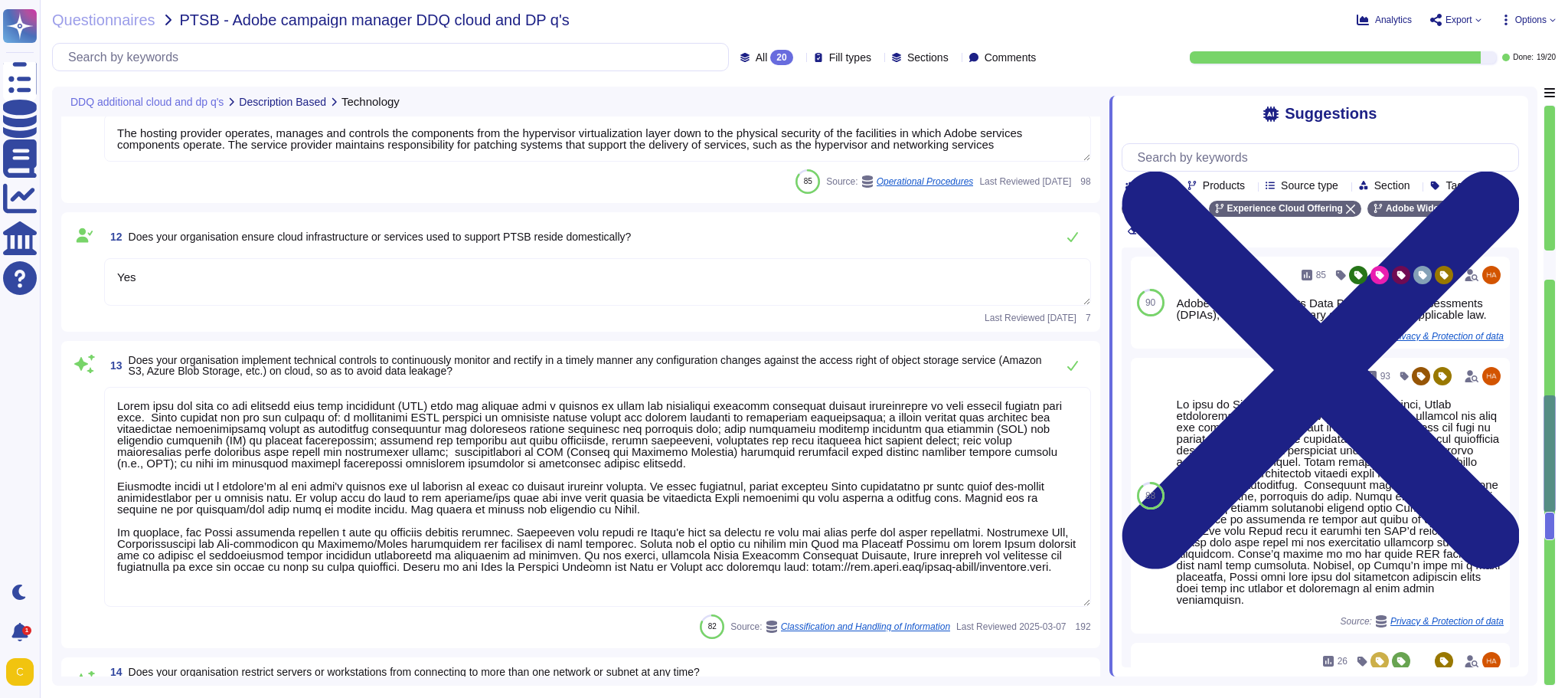
click at [491, 446] on textarea at bounding box center [597, 496] width 987 height 220
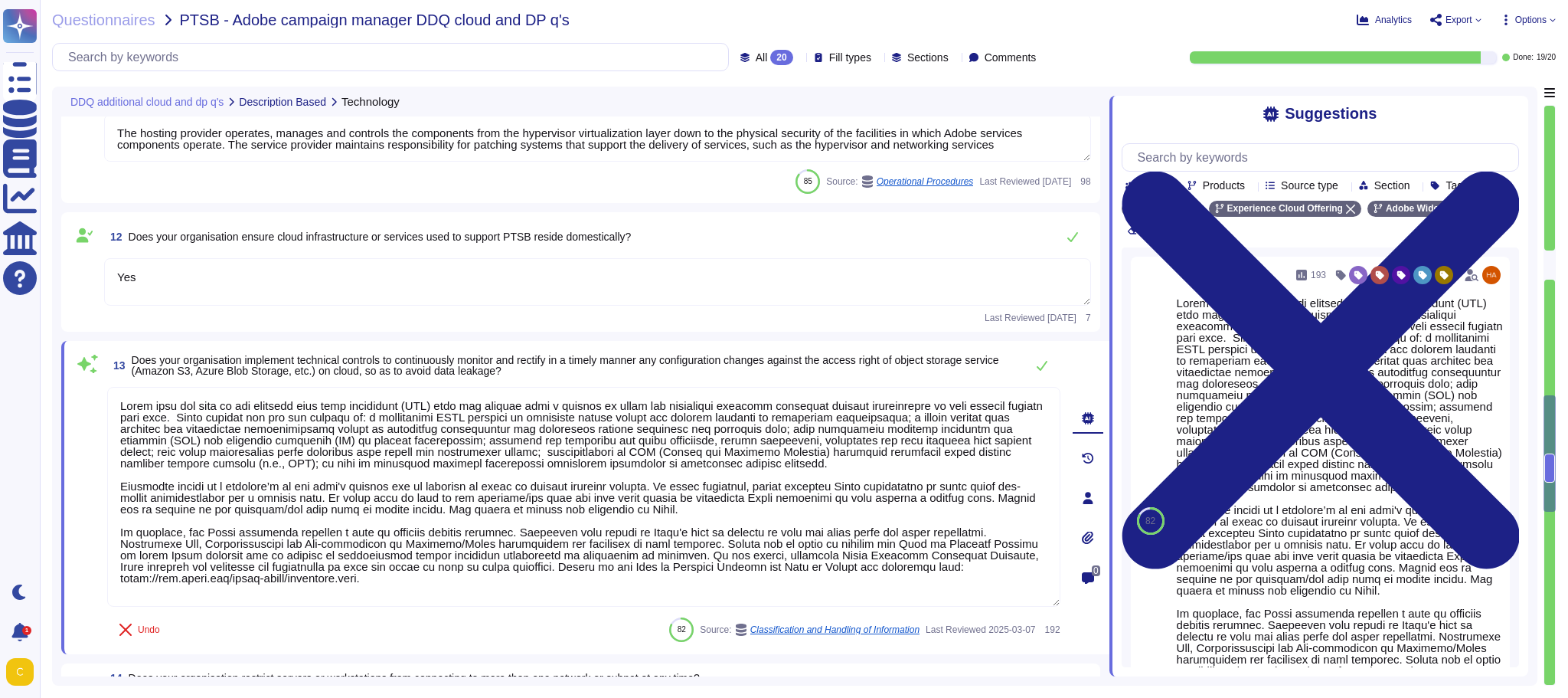
click at [642, 265] on textarea "Yes" at bounding box center [597, 281] width 987 height 47
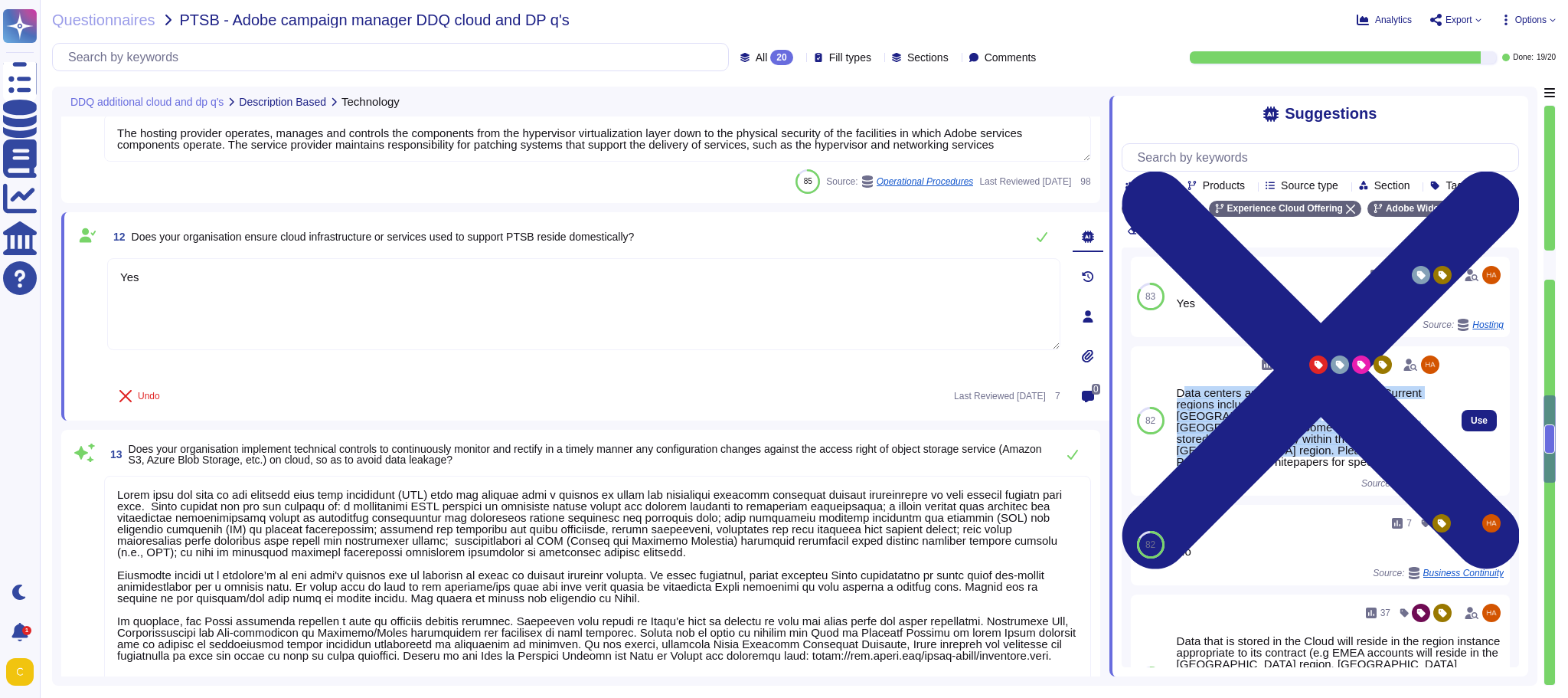
drag, startPoint x: 1181, startPoint y: 396, endPoint x: 1417, endPoint y: 444, distance: 240.8
click at [1277, 444] on div "Data centers are geographically spread. Current regions include: [GEOGRAPHIC_DA…" at bounding box center [1309, 427] width 266 height 80
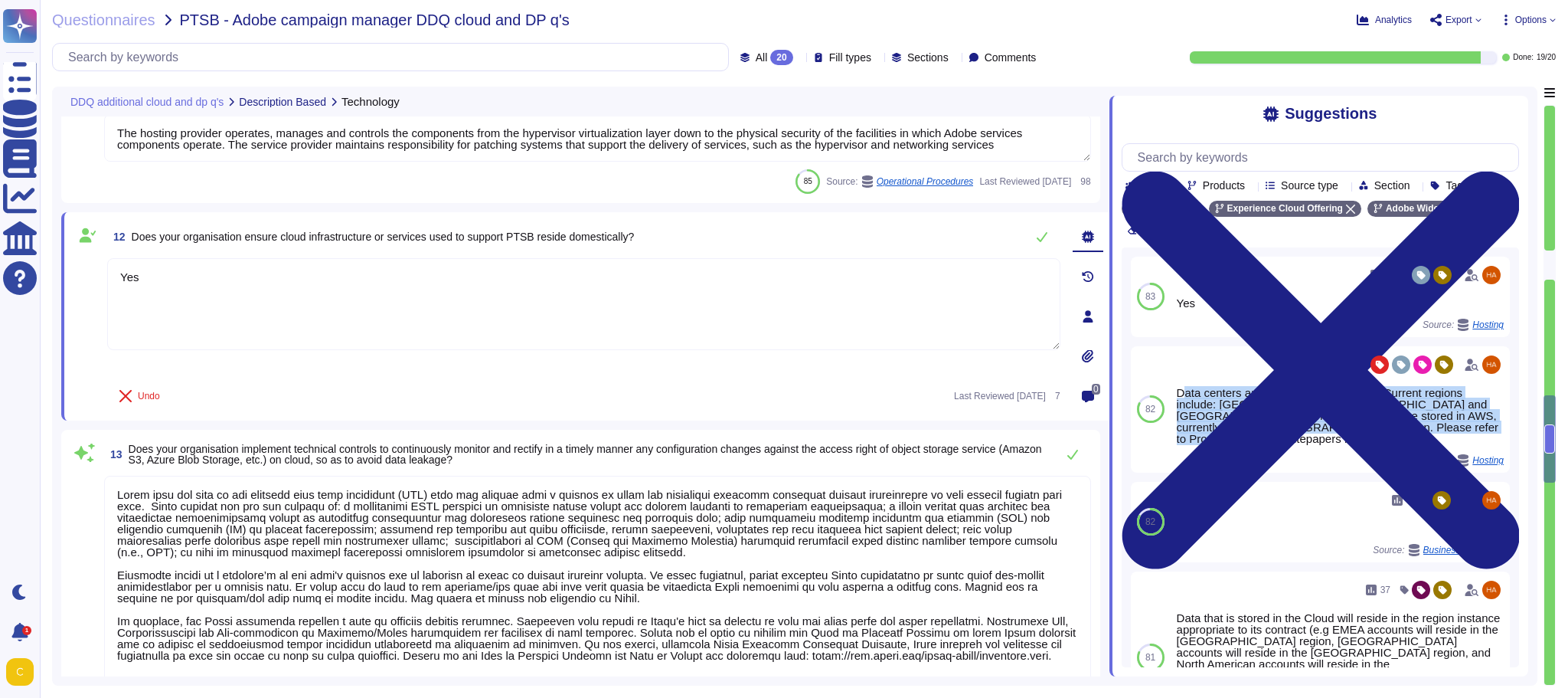
copy div "ata centers are geographically spread. Current regions include: [GEOGRAPHIC_DAT…"
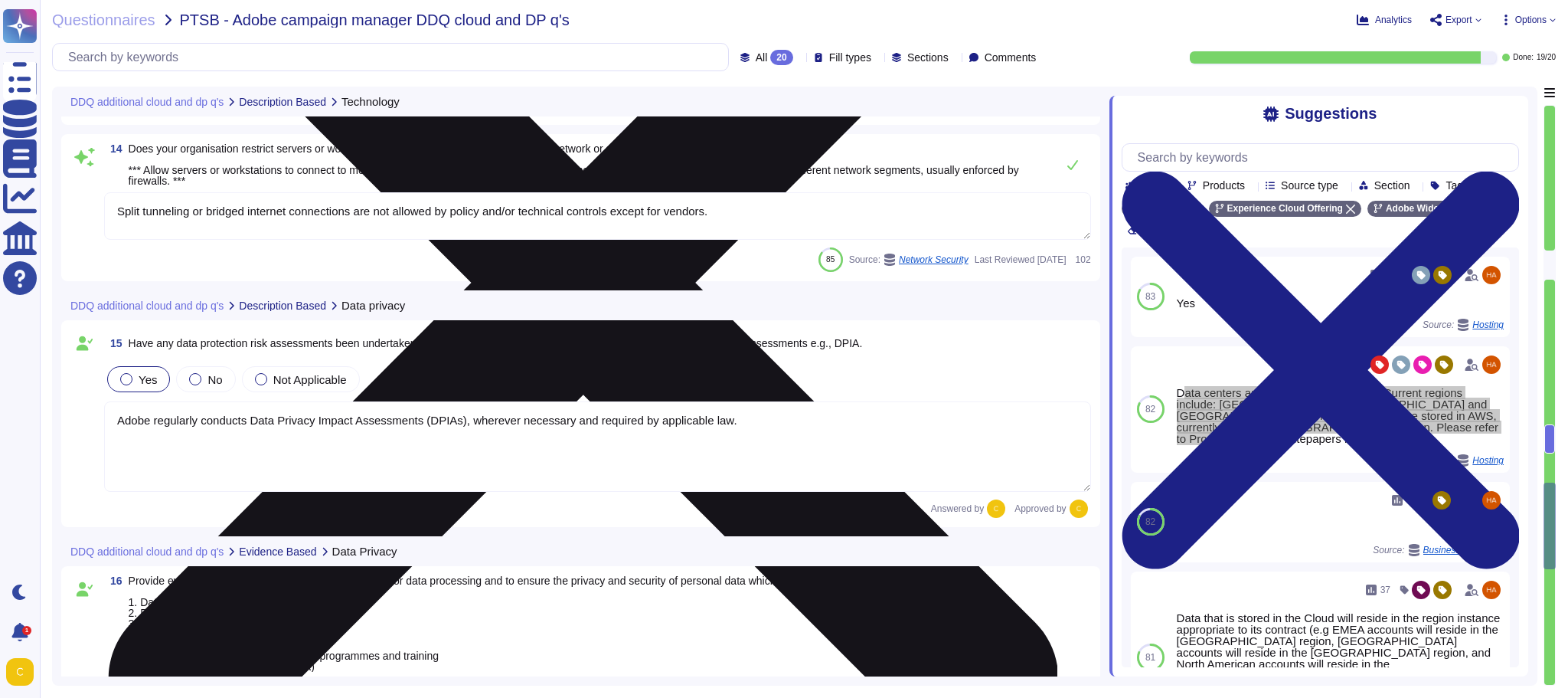
type textarea "No. Adobe hasn't received anything from ICO in the last 3 years for a data beac…"
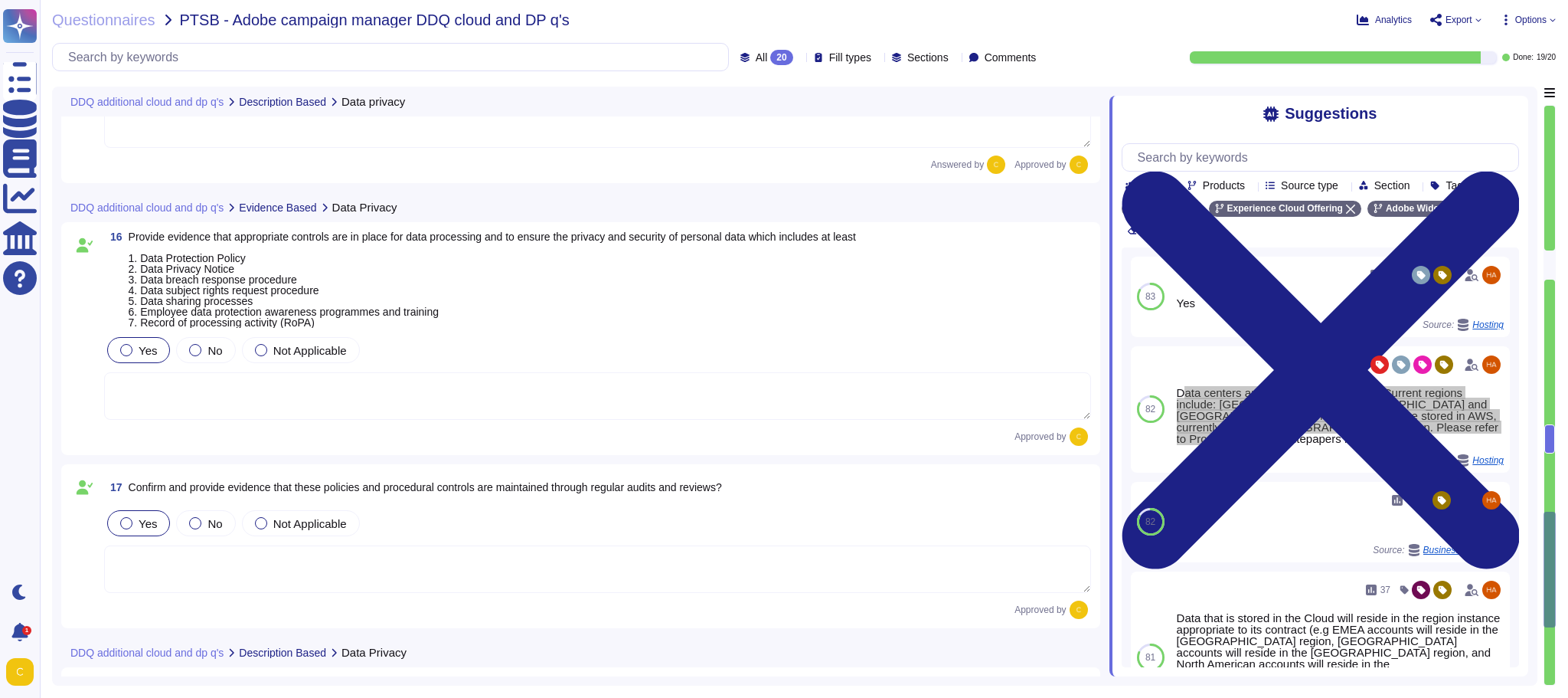
type textarea "Please see SOC 2 certification - Adobe Incorporated's Assertion Please also che…"
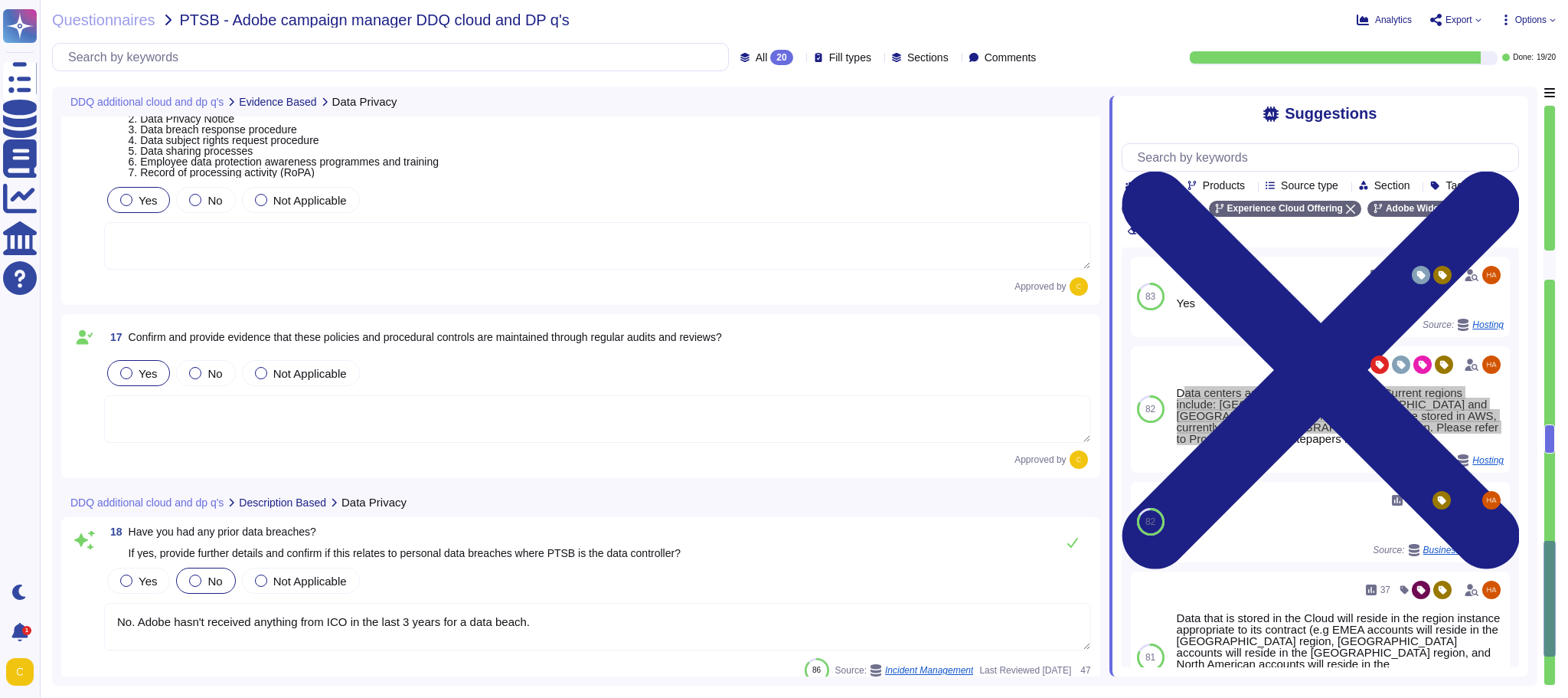
type textarea "Lorem ipsu dol s ametcon ad eli seddoeiusm te incidid utl etdolore ma ali enima…"
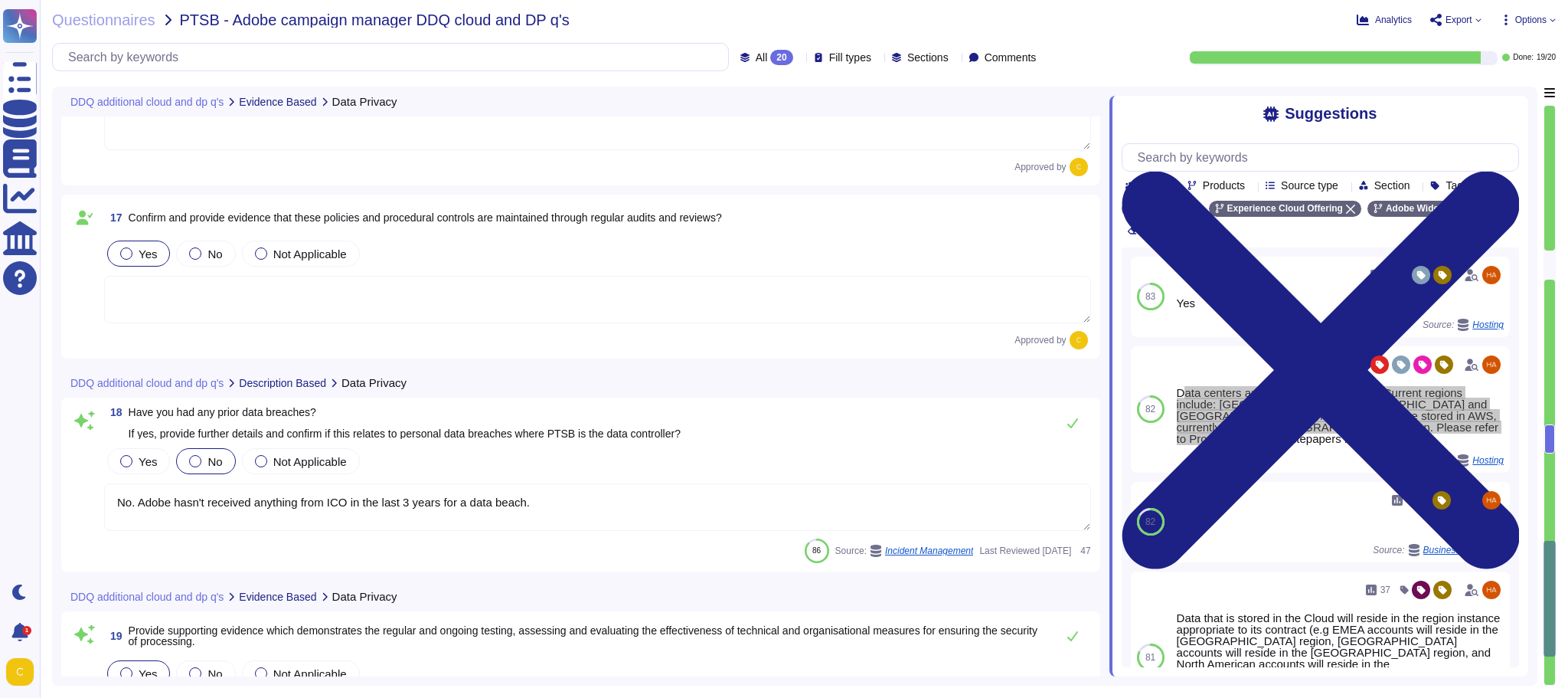
scroll to position [2987, 0]
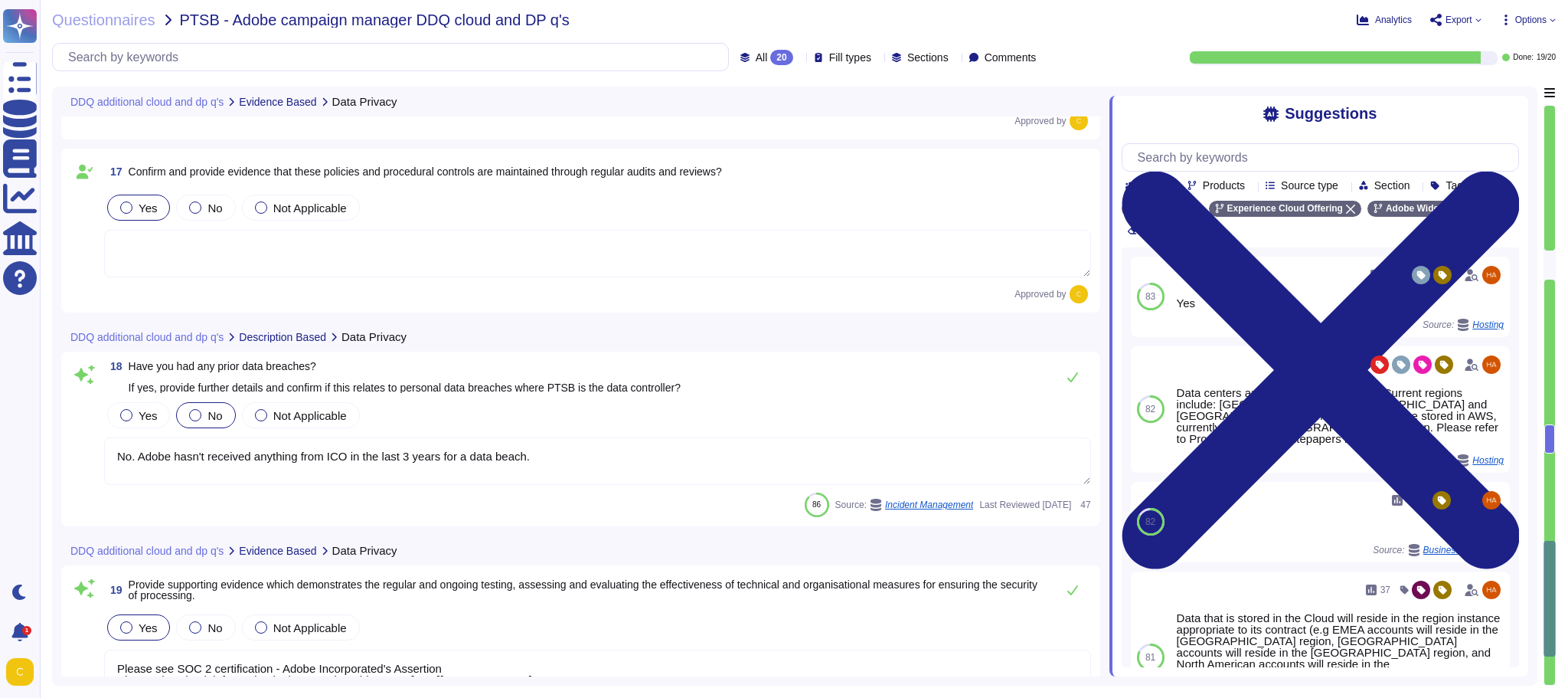
click at [324, 253] on textarea at bounding box center [597, 253] width 987 height 47
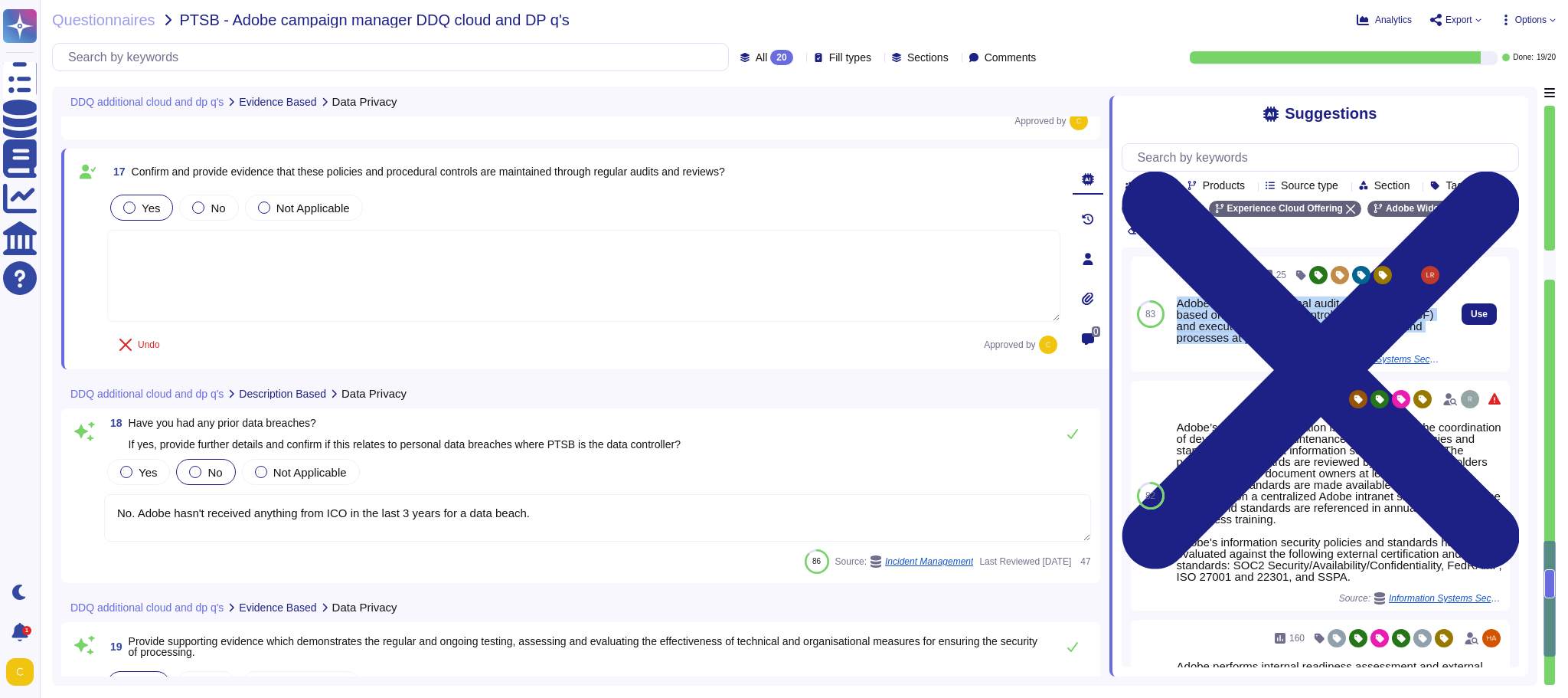
drag, startPoint x: 1178, startPoint y: 305, endPoint x: 1398, endPoint y: 341, distance: 222.9
click at [1277, 341] on div "Adobe establishes internal audit requirements based on the Common Controls Fram…" at bounding box center [1309, 320] width 266 height 46
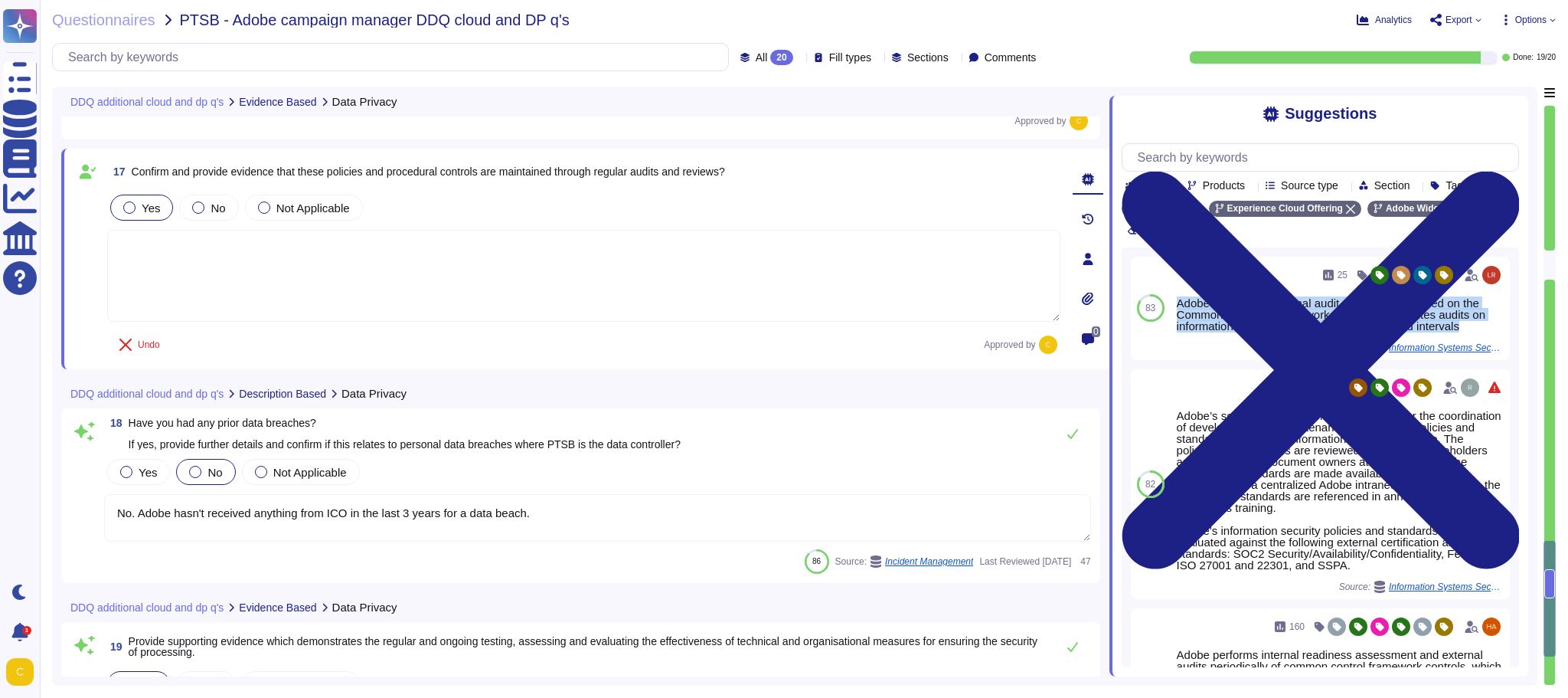
copy div "Adobe establishes internal audit requirements based on the Common Controls Fram…"
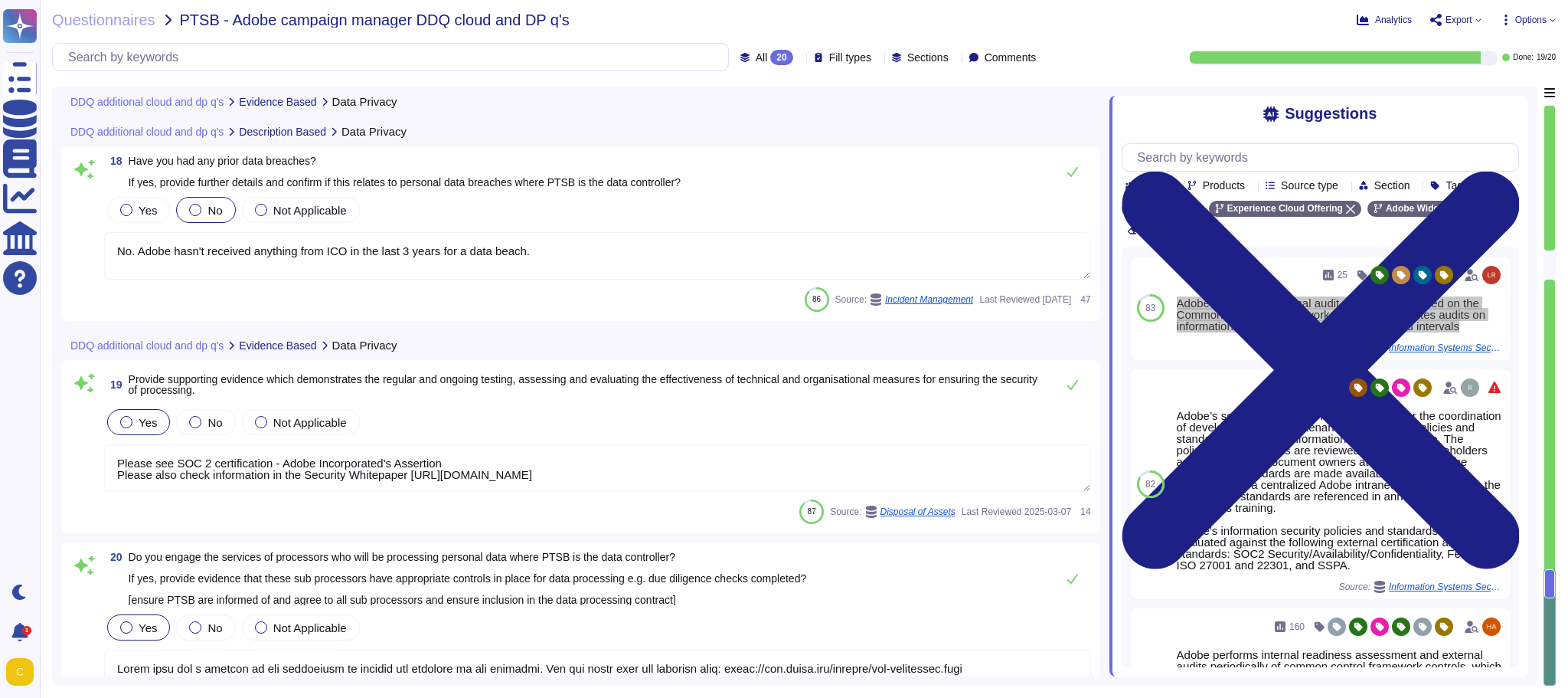
scroll to position [3293, 0]
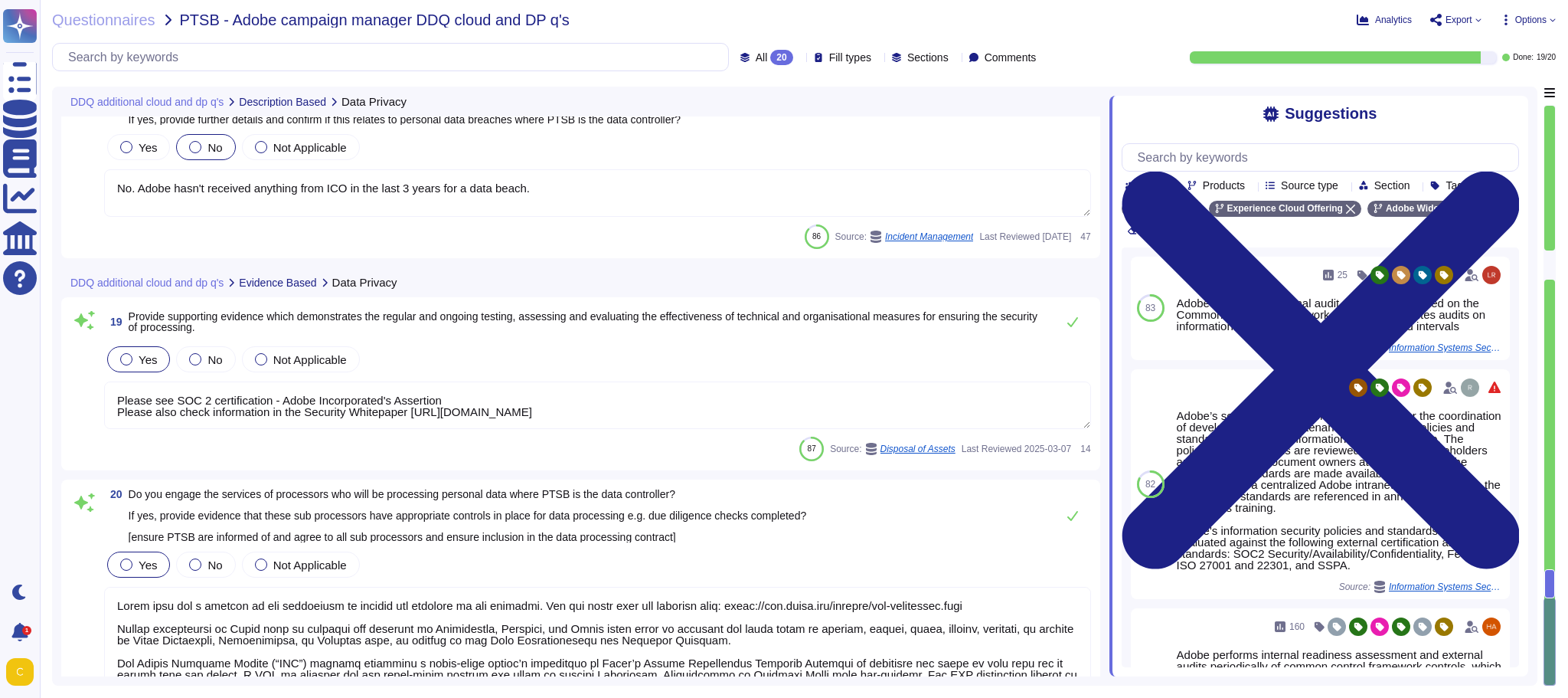
click at [428, 387] on textarea "Please see SOC 2 certification - Adobe Incorporated's Assertion Please also che…" at bounding box center [597, 405] width 987 height 47
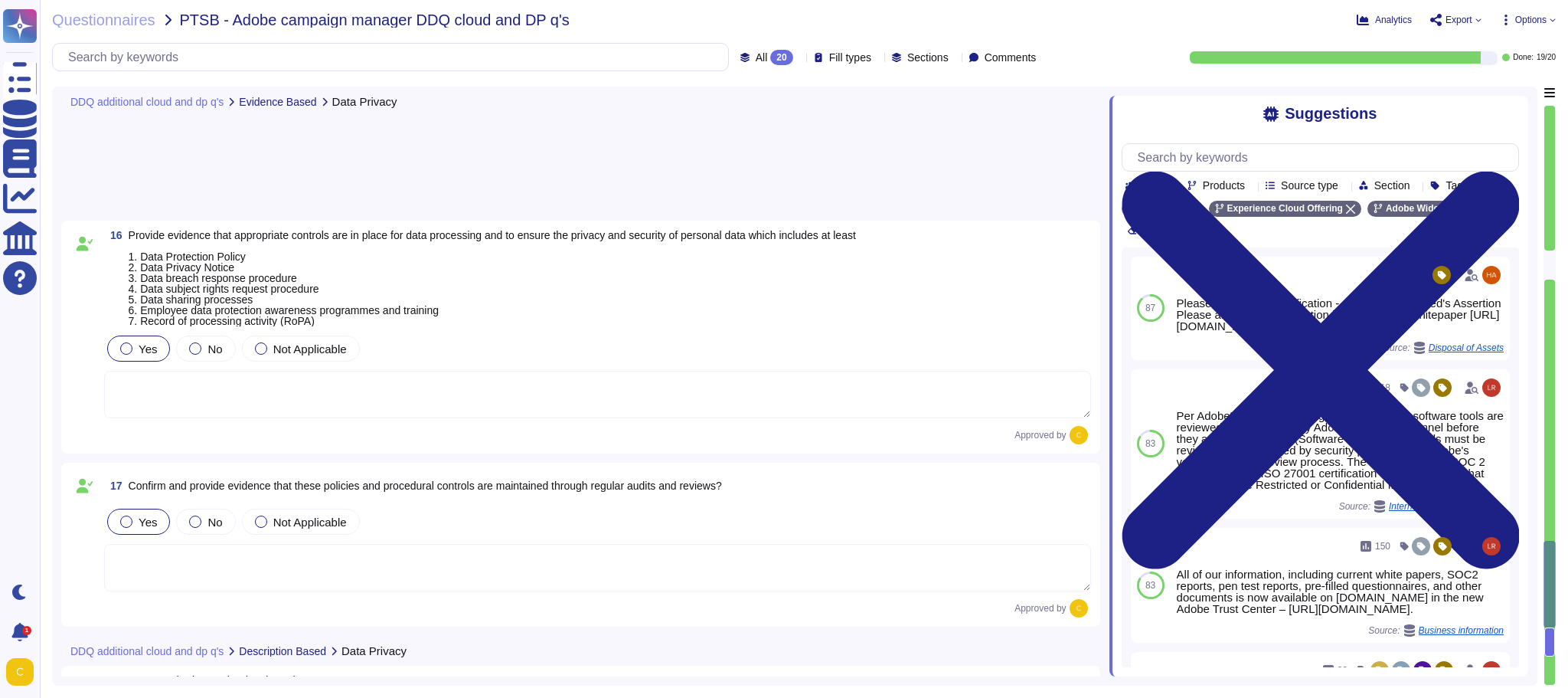
scroll to position [2658, 0]
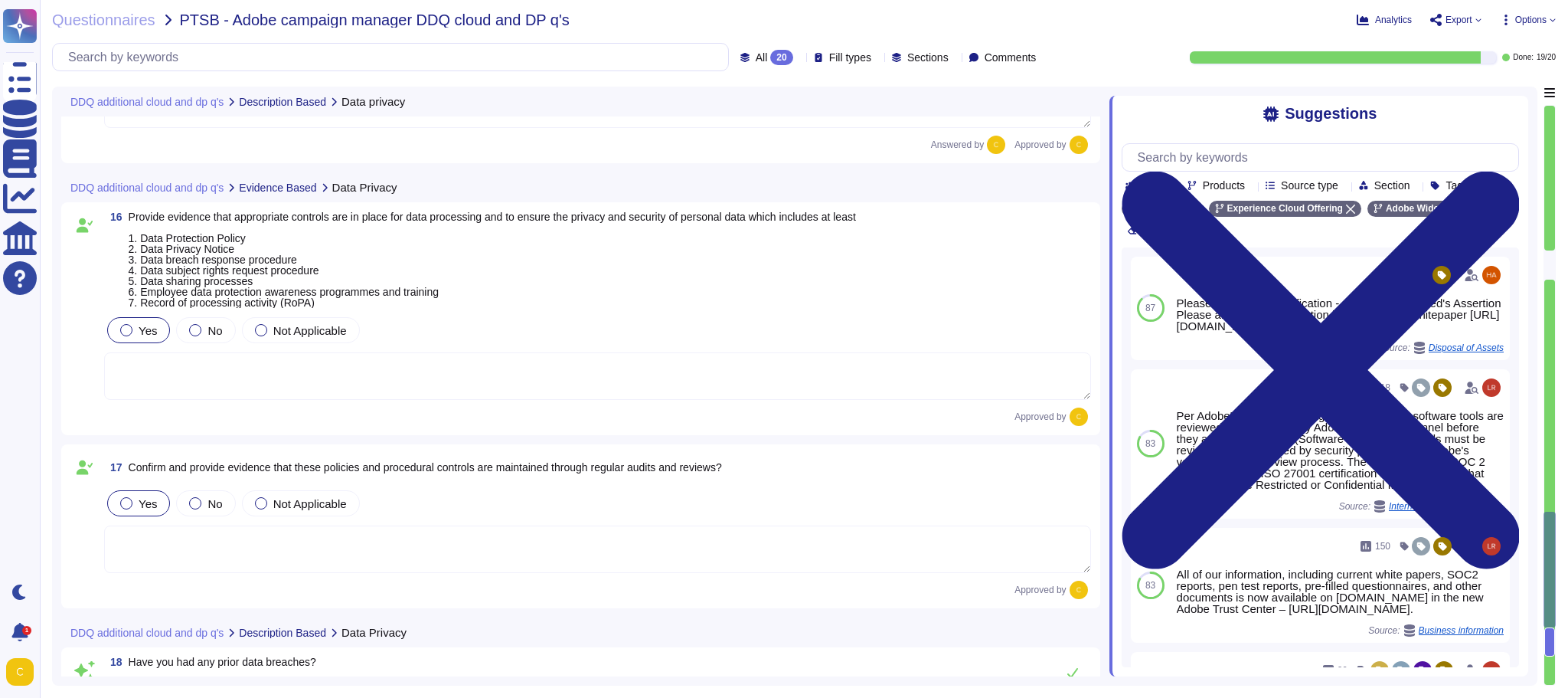
type textarea "Adobe regularly conducts Data Privacy Impact Assessments (DPIAs), wherever nece…"
click at [439, 544] on textarea at bounding box center [597, 549] width 987 height 47
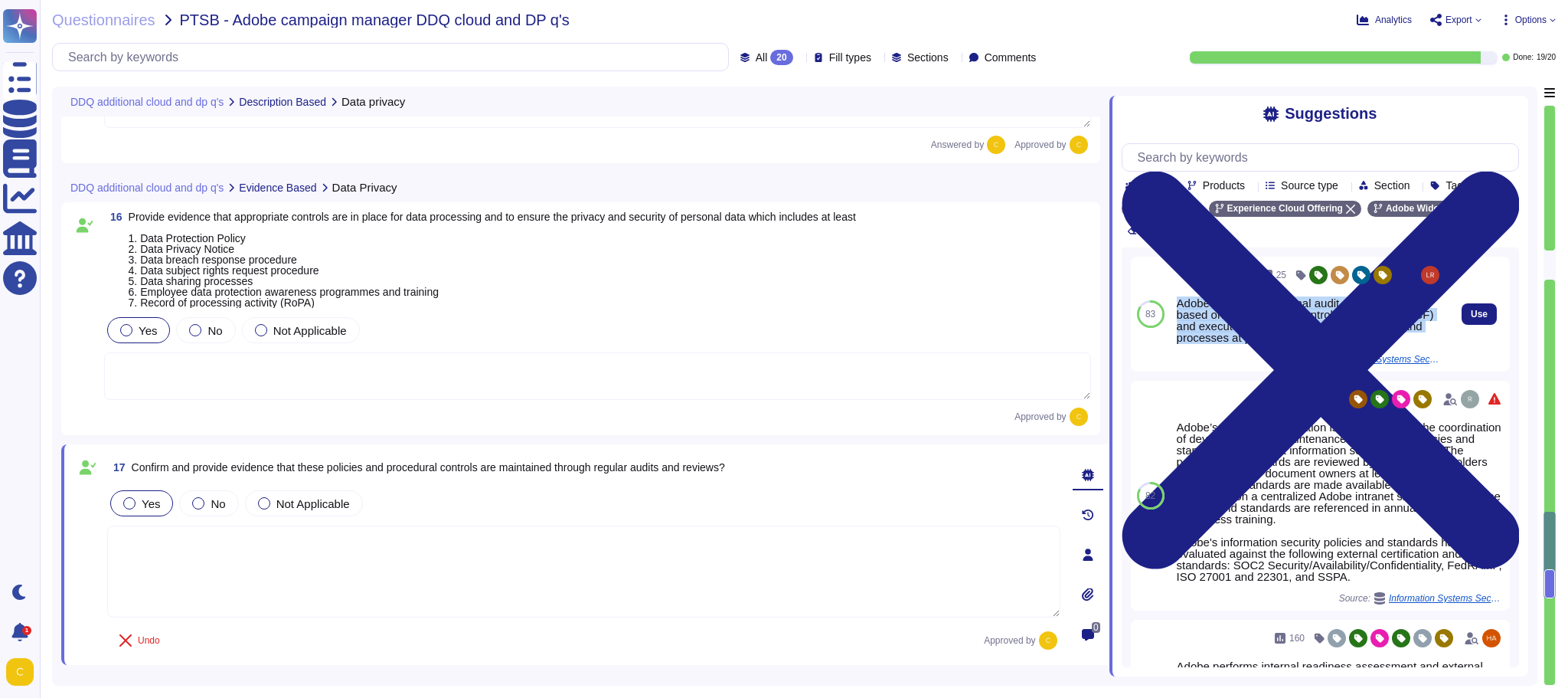
drag, startPoint x: 1179, startPoint y: 306, endPoint x: 1372, endPoint y: 337, distance: 195.5
click at [1277, 337] on div "Adobe establishes internal audit requirements based on the Common Controls Fram…" at bounding box center [1309, 320] width 266 height 46
copy div "Adobe establishes internal audit requirements based on the Common Controls Fram…"
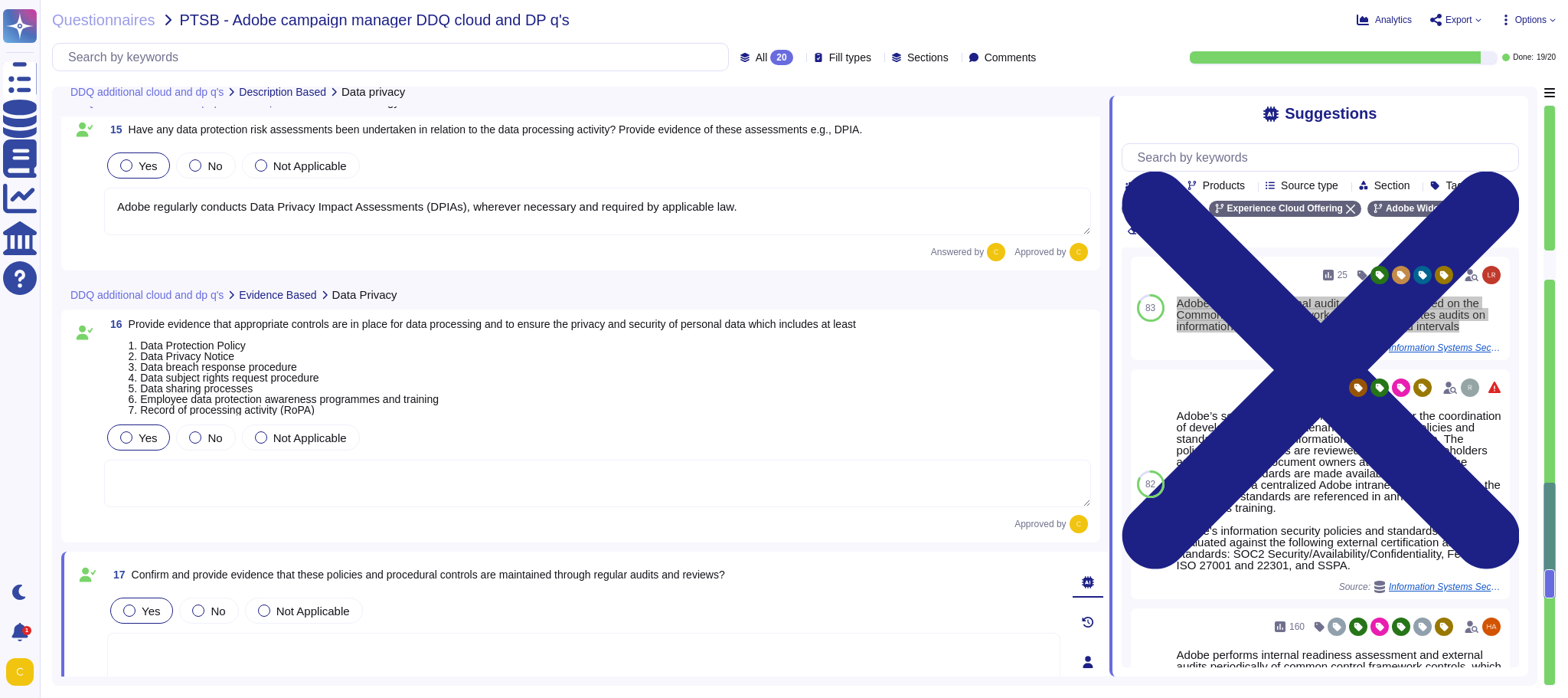
type textarea "Lorem ipsu dol sita co adi elitsedd eius temp incididunt (UTL) etdo mag aliquae…"
type textarea "Split tunneling or bridged internet connections are not allowed by policy and/o…"
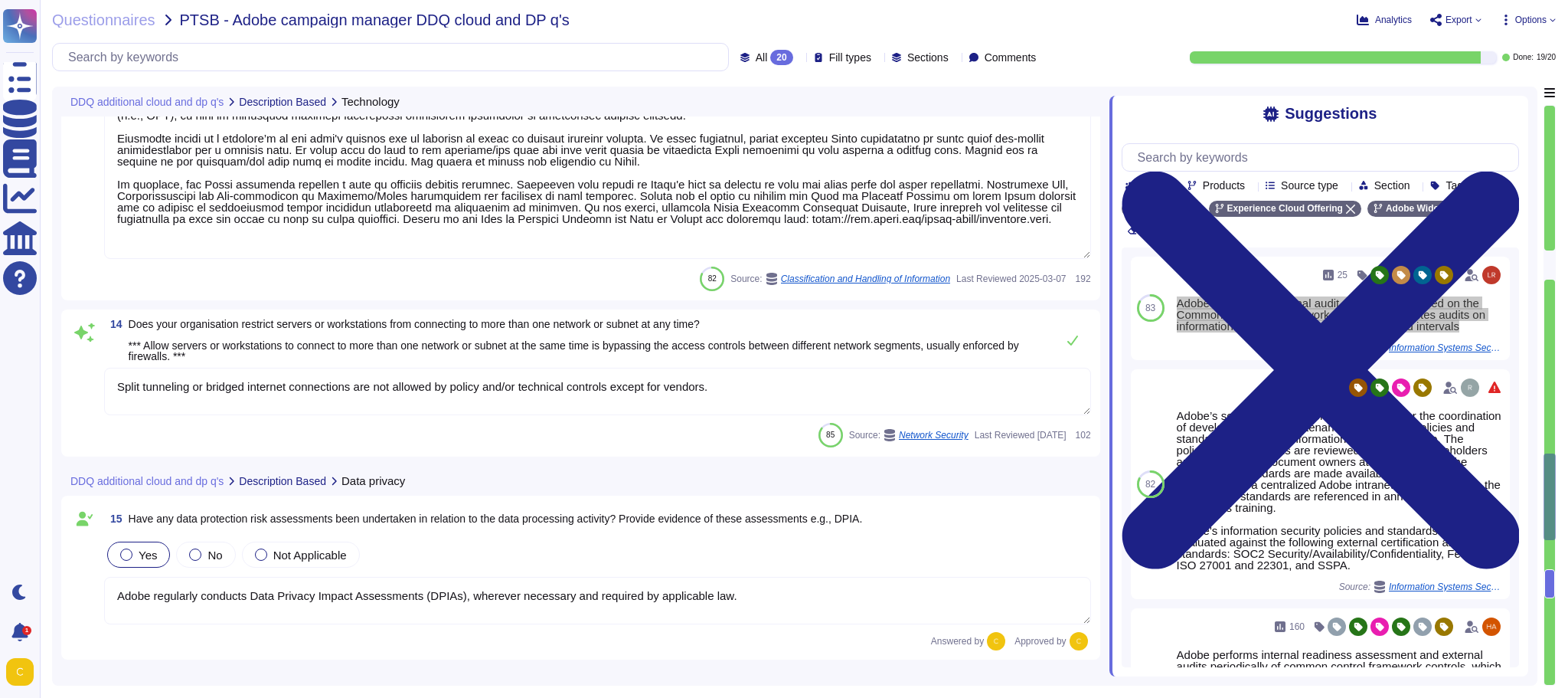
type textarea "The hosting provider operates, manages and controls the components from the hyp…"
type textarea "Yes"
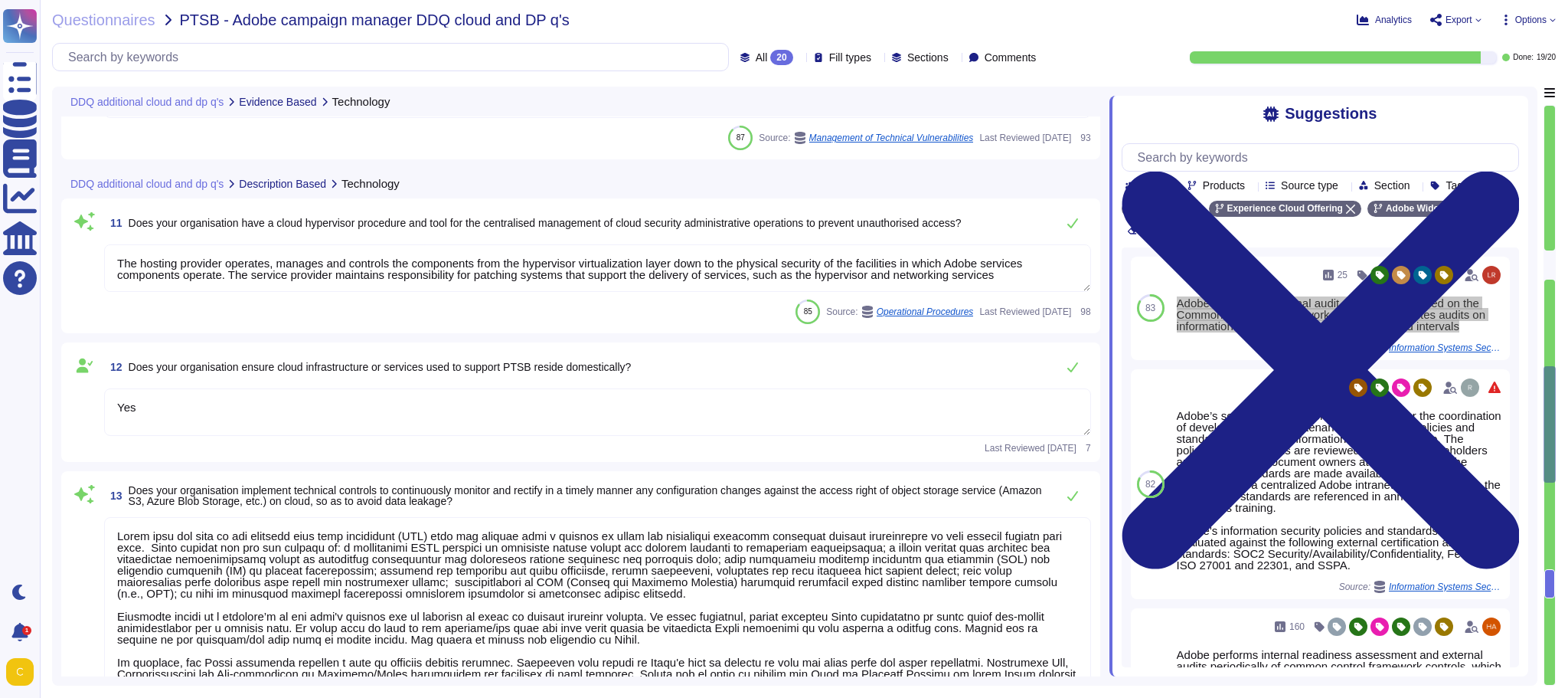
type textarea "Amazon Web Services uses strong tenant isolation security and control capabilit…"
type textarea "Adobe approves and engages with leading third-party security firms to perform p…"
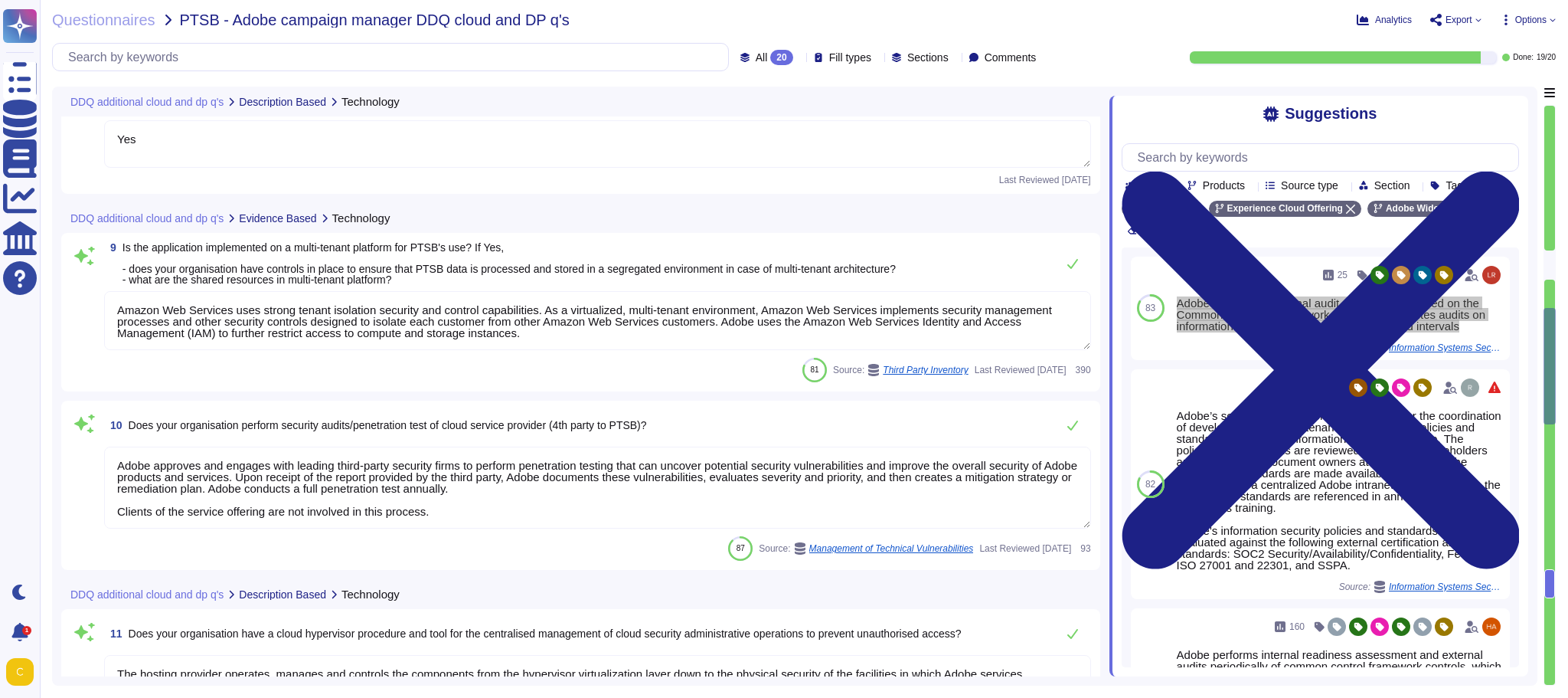
type textarea "Adobe does rely on cloud hosting companies according to services contracts to p…"
type textarea "Yes"
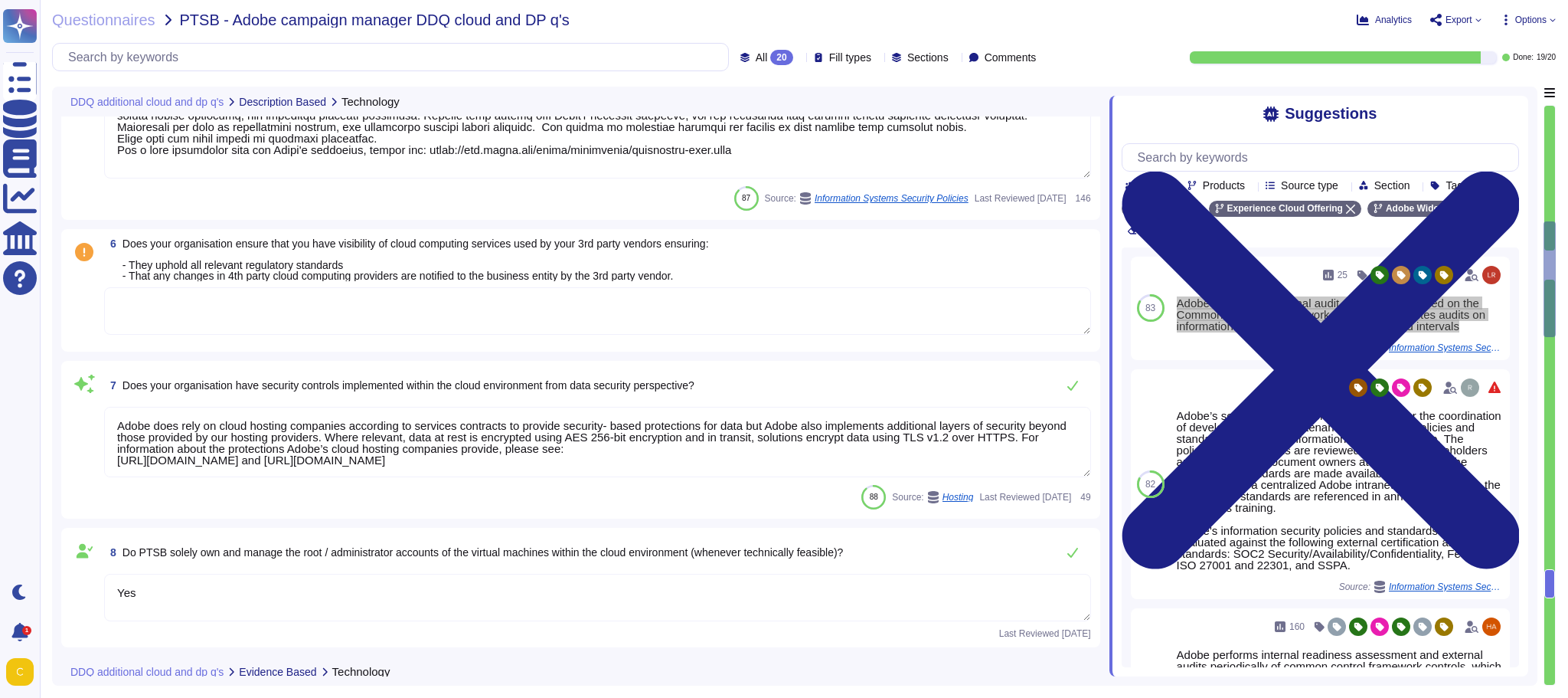
type textarea "Adobe uses CyberArk and HashiCorp Vault for secrets management."
type textarea "Keys that are used by a service, are bound to a specific service. There are uni…"
type textarea "Lo ipsumdolo sita CON 51377, Adipi'e Seddoeiusmo Temporin Utlabo etdolore mag a…"
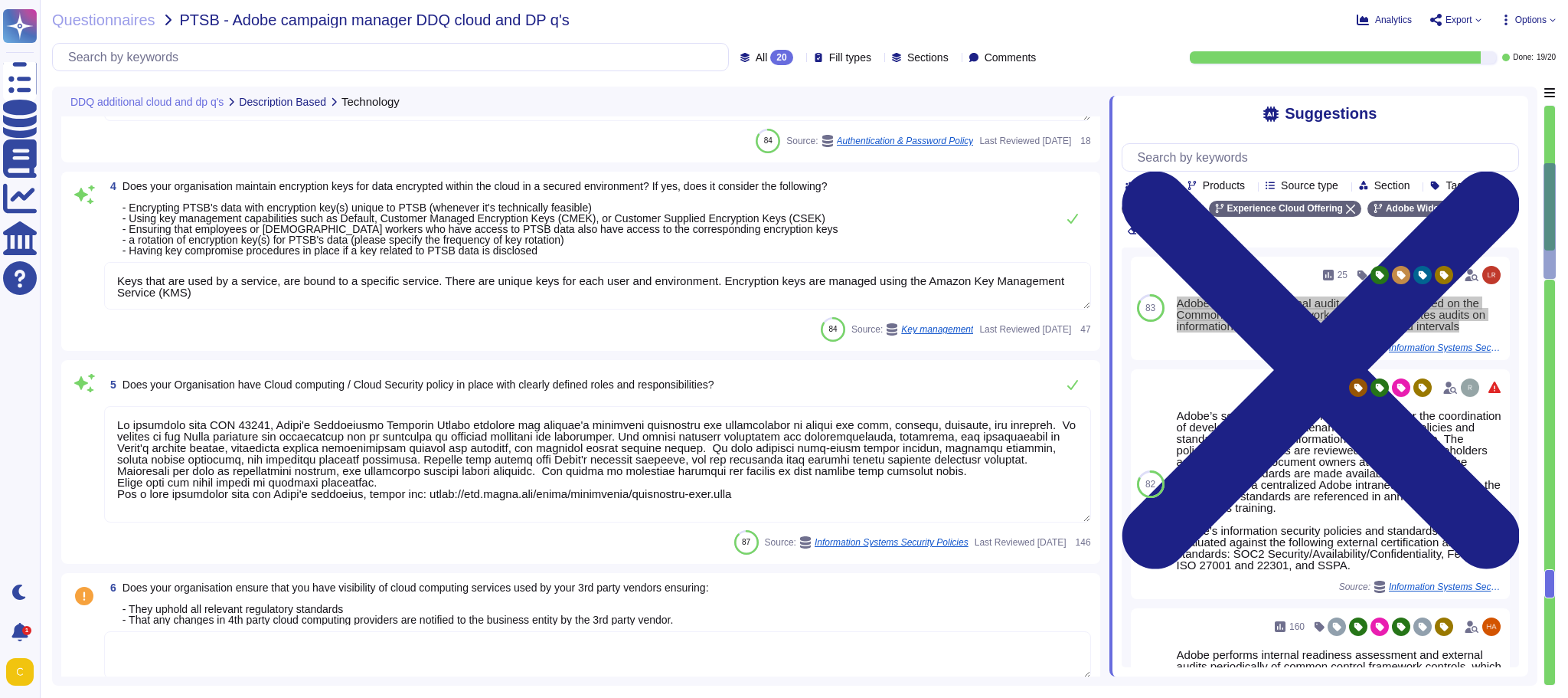
type textarea "Adobe services are expected to comply with the Key Management Standard. Adobe K…"
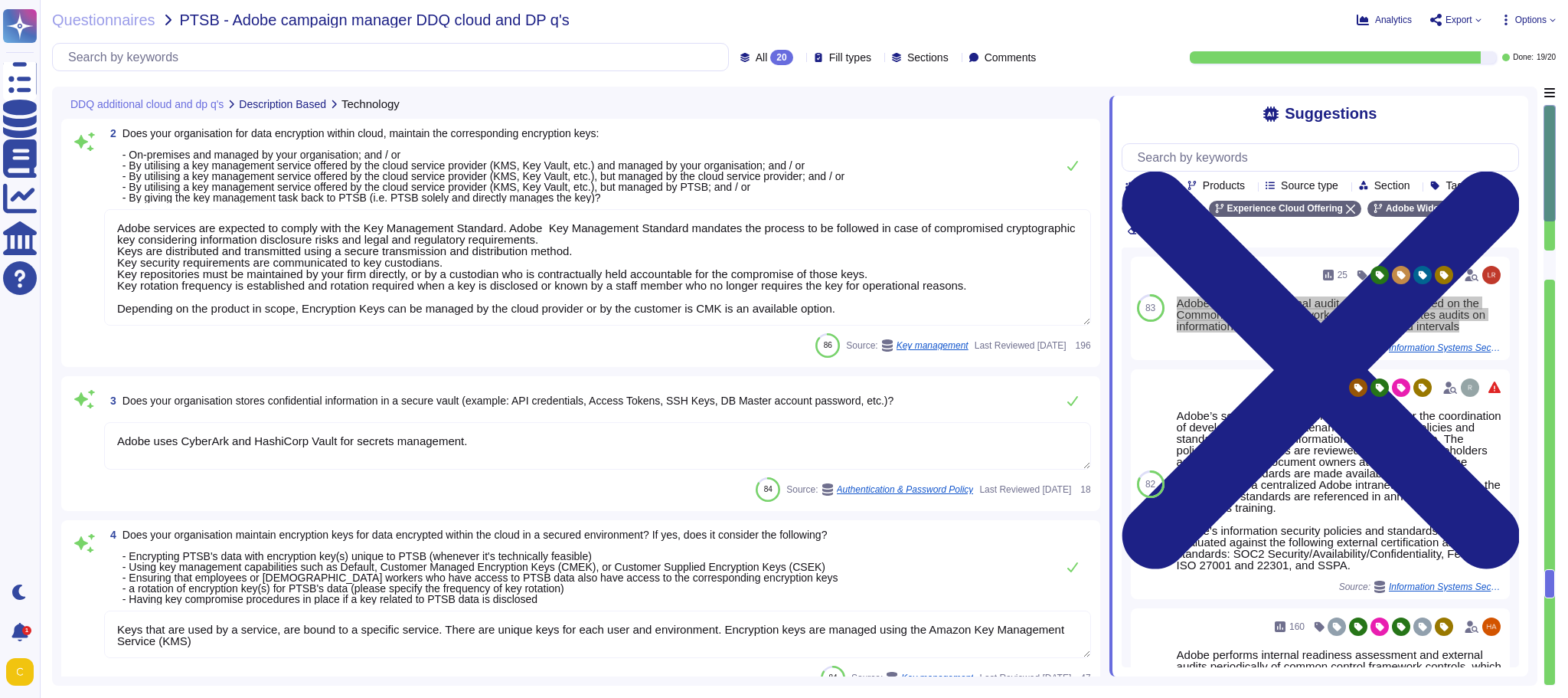
type textarea "Public Cloud hosting providers store all customer data but do not have logical …"
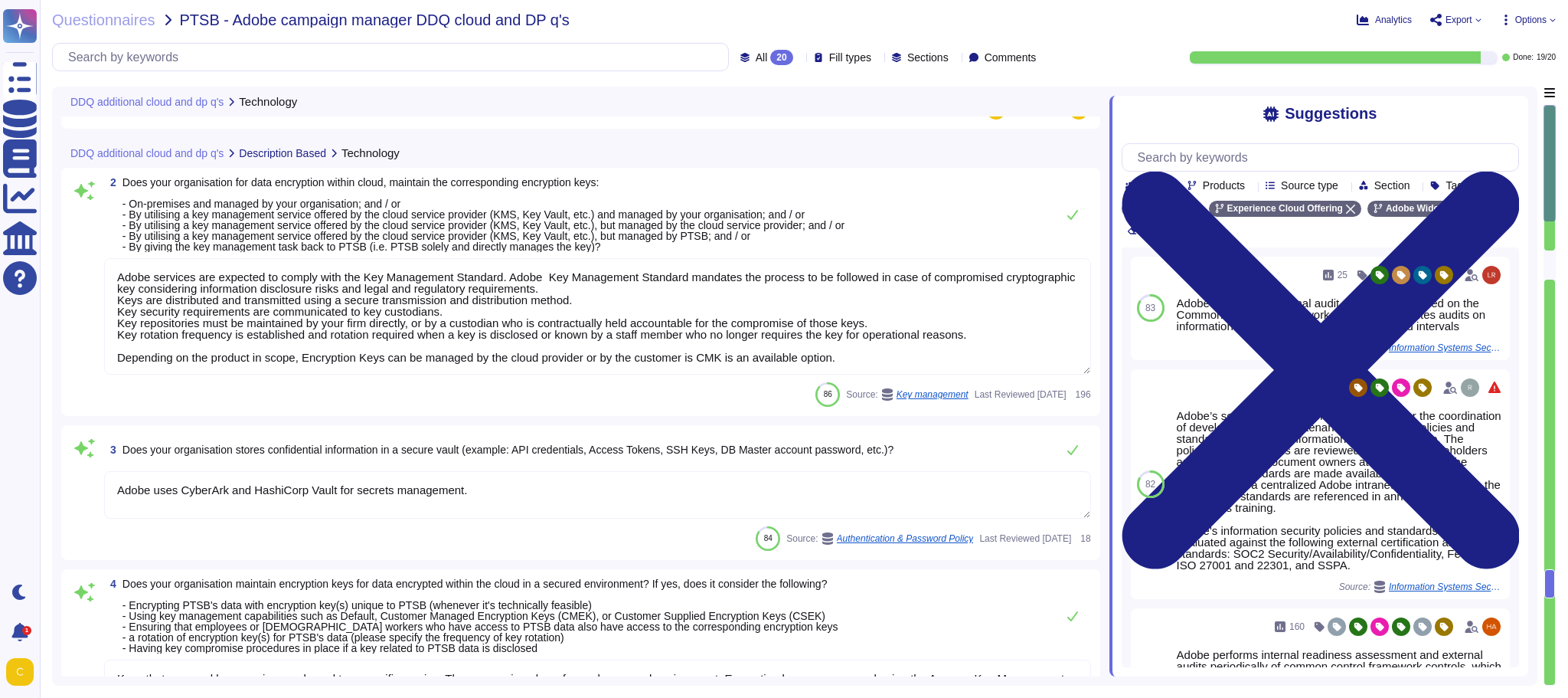
click at [452, 462] on span "3 Does your organisation stores confidential information in a secure vault (exa…" at bounding box center [499, 449] width 789 height 28
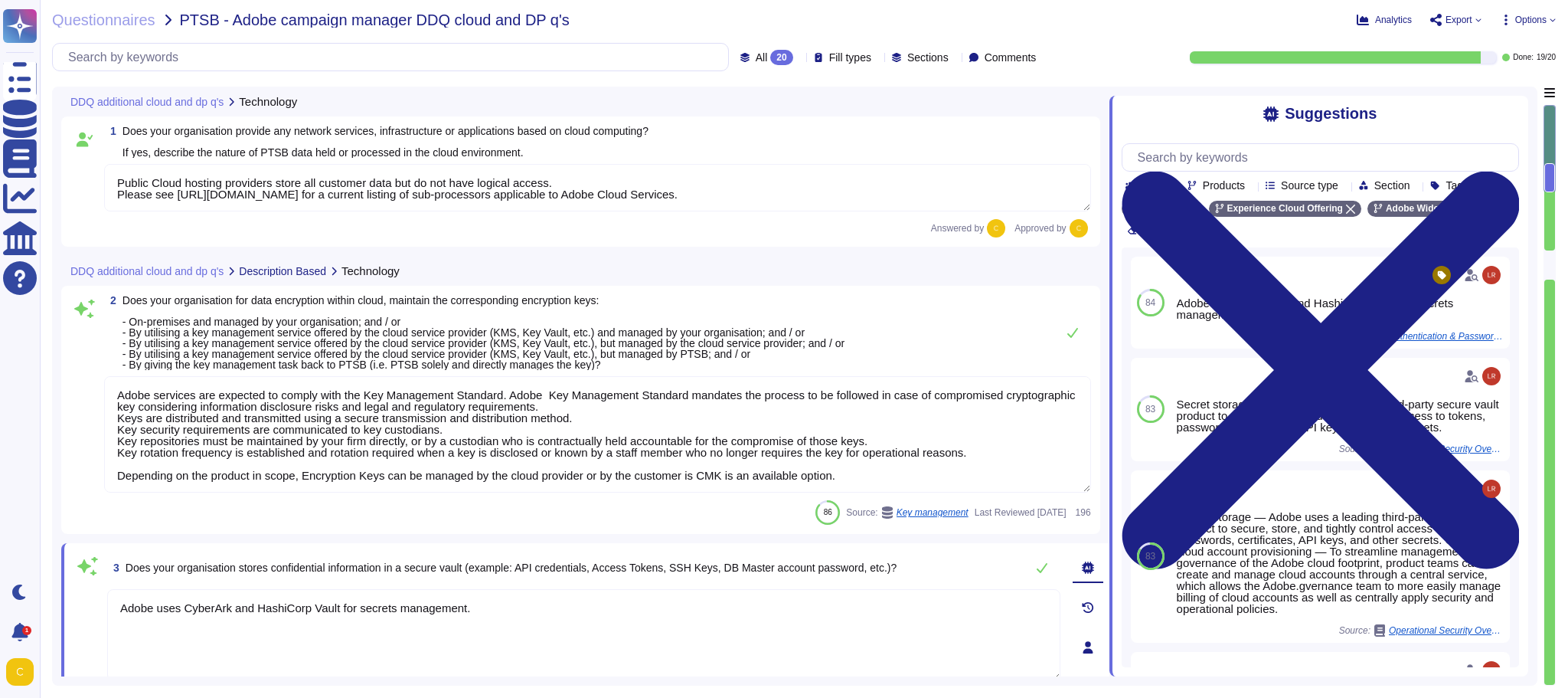
scroll to position [2, 0]
click at [387, 593] on textarea "Adobe uses CyberArk and HashiCorp Vault for secrets management." at bounding box center [584, 634] width 953 height 92
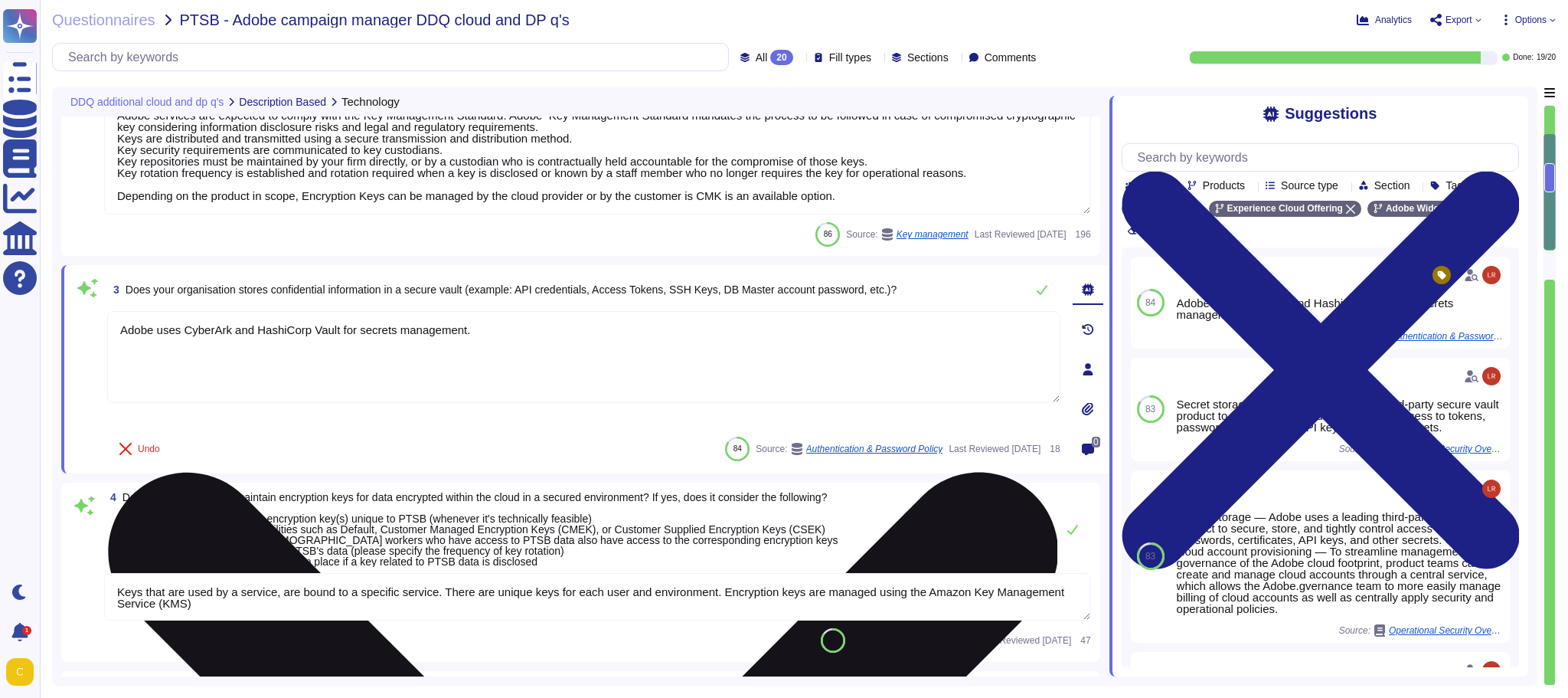
scroll to position [307, 0]
type textarea "Adobe does rely on cloud hosting companies according to services contracts to p…"
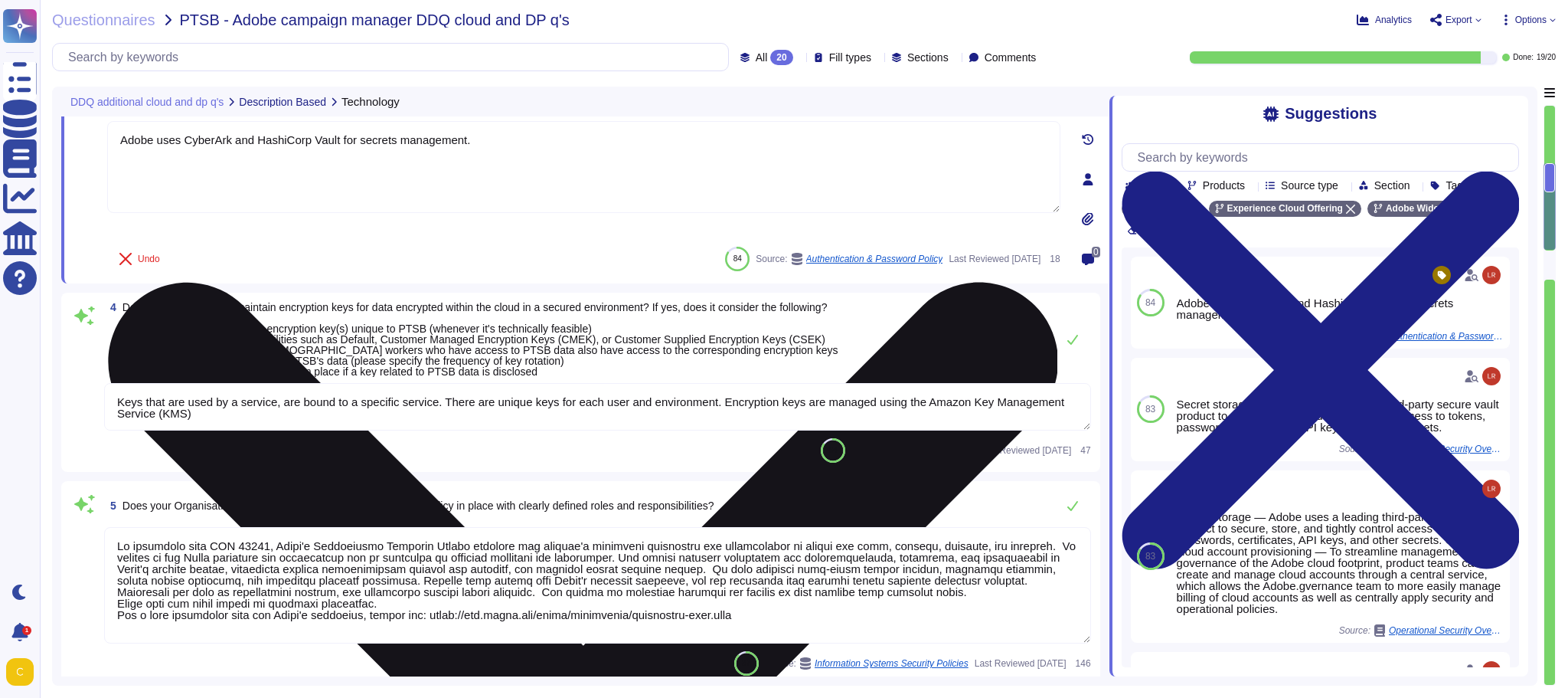
type textarea "Yes"
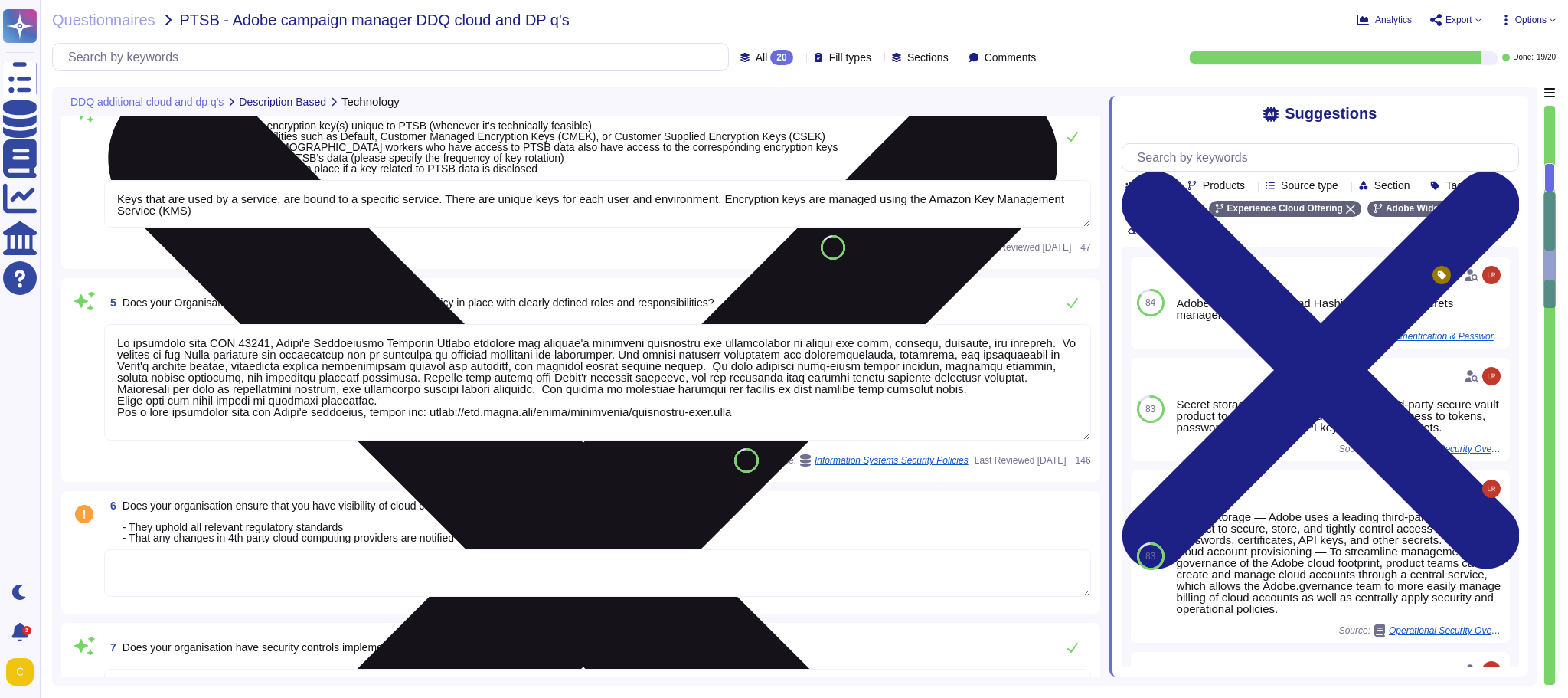
type textarea "Amazon Web Services uses strong tenant isolation security and control capabilit…"
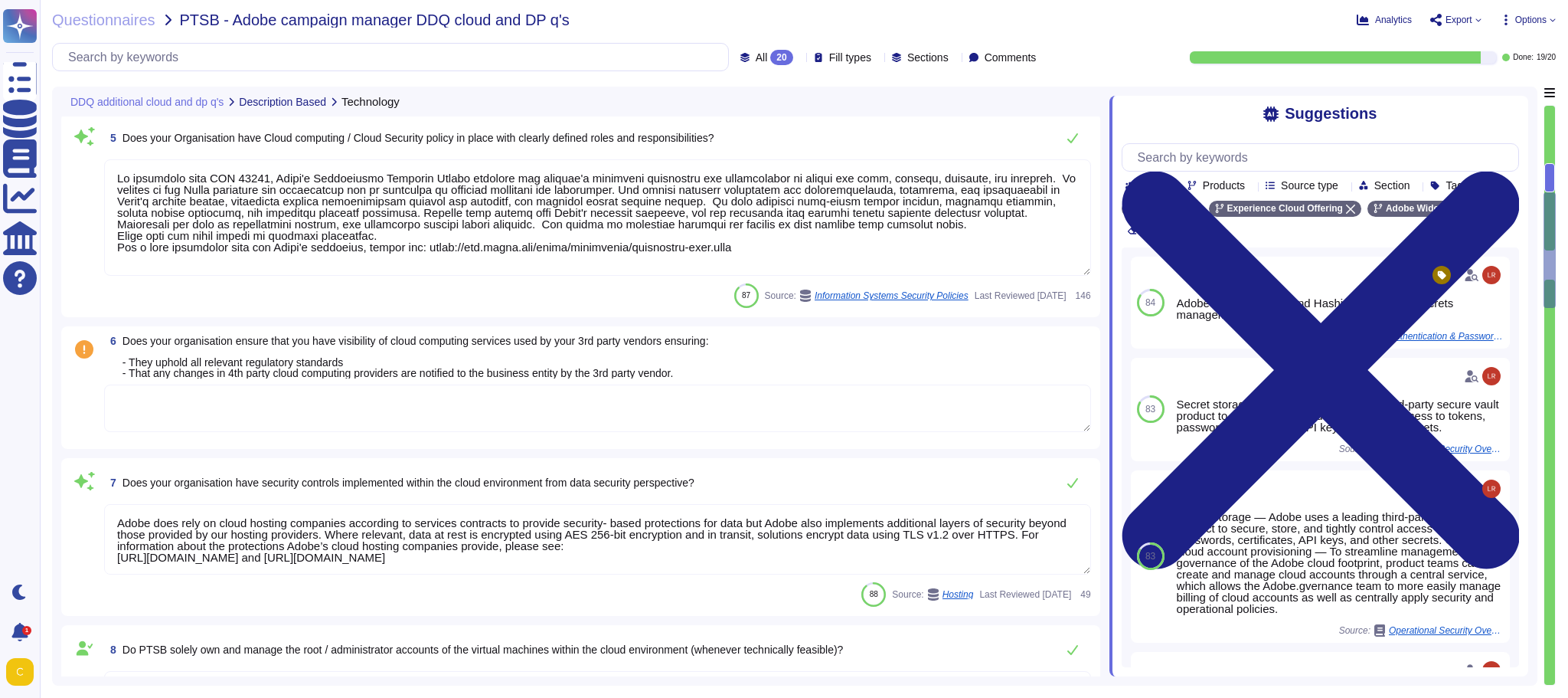
type textarea "Adobe approves and engages with leading third-party security firms to perform p…"
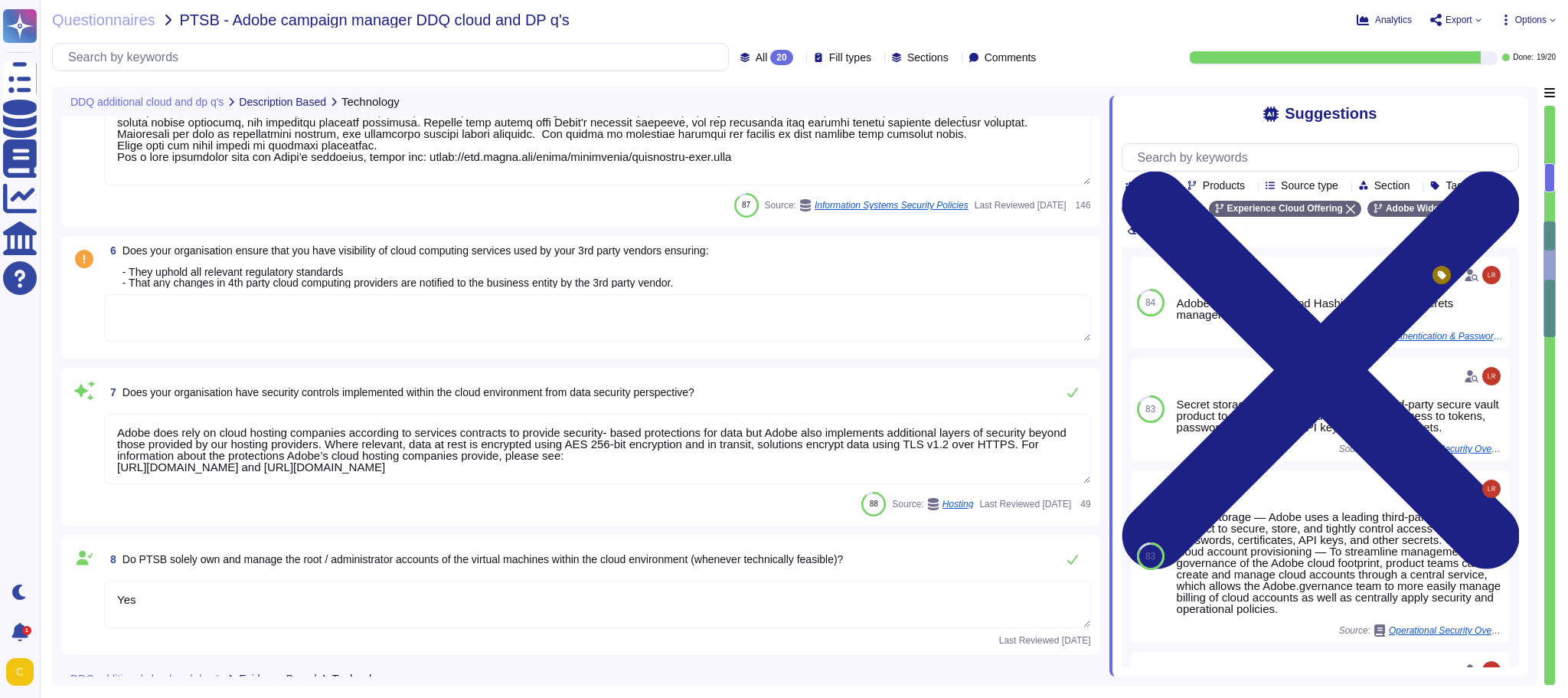
scroll to position [919, 0]
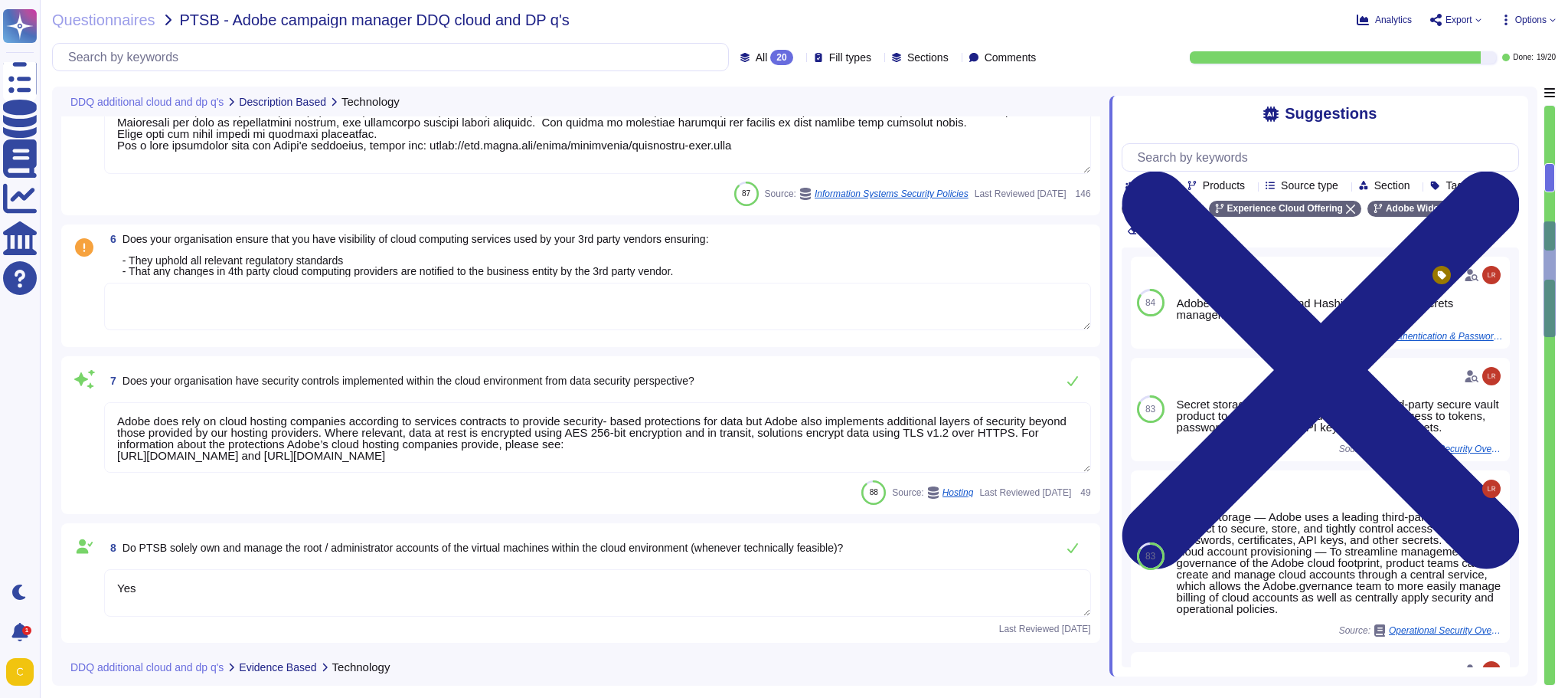
click at [372, 593] on textarea "Yes" at bounding box center [597, 592] width 987 height 47
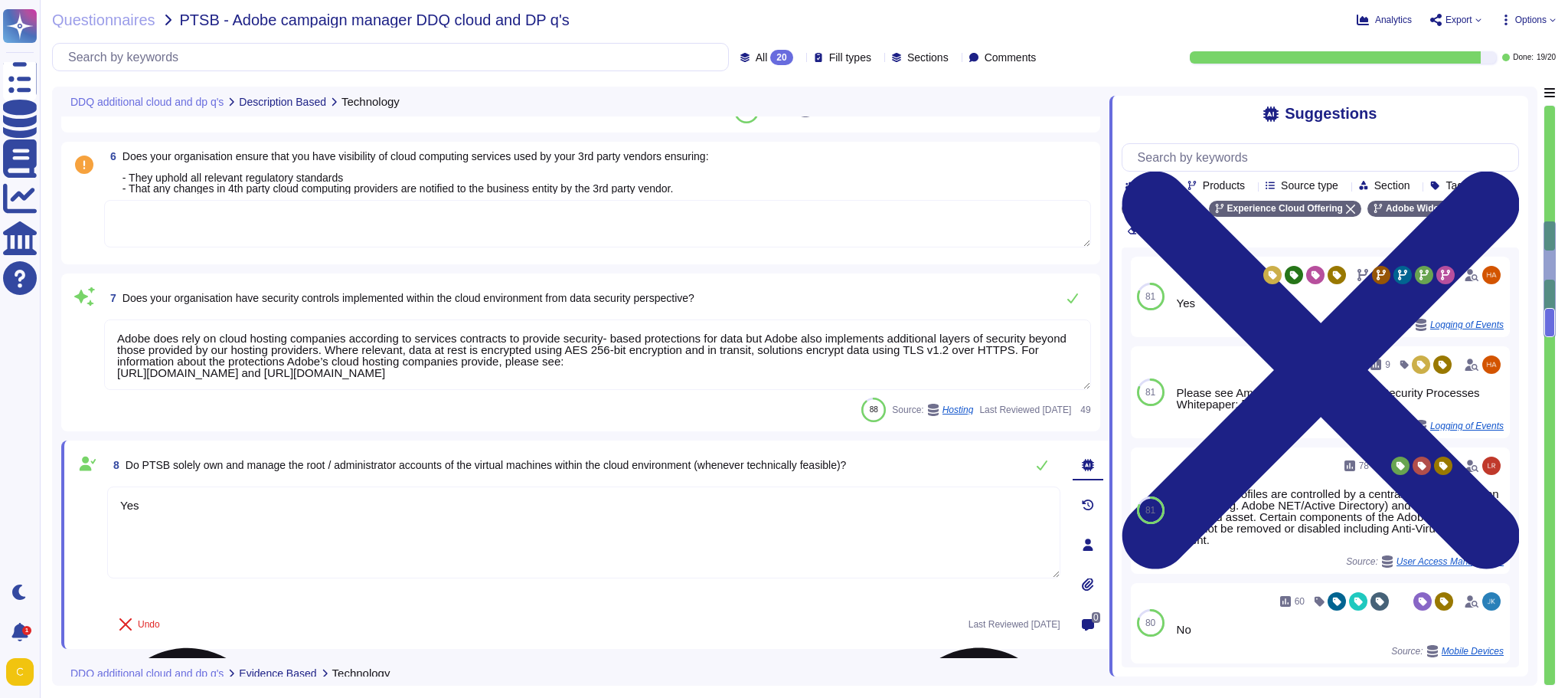
click at [985, 539] on textarea "Yes" at bounding box center [584, 532] width 953 height 92
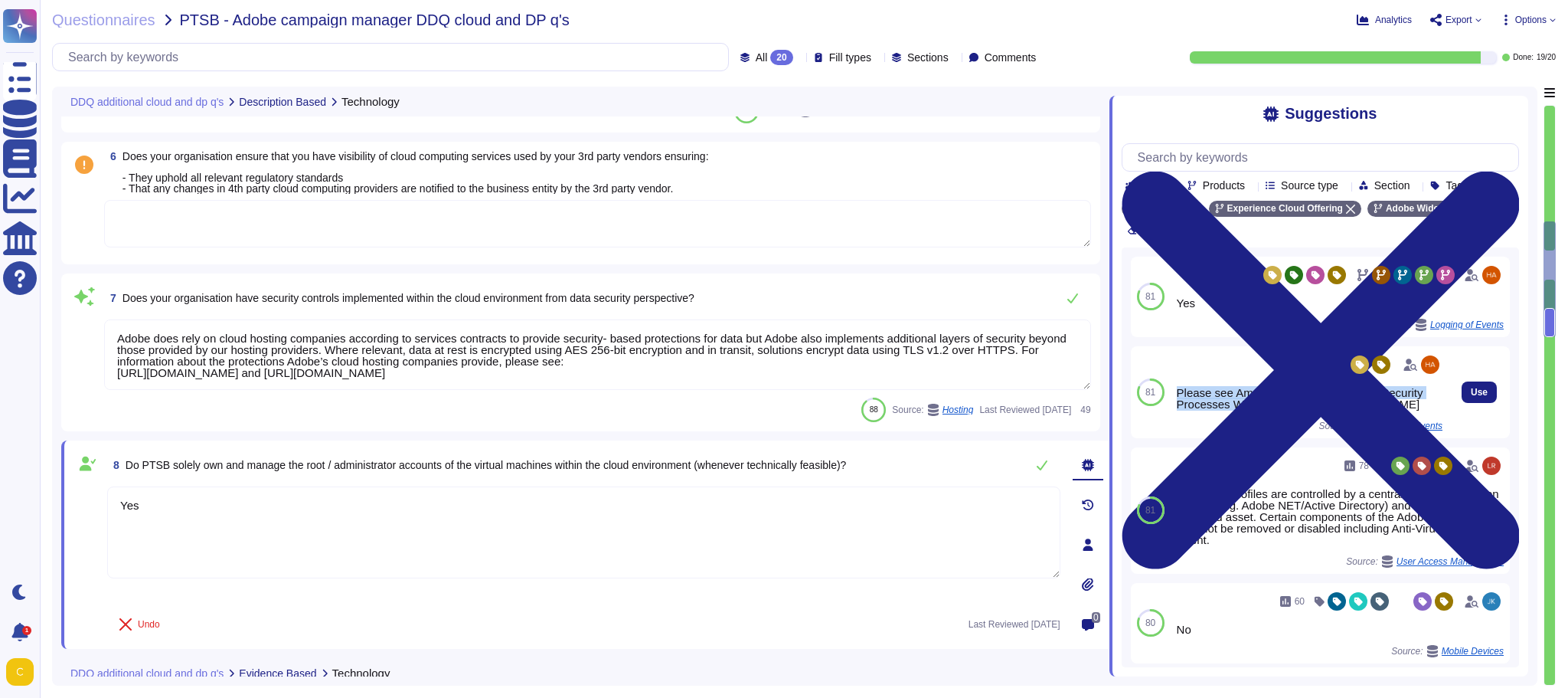
drag, startPoint x: 1179, startPoint y: 393, endPoint x: 1435, endPoint y: 406, distance: 256.3
click at [1277, 406] on div "9 Please see Amazon’s AWS Overview of Security Processes Whitepaper: [URL][DOMA…" at bounding box center [1309, 391] width 278 height 92
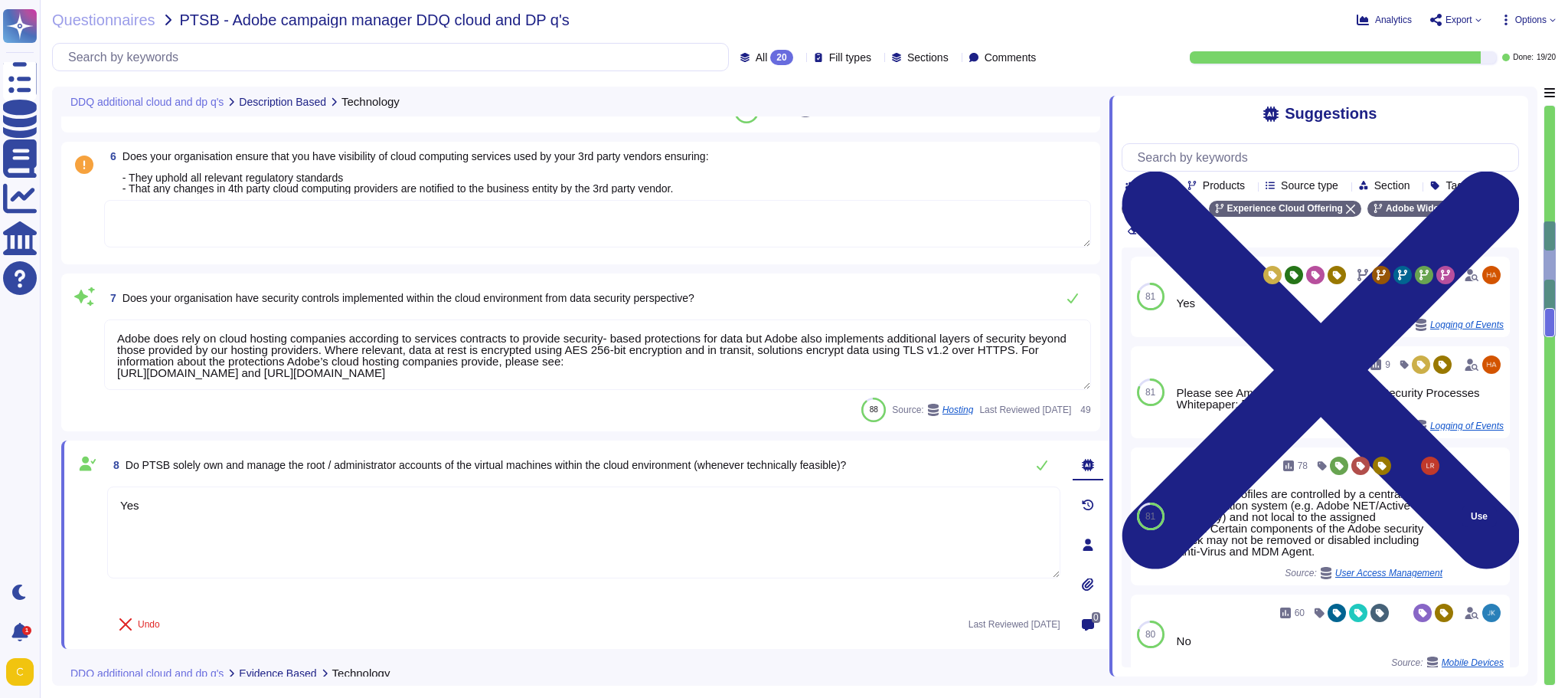
click at [1177, 510] on div "Employee profiles are controlled by a centralized authentication system (e.g. A…" at bounding box center [1309, 523] width 266 height 69
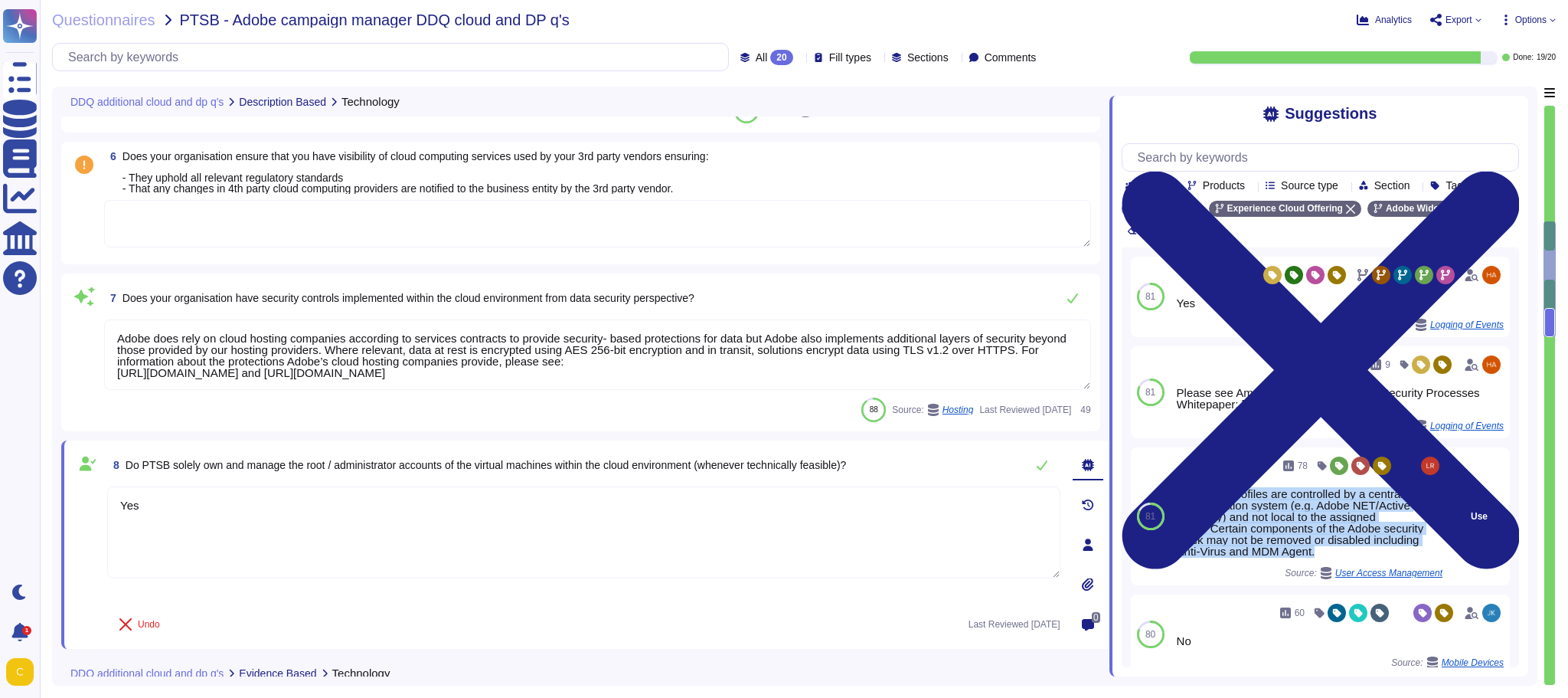
drag, startPoint x: 1179, startPoint y: 506, endPoint x: 1376, endPoint y: 562, distance: 204.8
click at [1277, 557] on div "Employee profiles are controlled by a centralized authentication system (e.g. A…" at bounding box center [1309, 523] width 266 height 69
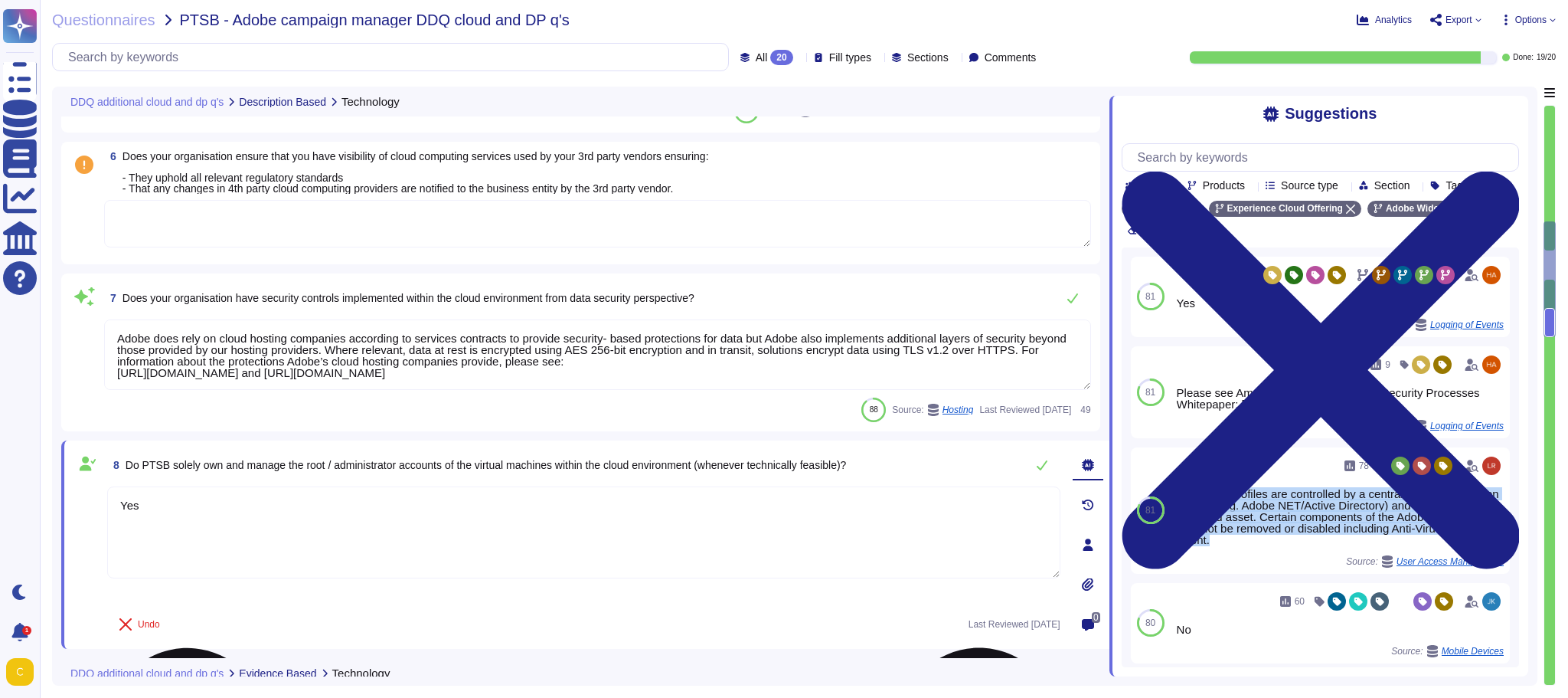
copy div "Employee profiles are controlled by a centralized authentication system (e.g. A…"
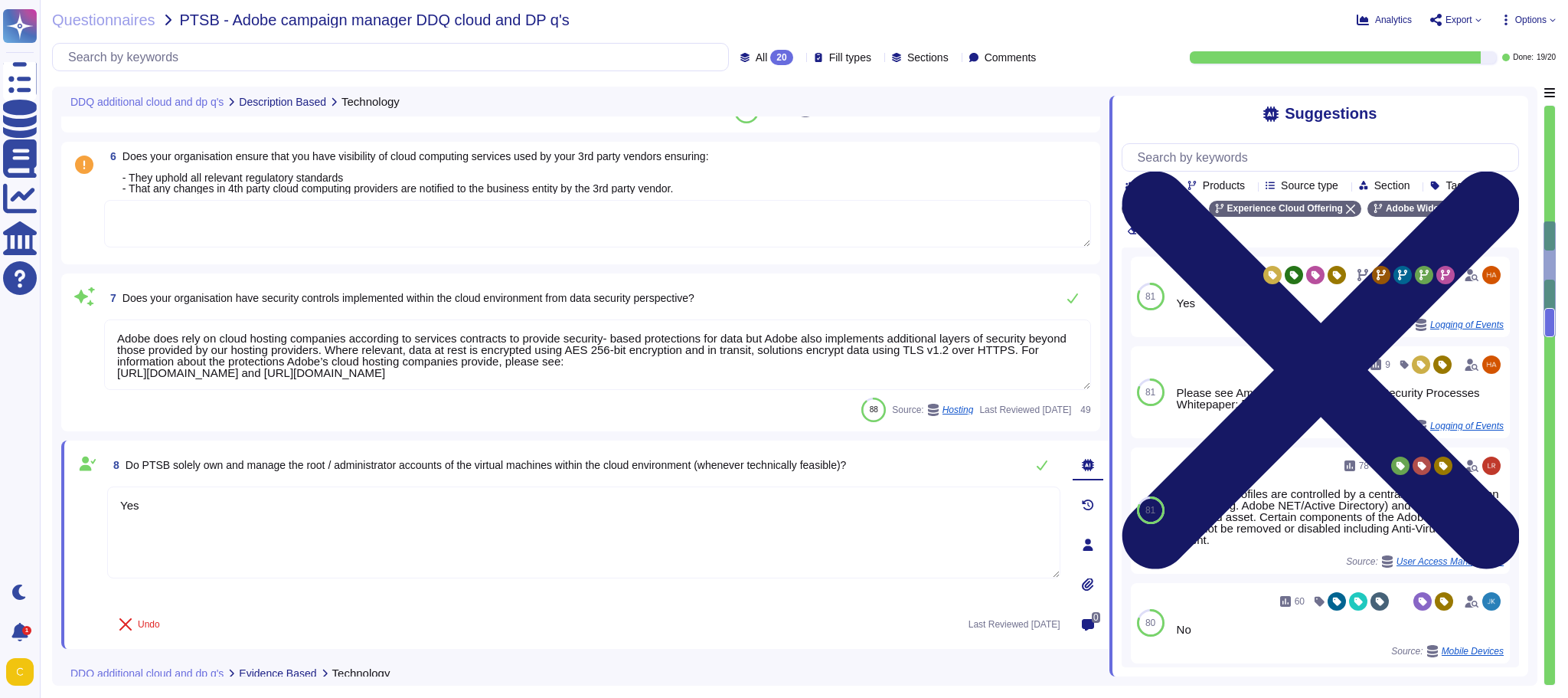
click at [1277, 116] on icon at bounding box center [1320, 370] width 397 height 531
